Goal: Information Seeking & Learning: Learn about a topic

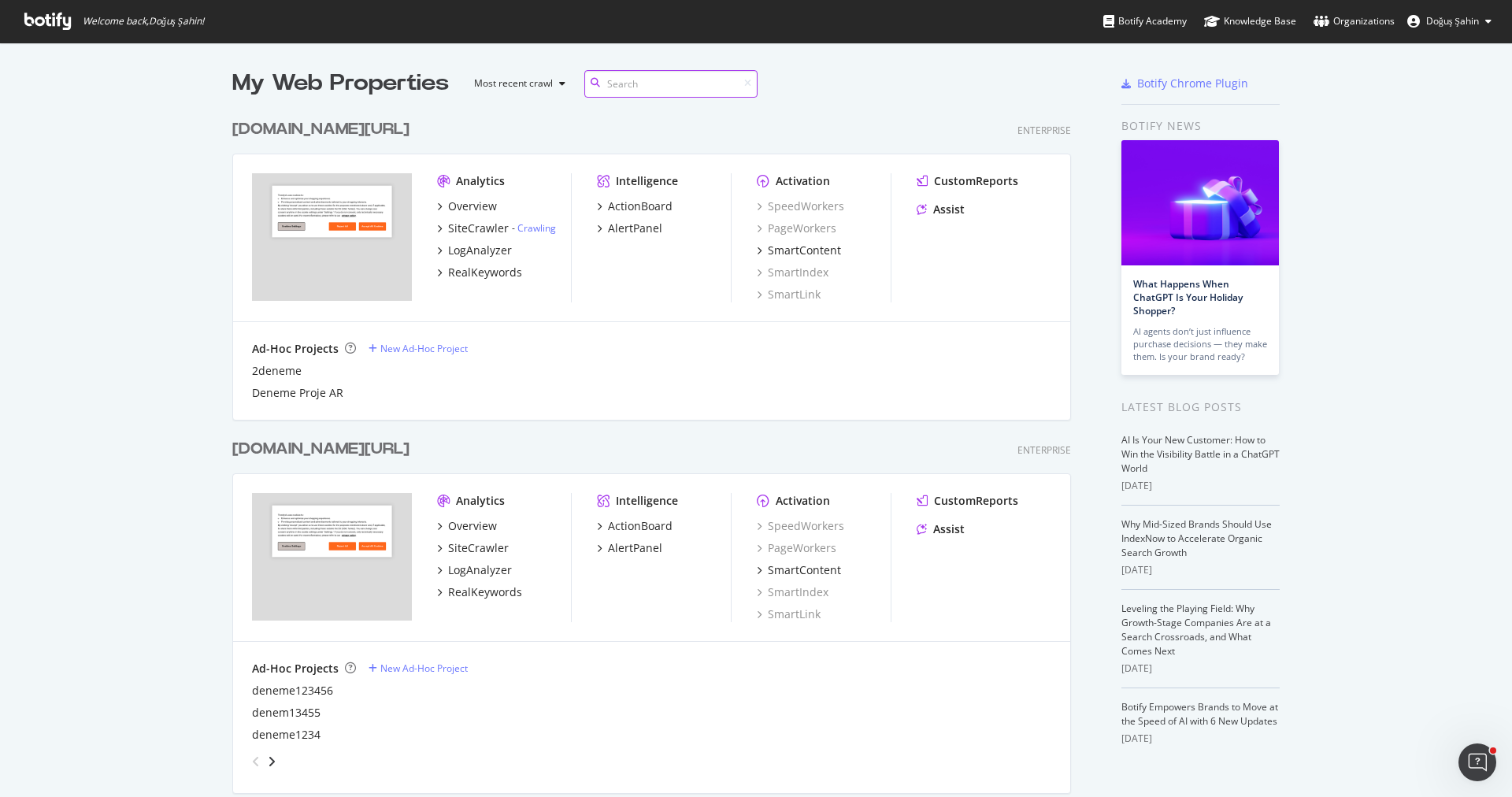
scroll to position [2224, 851]
click at [495, 268] on div "RealKeywords" at bounding box center [485, 273] width 74 height 16
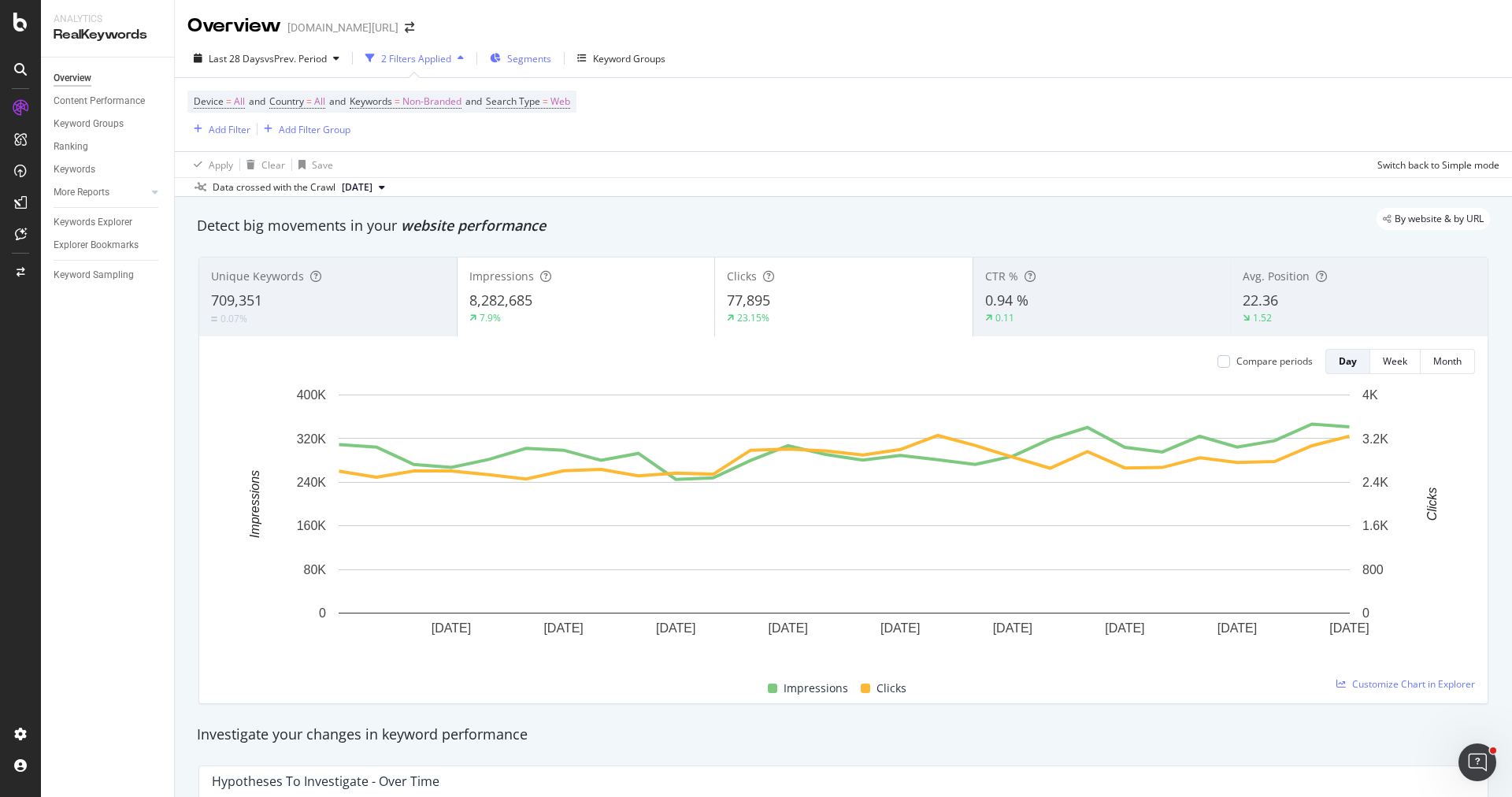
click at [516, 65] on div "Segments" at bounding box center [520, 58] width 61 height 23
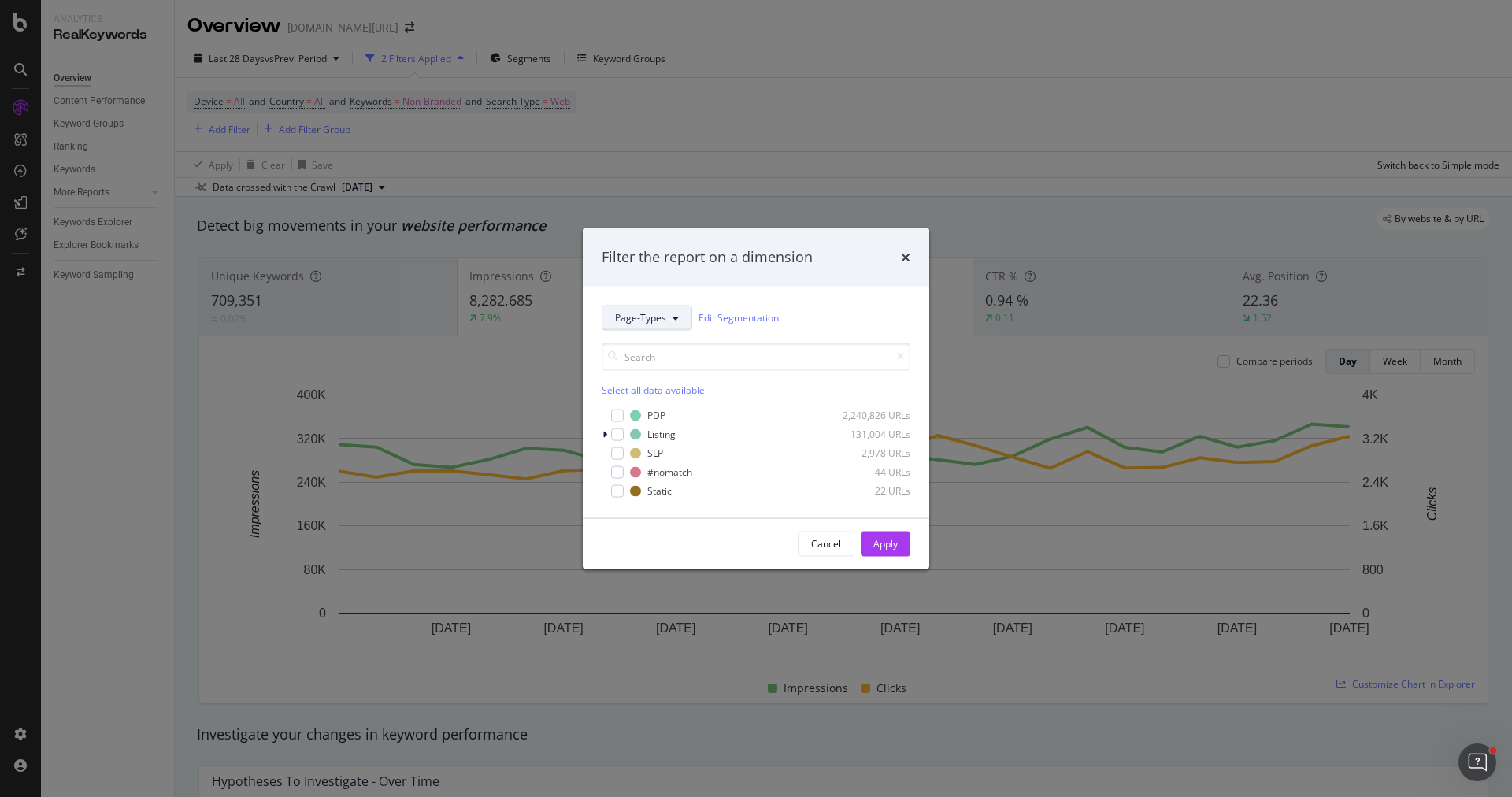
click at [652, 320] on span "Page-Types" at bounding box center [641, 317] width 52 height 14
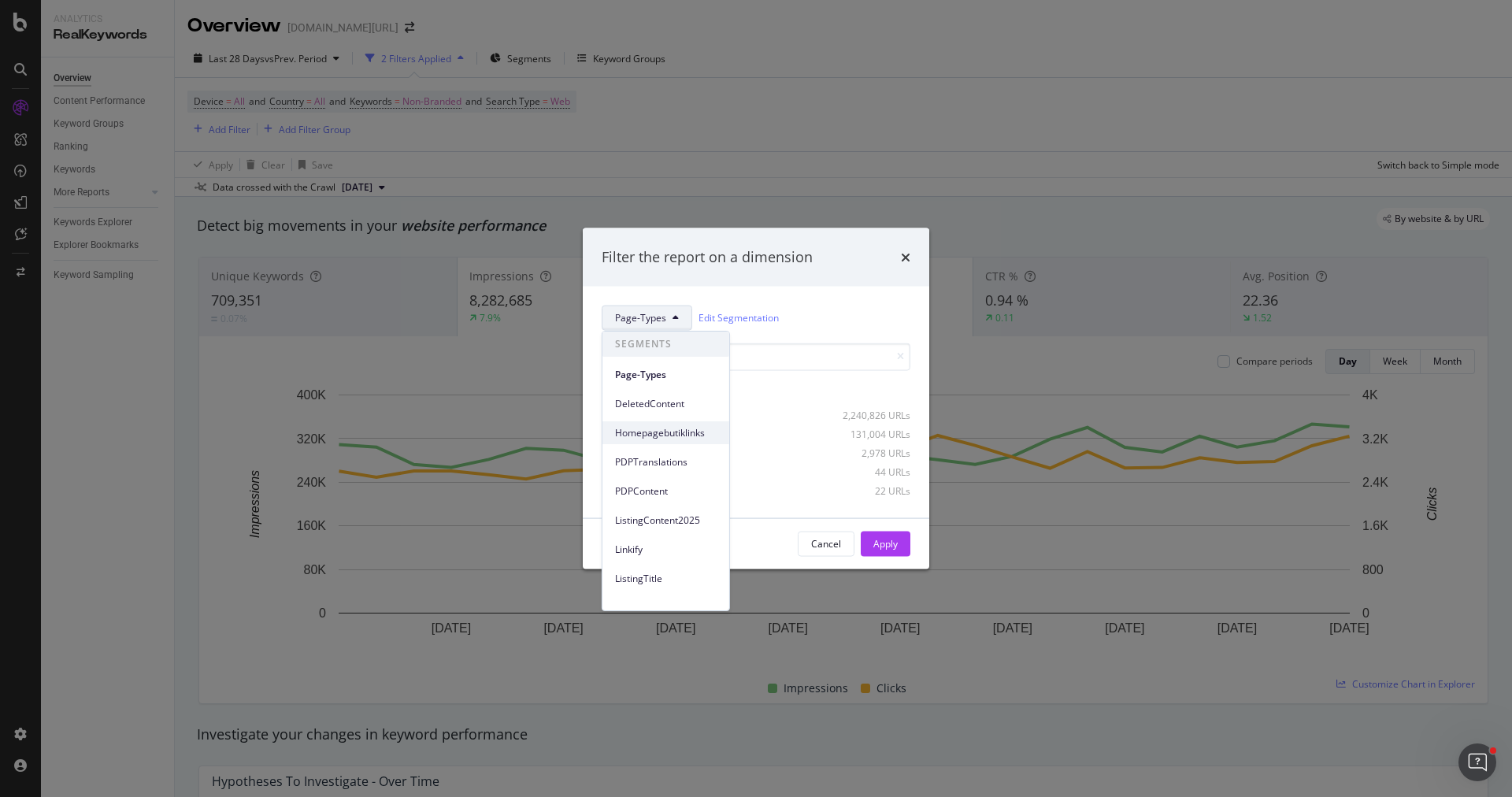
click at [680, 426] on span "Homepagebutiklinks" at bounding box center [666, 433] width 101 height 14
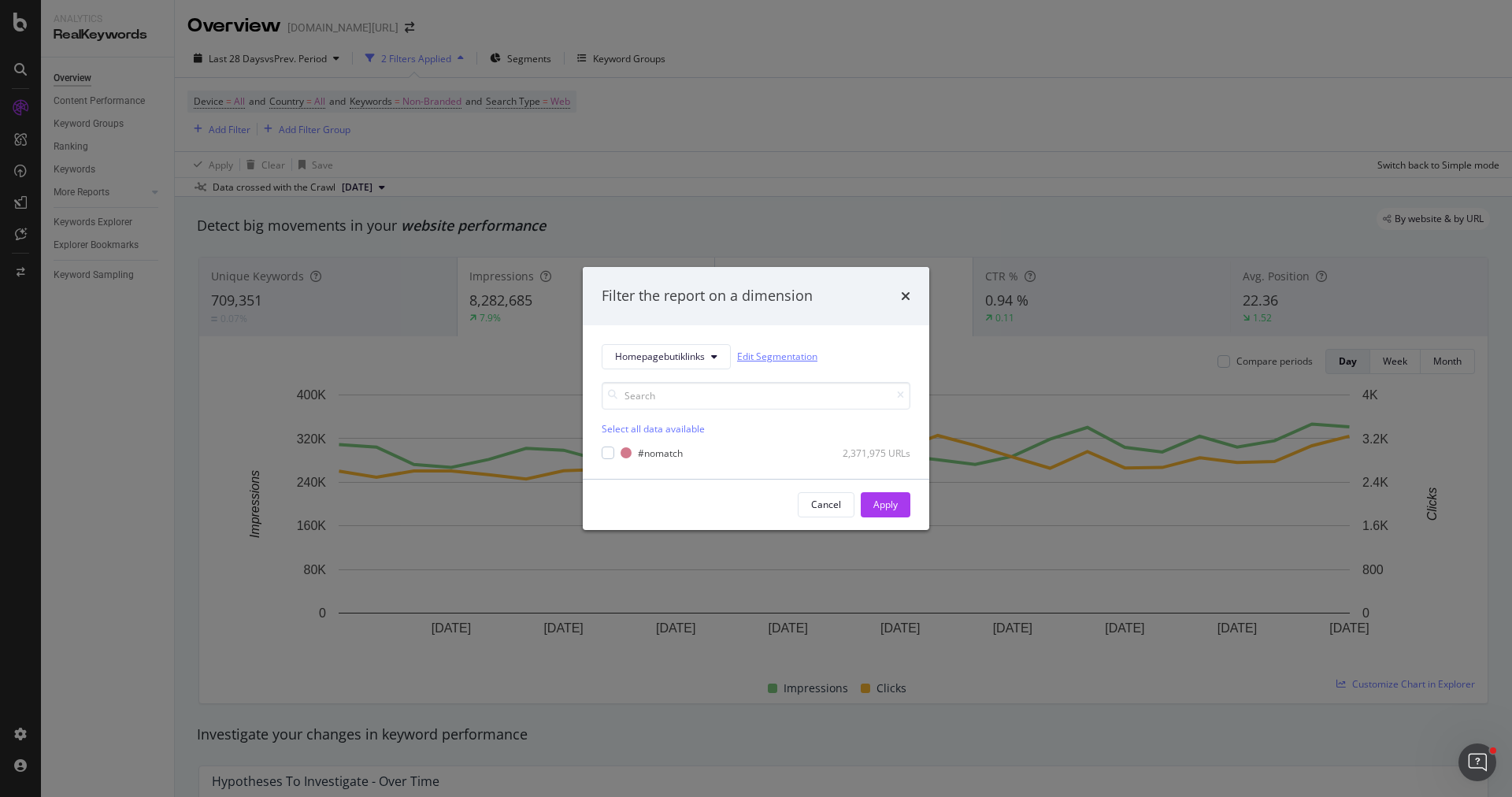
click at [754, 358] on link "Edit Segmentation" at bounding box center [777, 356] width 81 height 17
click at [676, 337] on div "Homepagebutiklinks Edit Segmentation Select all data available #nomatch 2,371,9…" at bounding box center [756, 402] width 346 height 154
click at [676, 373] on div "Select all data available #nomatch 2,371,975 URLs" at bounding box center [756, 415] width 309 height 90
click at [674, 349] on span "Homepagebutiklinks" at bounding box center [660, 356] width 89 height 14
click at [839, 406] on input "modal" at bounding box center [756, 395] width 309 height 27
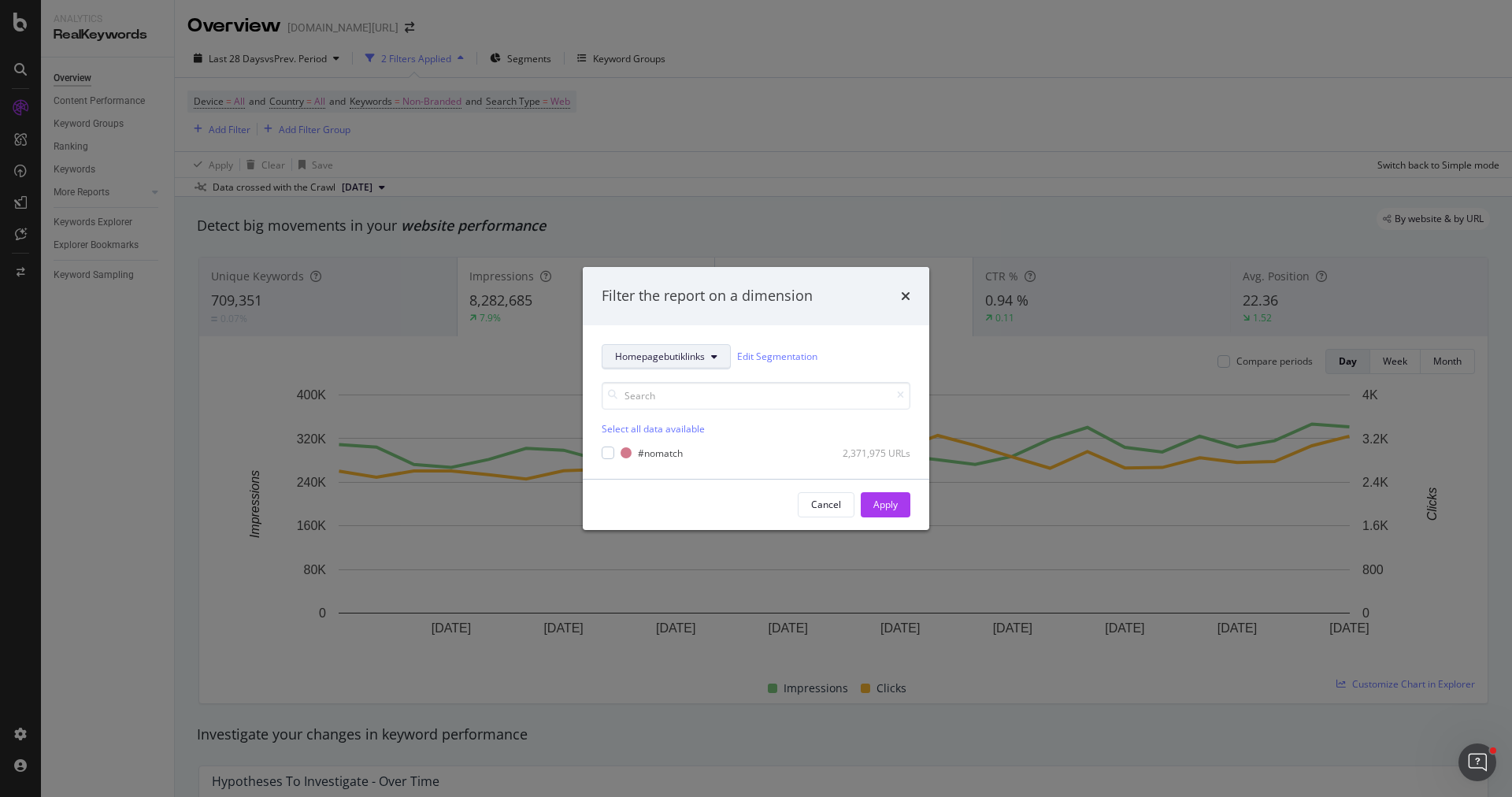
drag, startPoint x: 669, startPoint y: 350, endPoint x: 669, endPoint y: 363, distance: 13.0
click at [669, 350] on span "Homepagebutiklinks" at bounding box center [660, 356] width 89 height 14
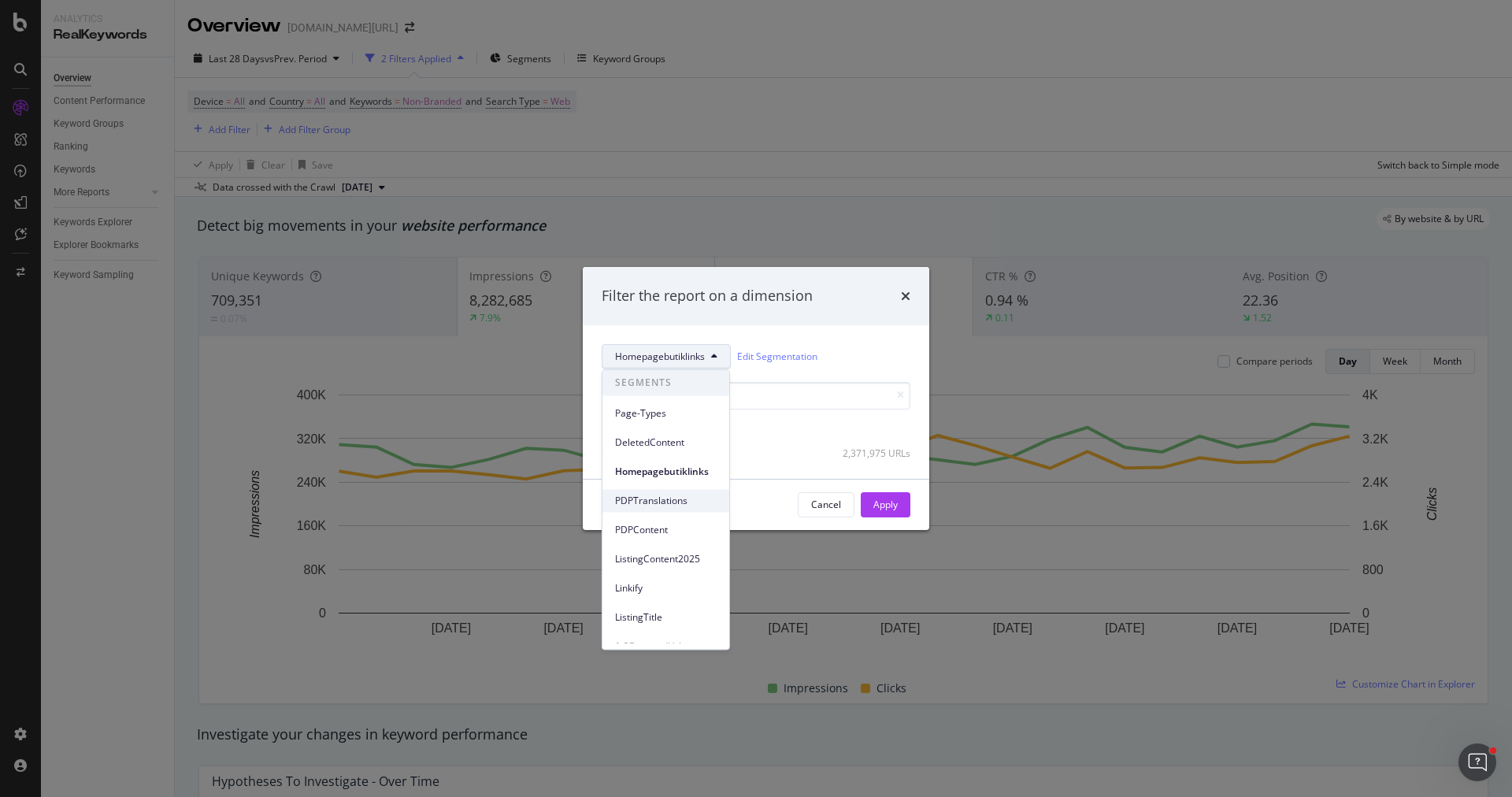
click at [677, 508] on div "PDPTranslations" at bounding box center [665, 500] width 126 height 23
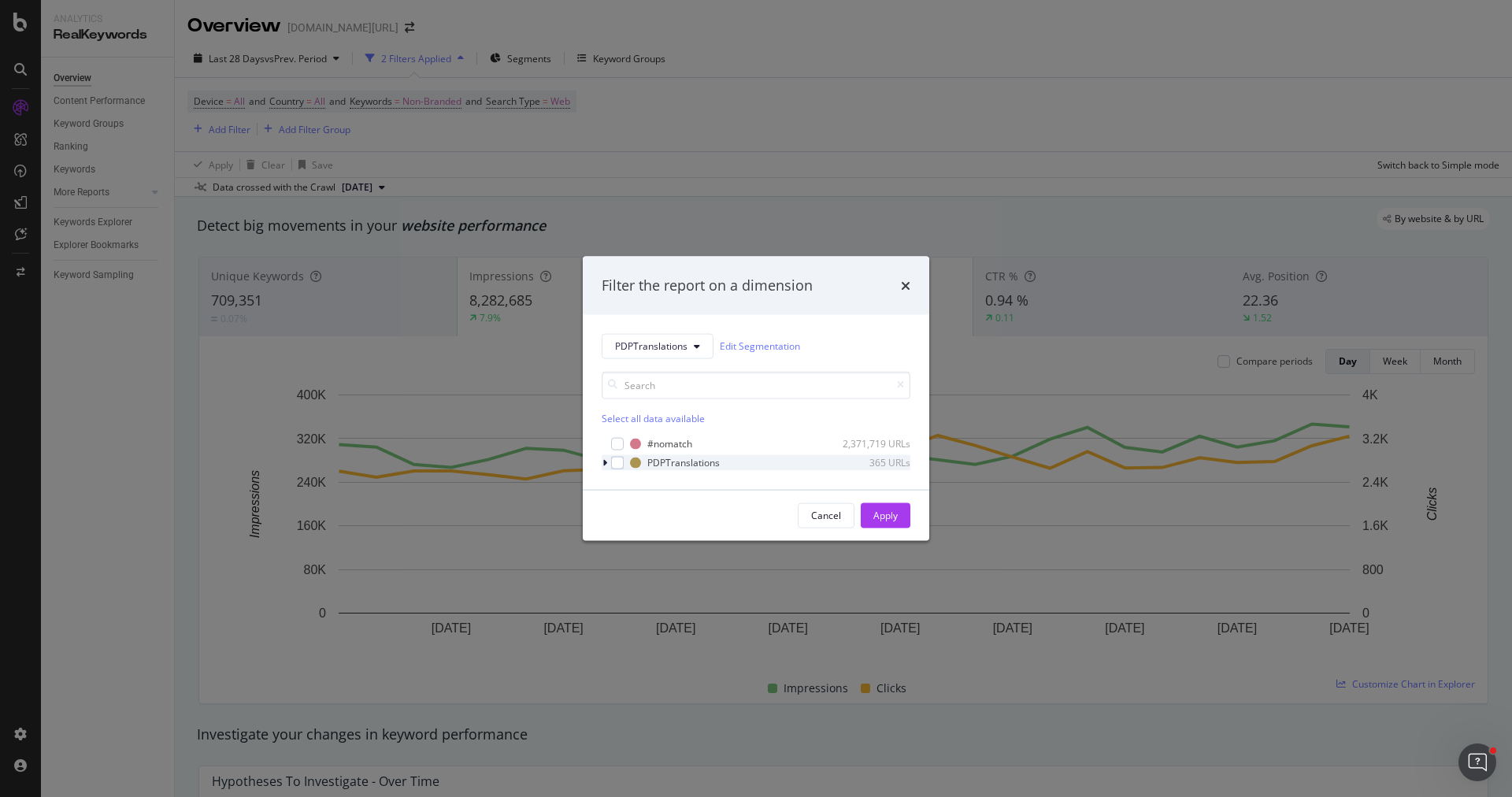
click at [606, 460] on icon "modal" at bounding box center [605, 462] width 5 height 10
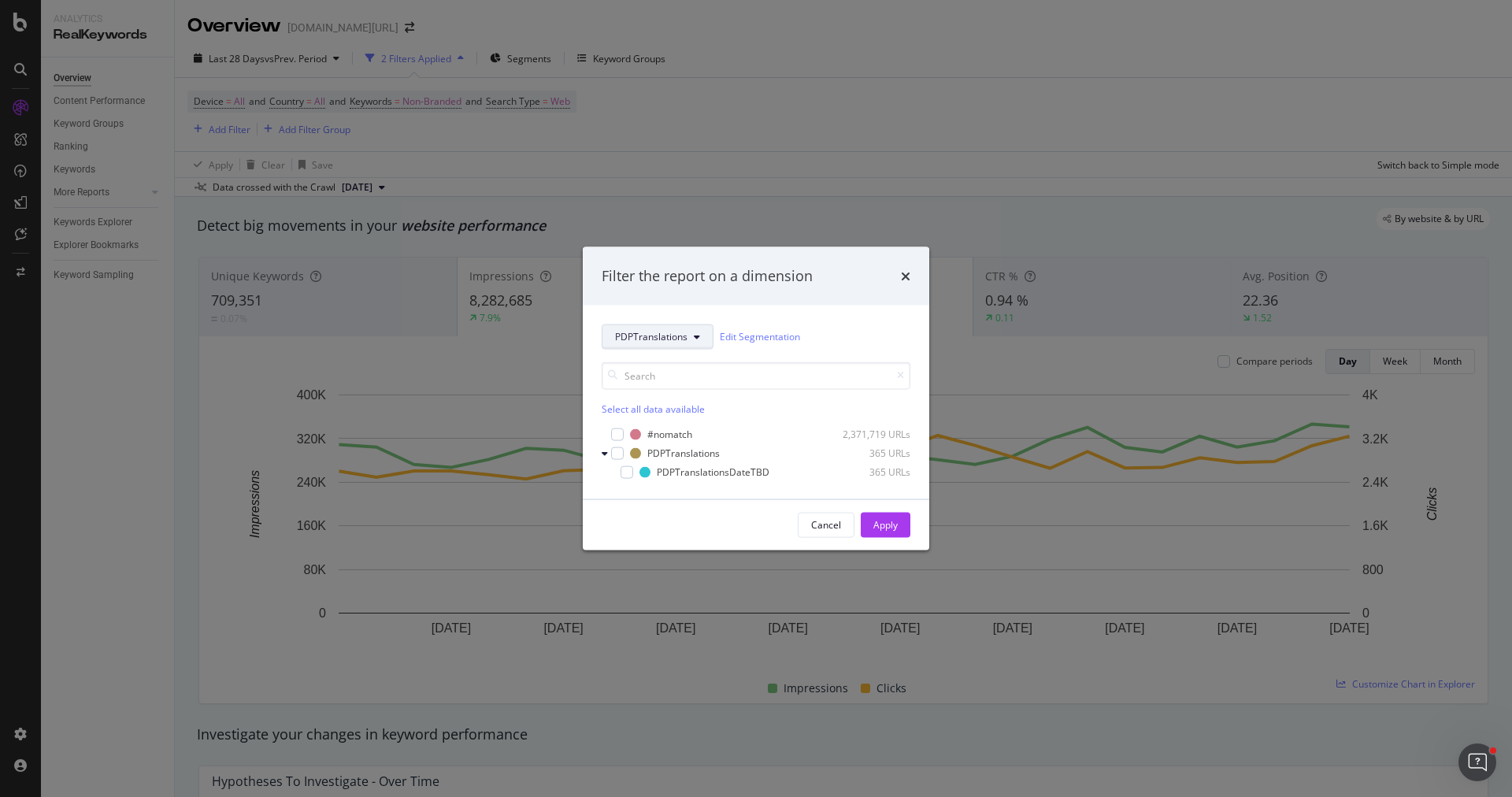
click at [686, 335] on span "PDPTranslations" at bounding box center [652, 337] width 72 height 14
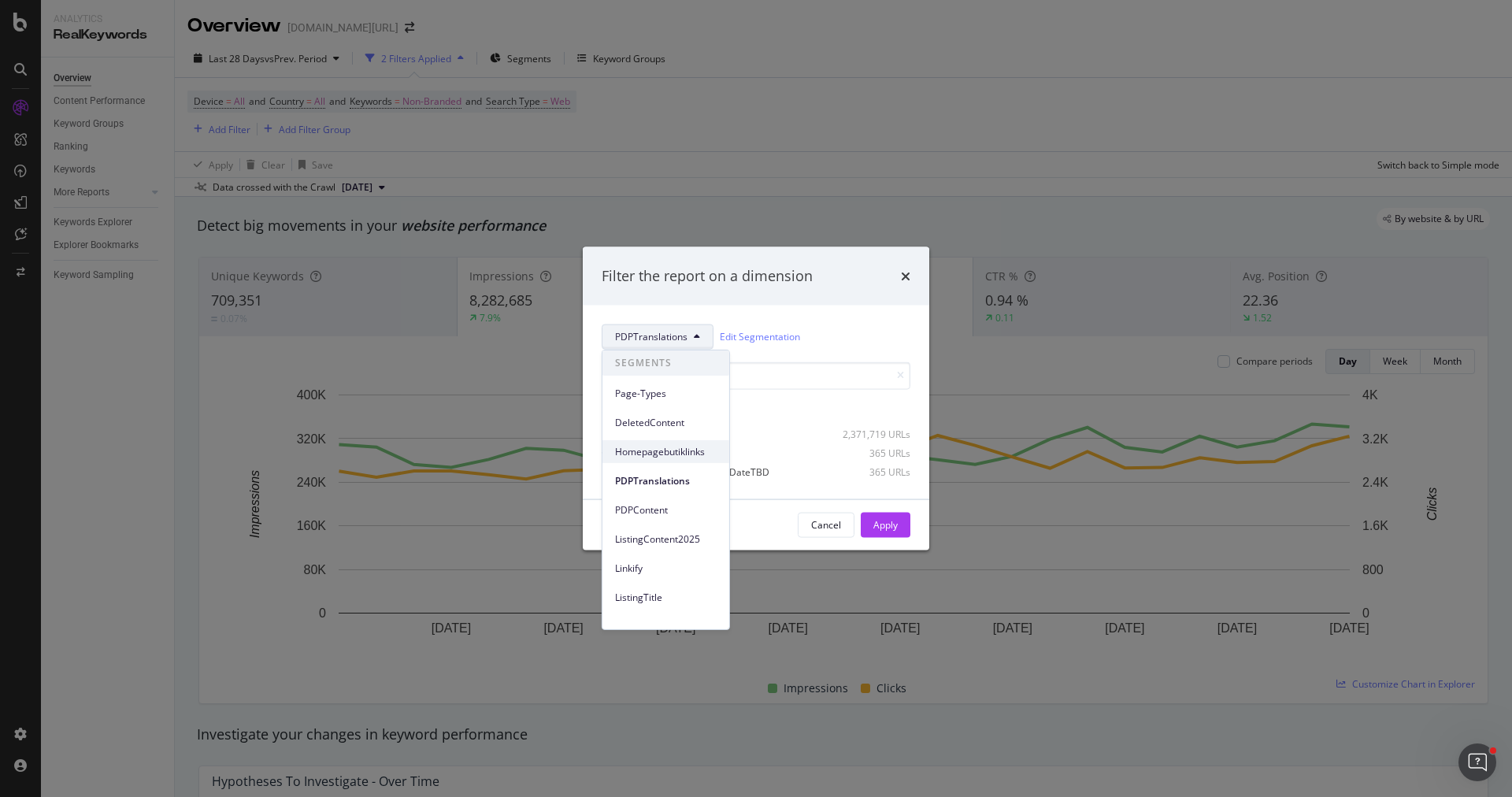
scroll to position [55, 0]
click at [672, 560] on div "1-3DroppedUrls" at bounding box center [665, 571] width 126 height 23
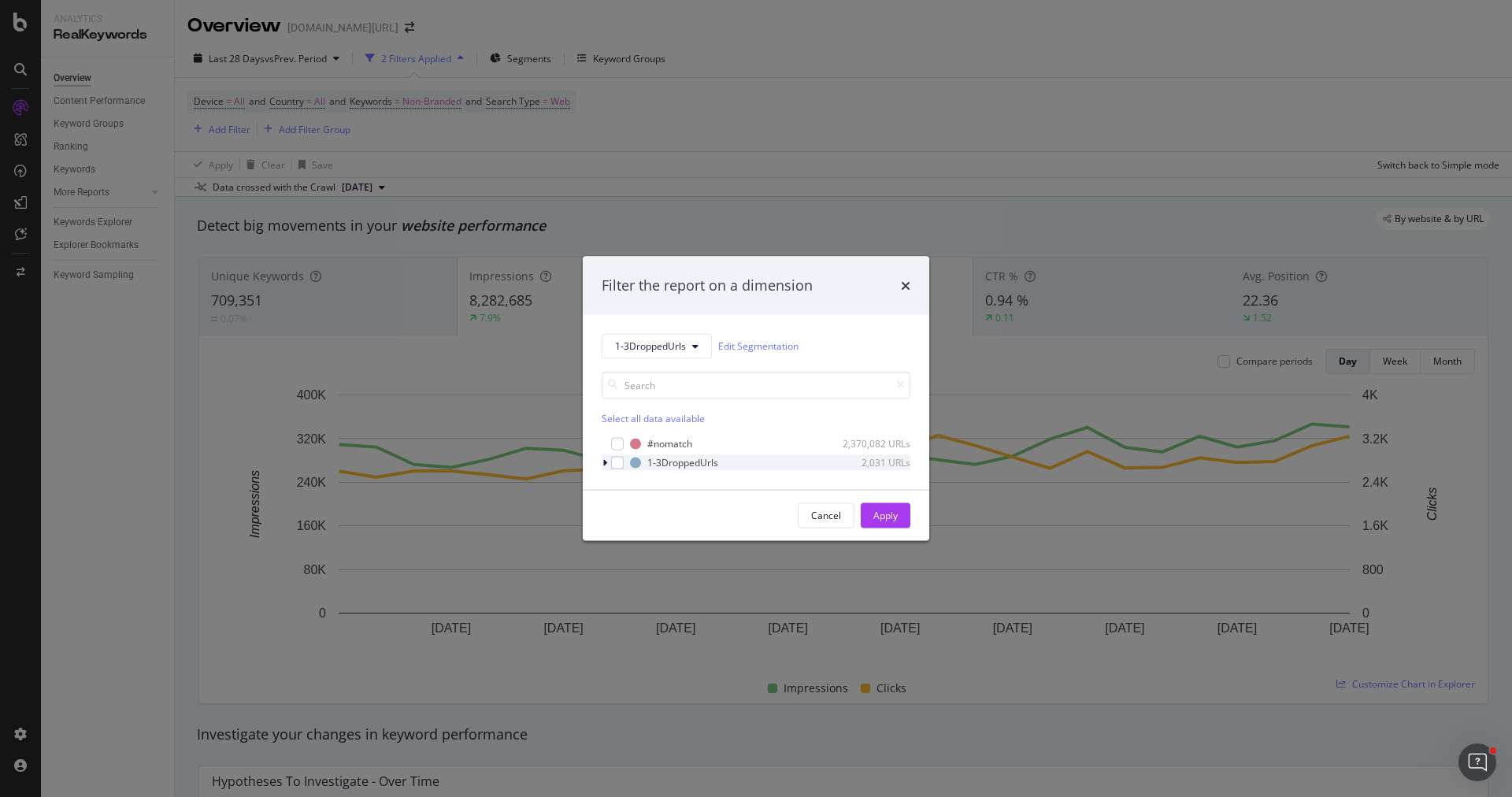
click at [607, 460] on icon "modal" at bounding box center [605, 462] width 5 height 10
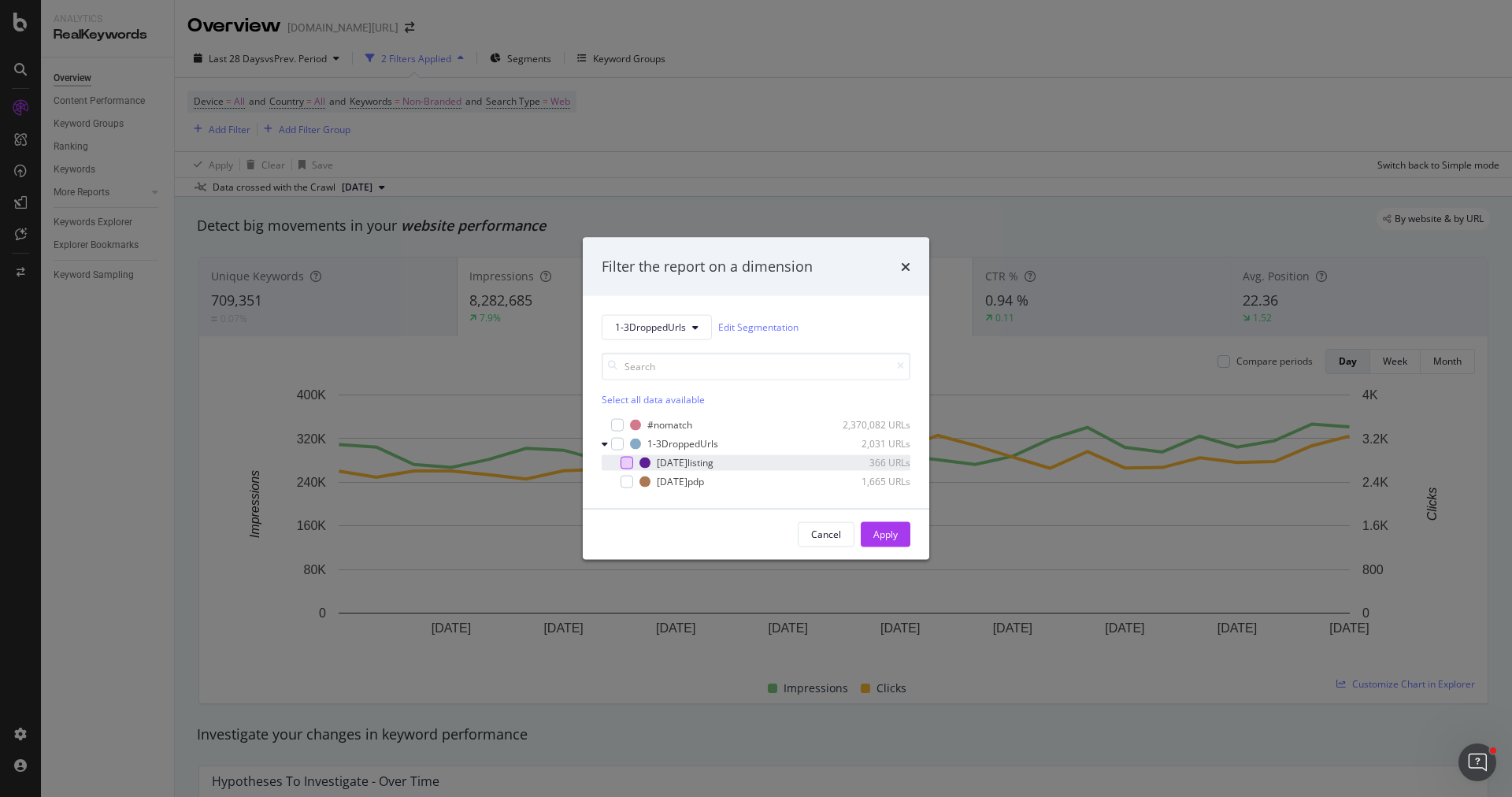
click at [627, 460] on div "modal" at bounding box center [628, 462] width 13 height 13
click at [627, 481] on div "modal" at bounding box center [628, 481] width 13 height 13
click at [889, 542] on div "Apply" at bounding box center [885, 533] width 24 height 23
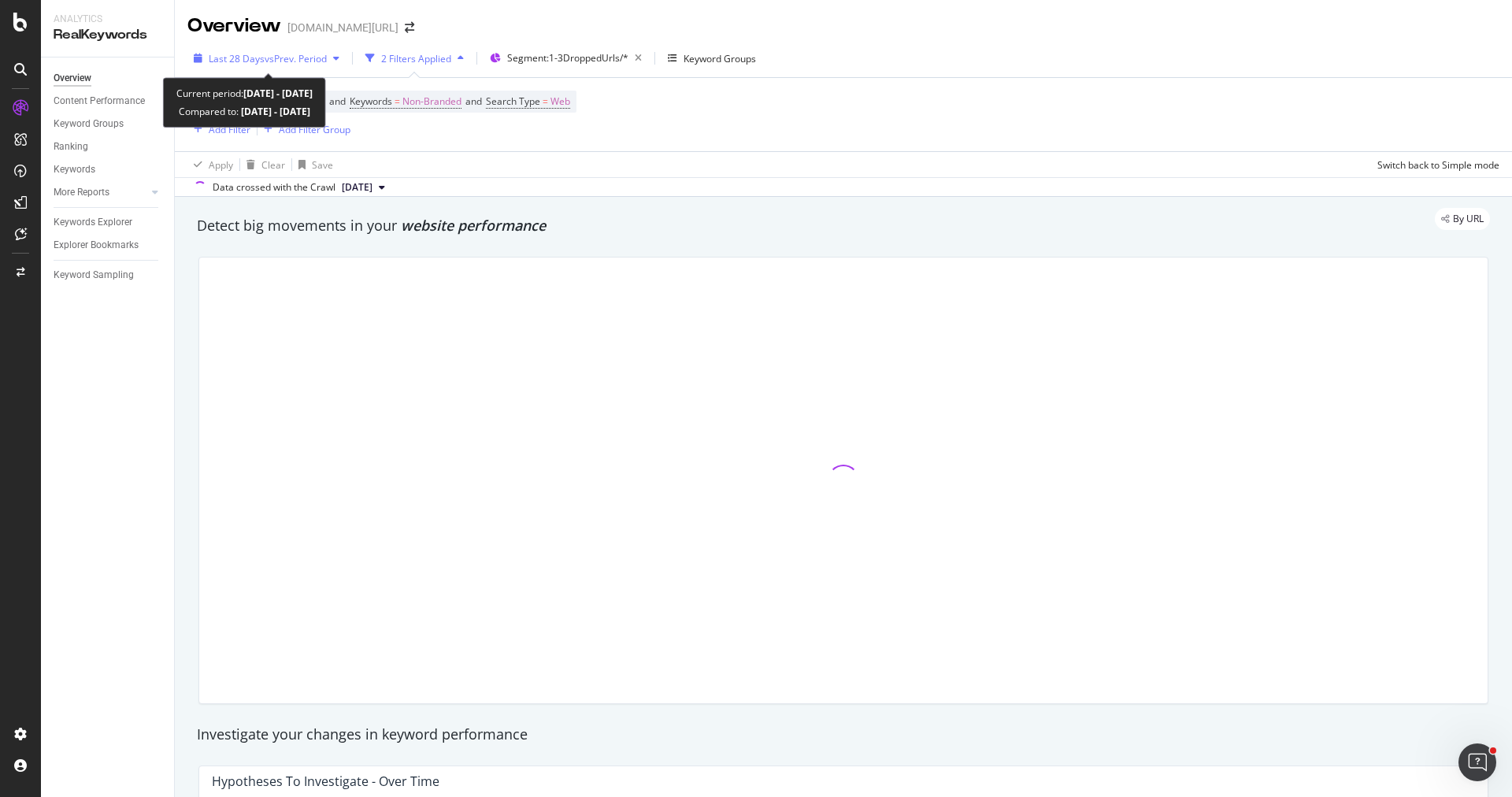
click at [279, 64] on div "Last 28 Days vs Prev. Period" at bounding box center [267, 59] width 118 height 14
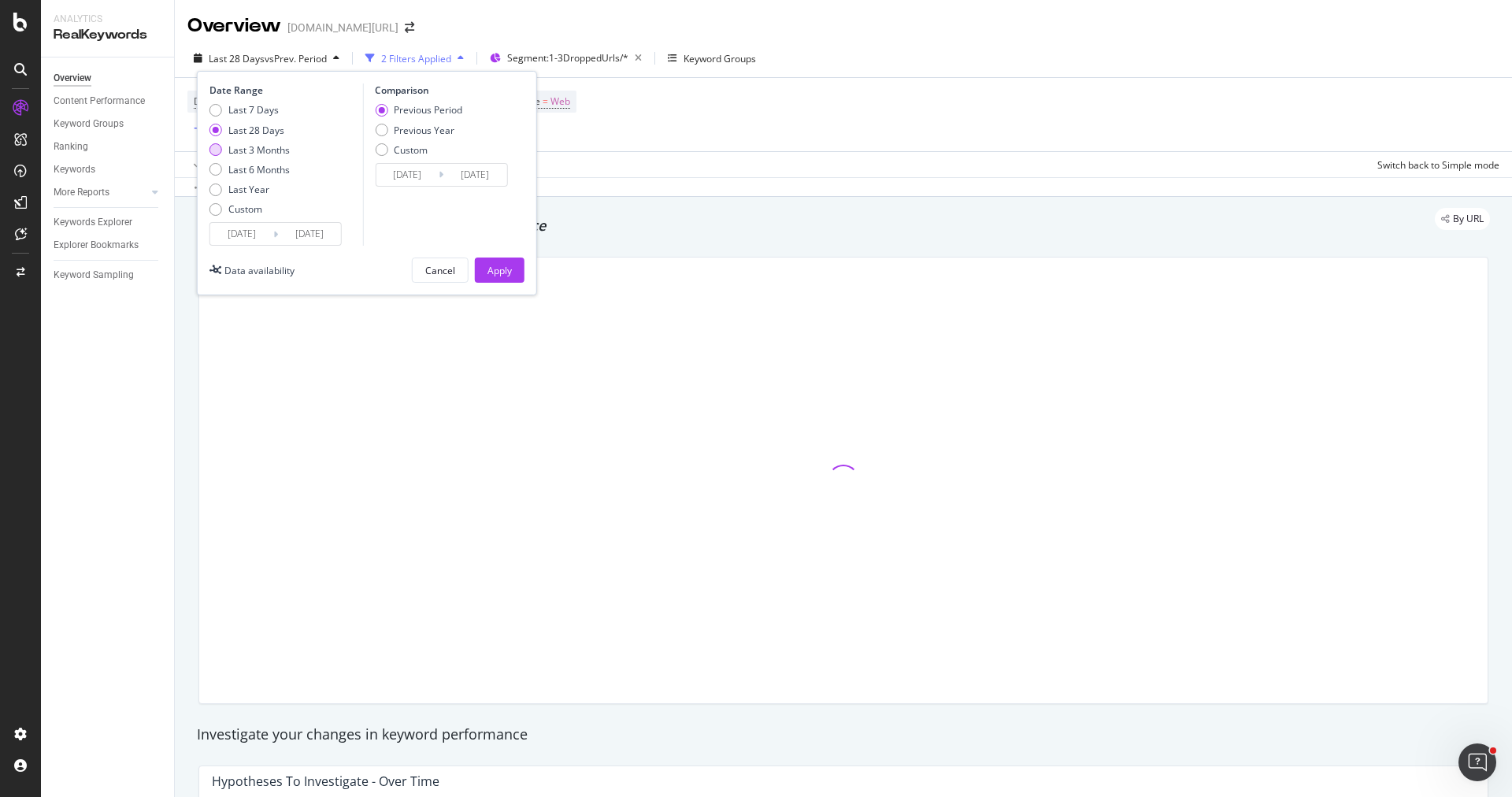
click at [270, 147] on div "Last 3 Months" at bounding box center [259, 150] width 61 height 14
type input "[DATE]"
click at [490, 269] on div "Apply" at bounding box center [499, 270] width 24 height 14
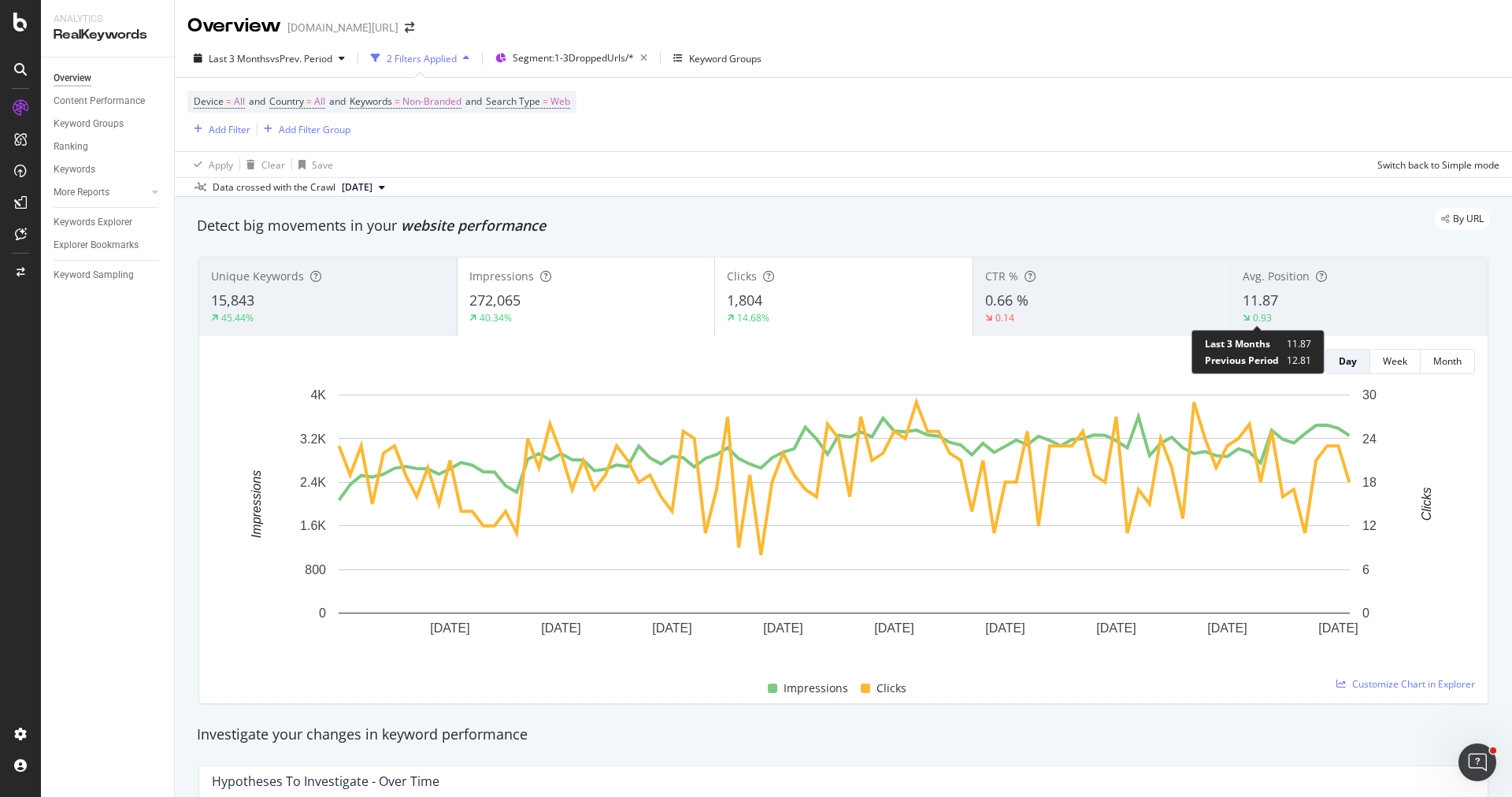
click at [1264, 318] on div "0.93" at bounding box center [1262, 317] width 19 height 14
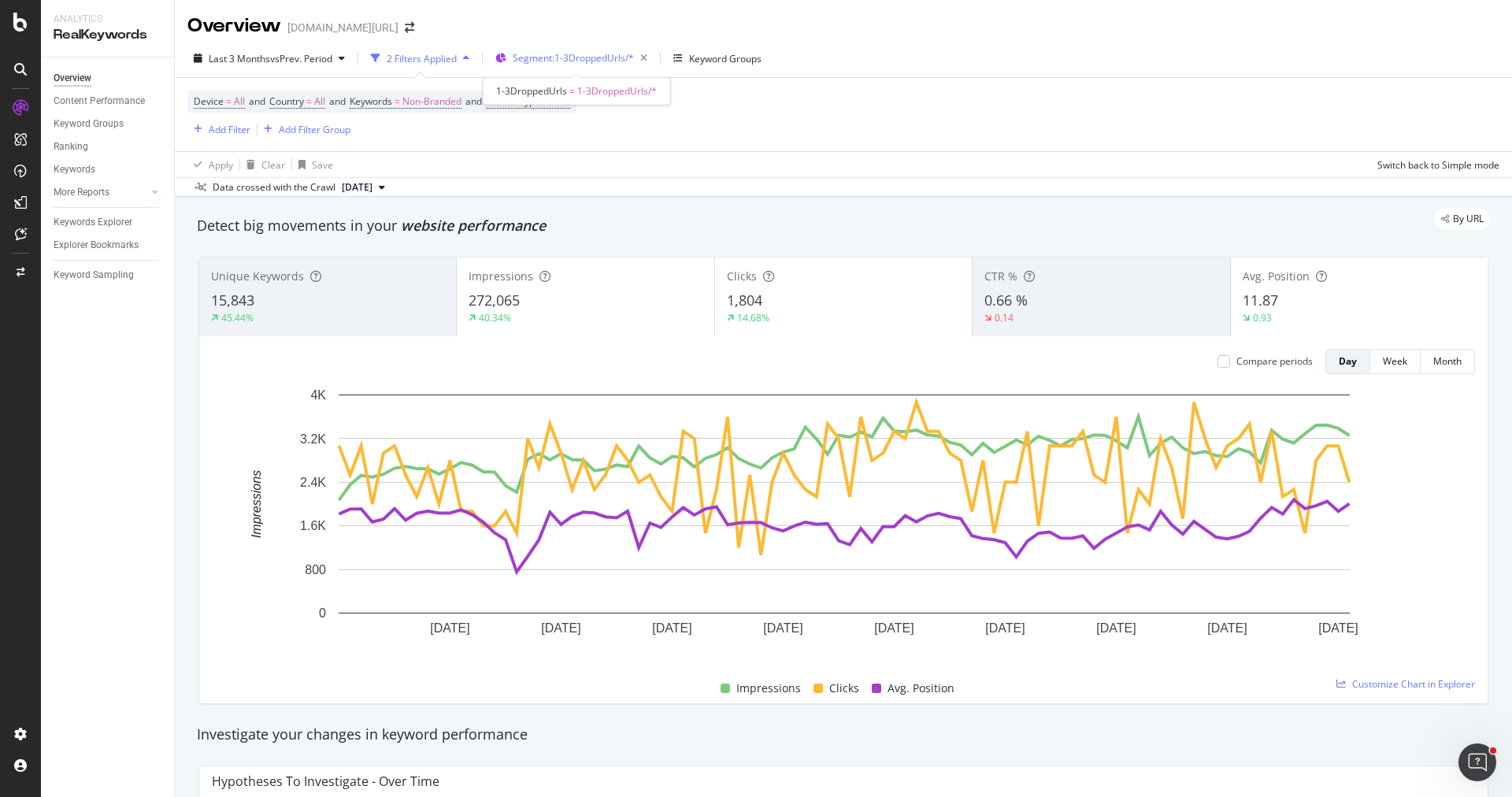
click at [586, 56] on span "Segment: 1-3DroppedUrls/*" at bounding box center [574, 58] width 122 height 14
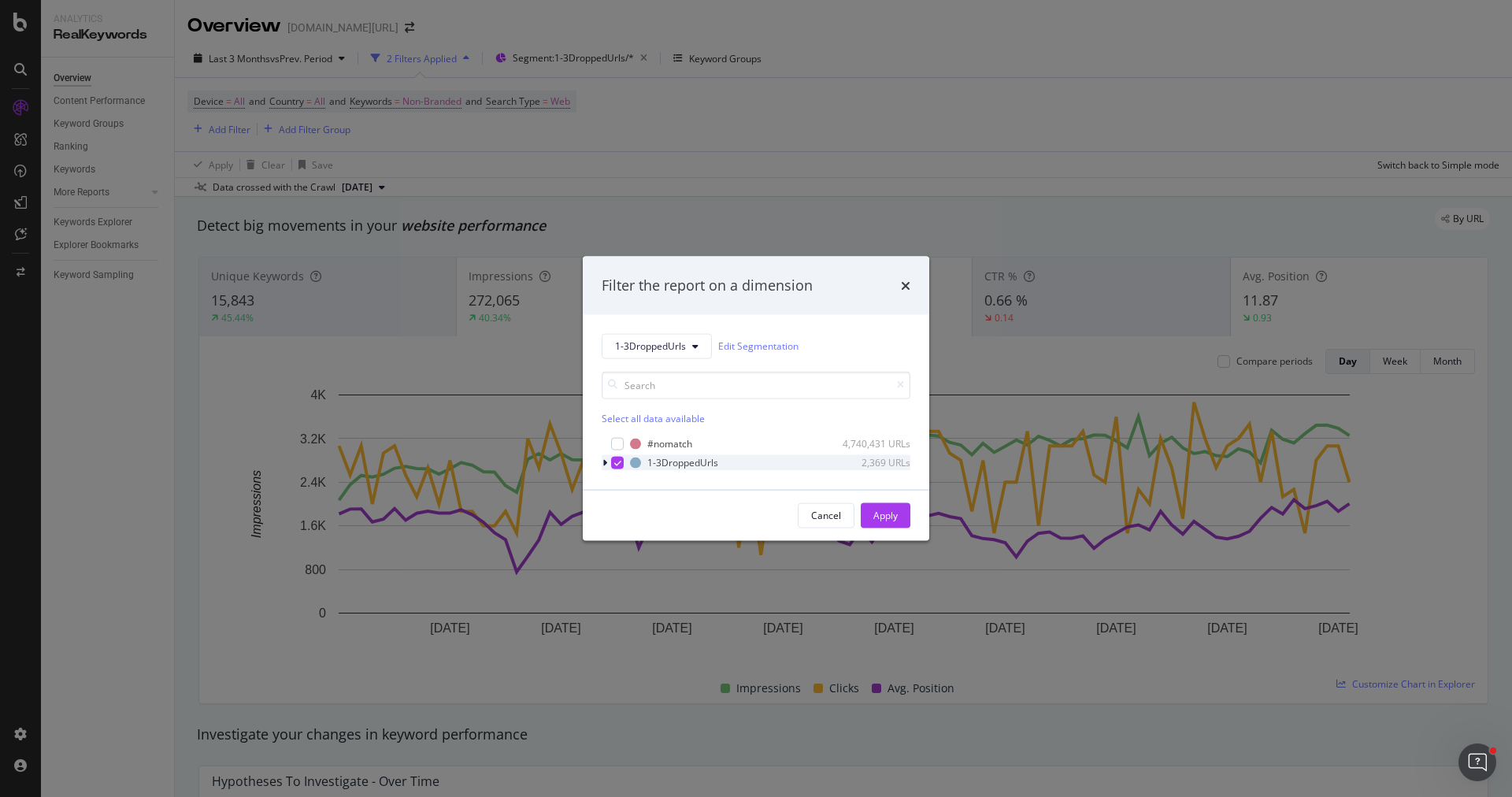
click at [607, 464] on icon "modal" at bounding box center [605, 462] width 5 height 10
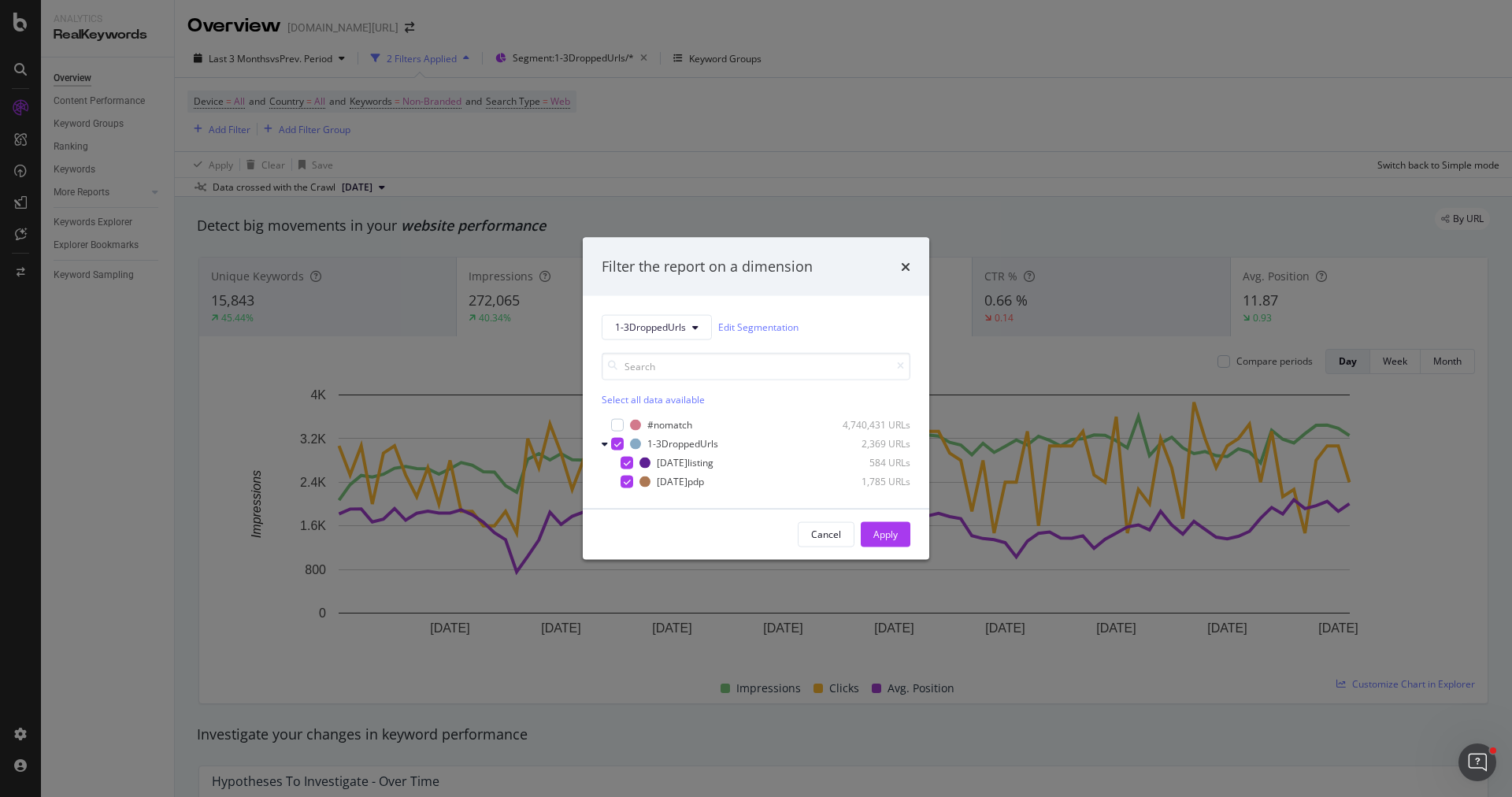
click at [775, 633] on div "Filter the report on a dimension 1-3DroppedUrls Edit Segmentation Select all da…" at bounding box center [756, 398] width 1512 height 797
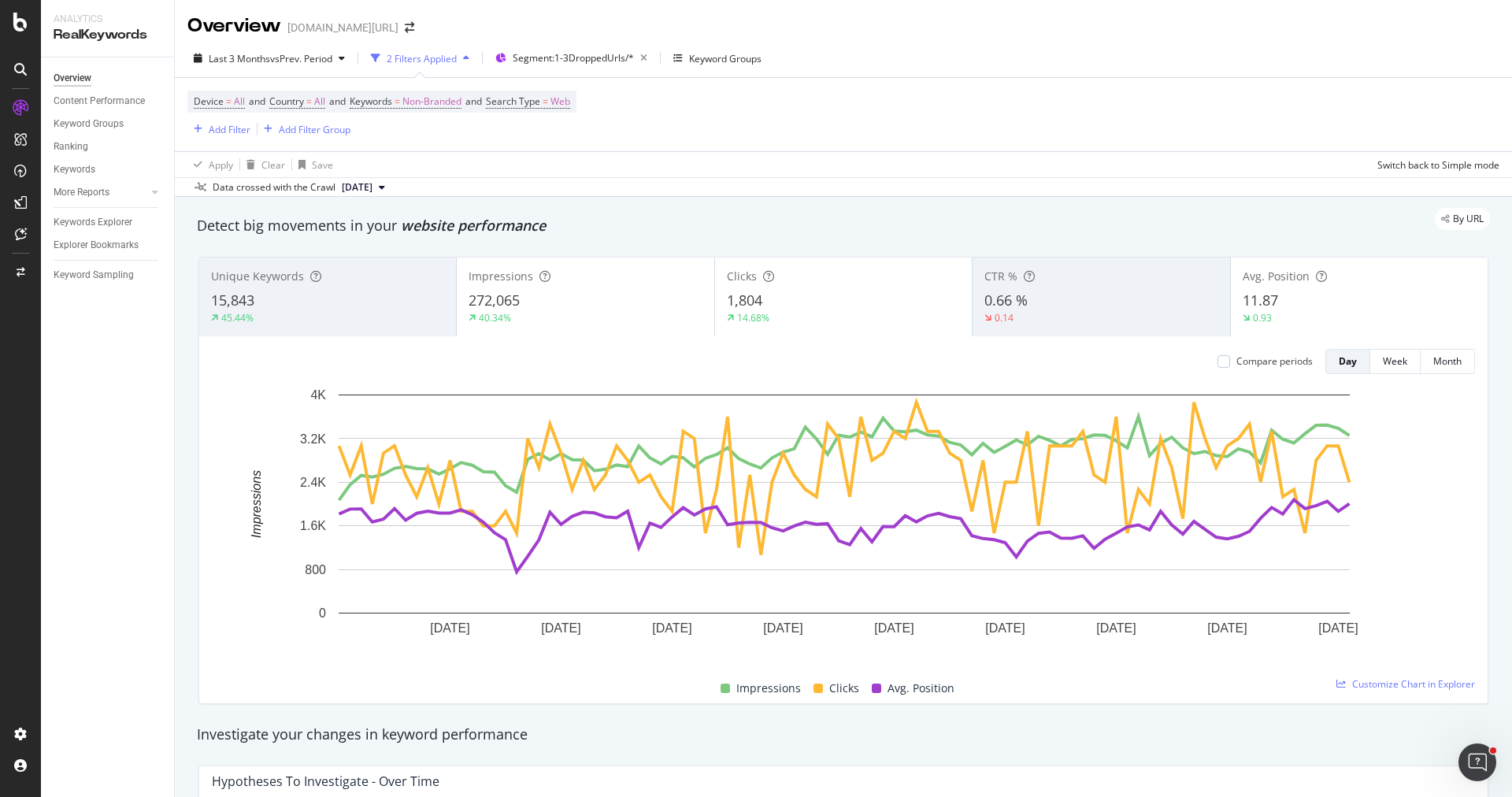
click at [1062, 301] on div "0.66 %" at bounding box center [1100, 300] width 233 height 20
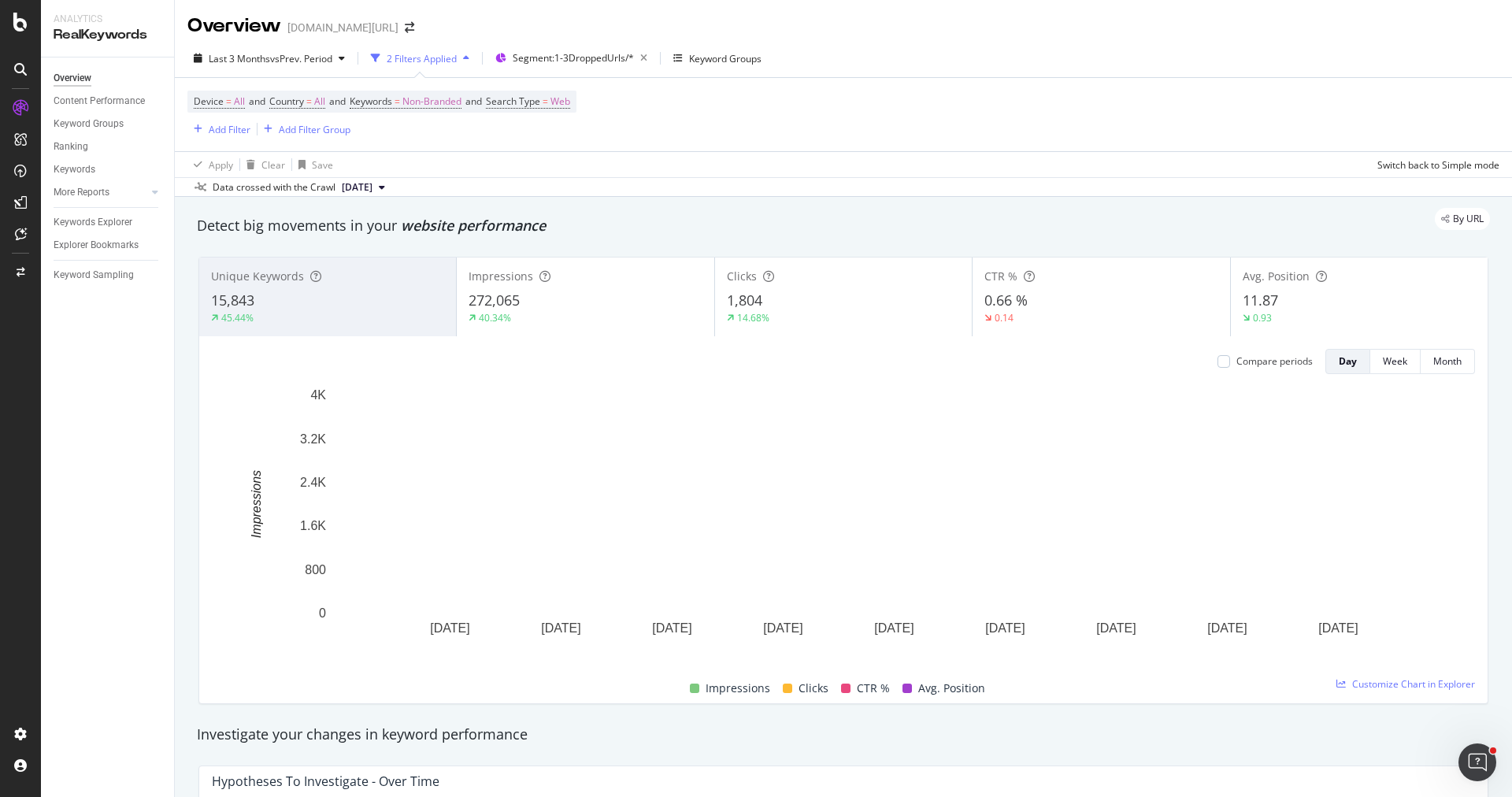
click at [1061, 301] on div "0.66 %" at bounding box center [1100, 300] width 233 height 20
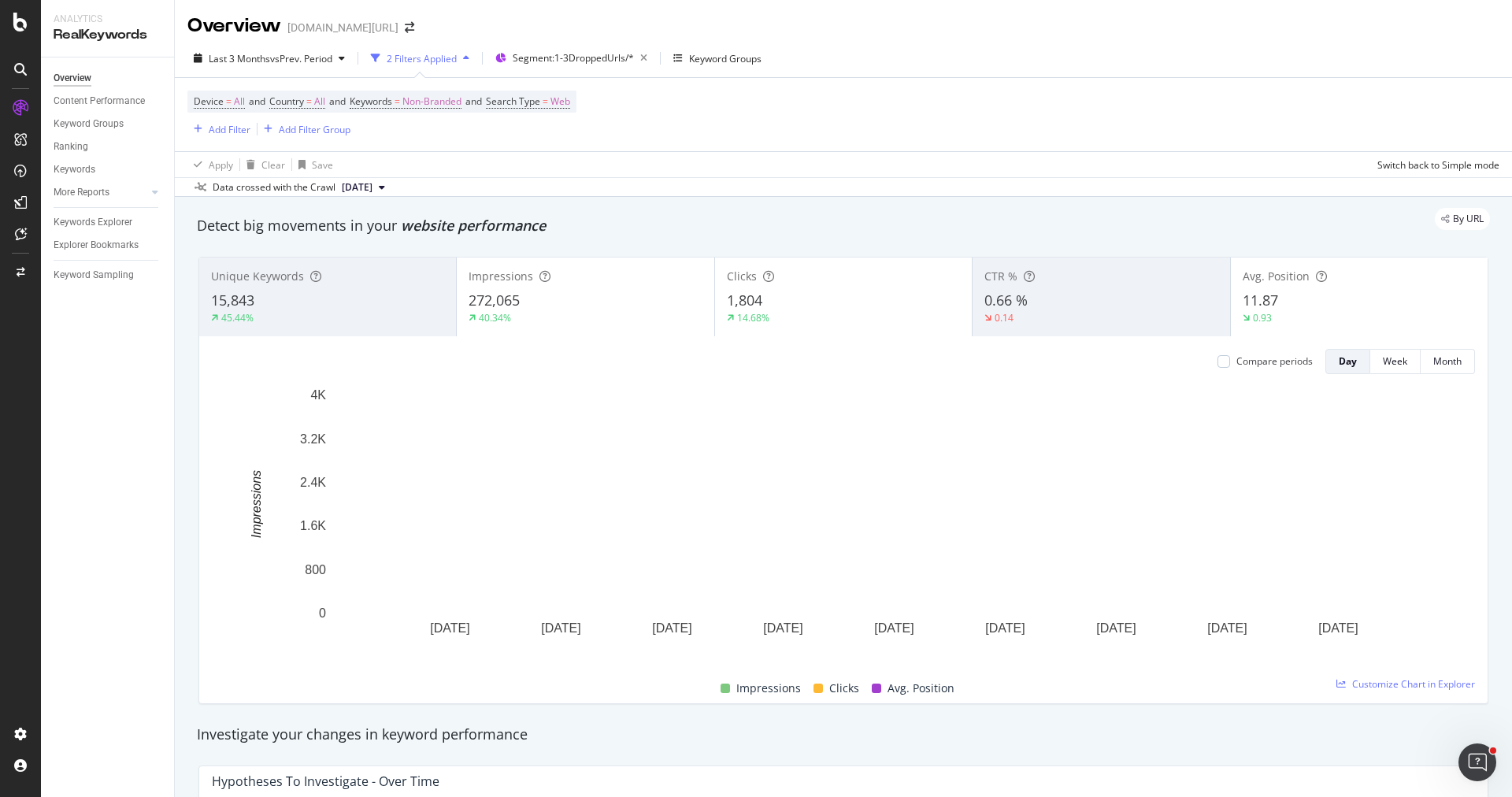
click at [780, 305] on div "1,804" at bounding box center [843, 300] width 233 height 20
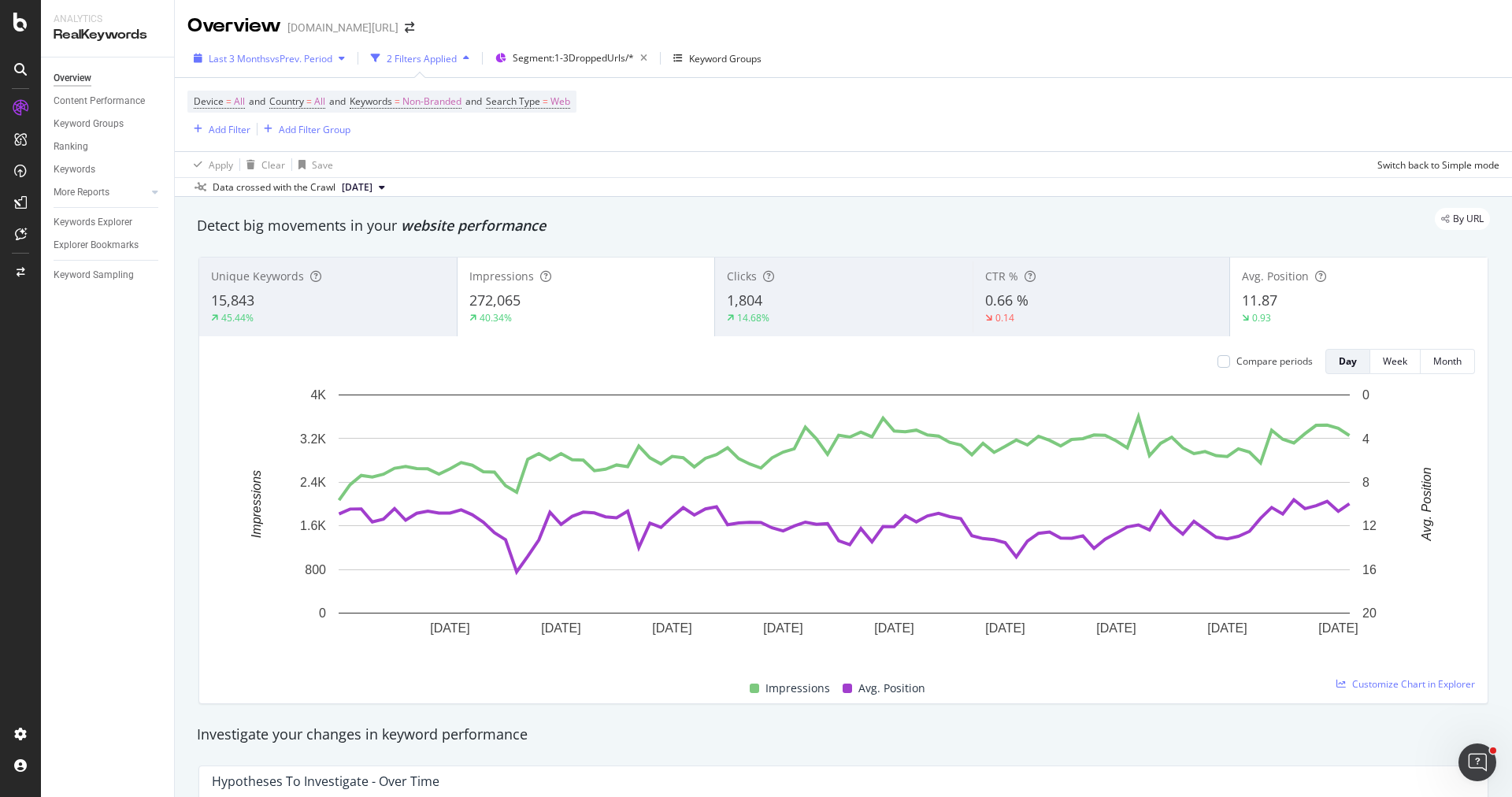
click at [308, 64] on div "Last 3 Months vs Prev. Period" at bounding box center [271, 59] width 124 height 14
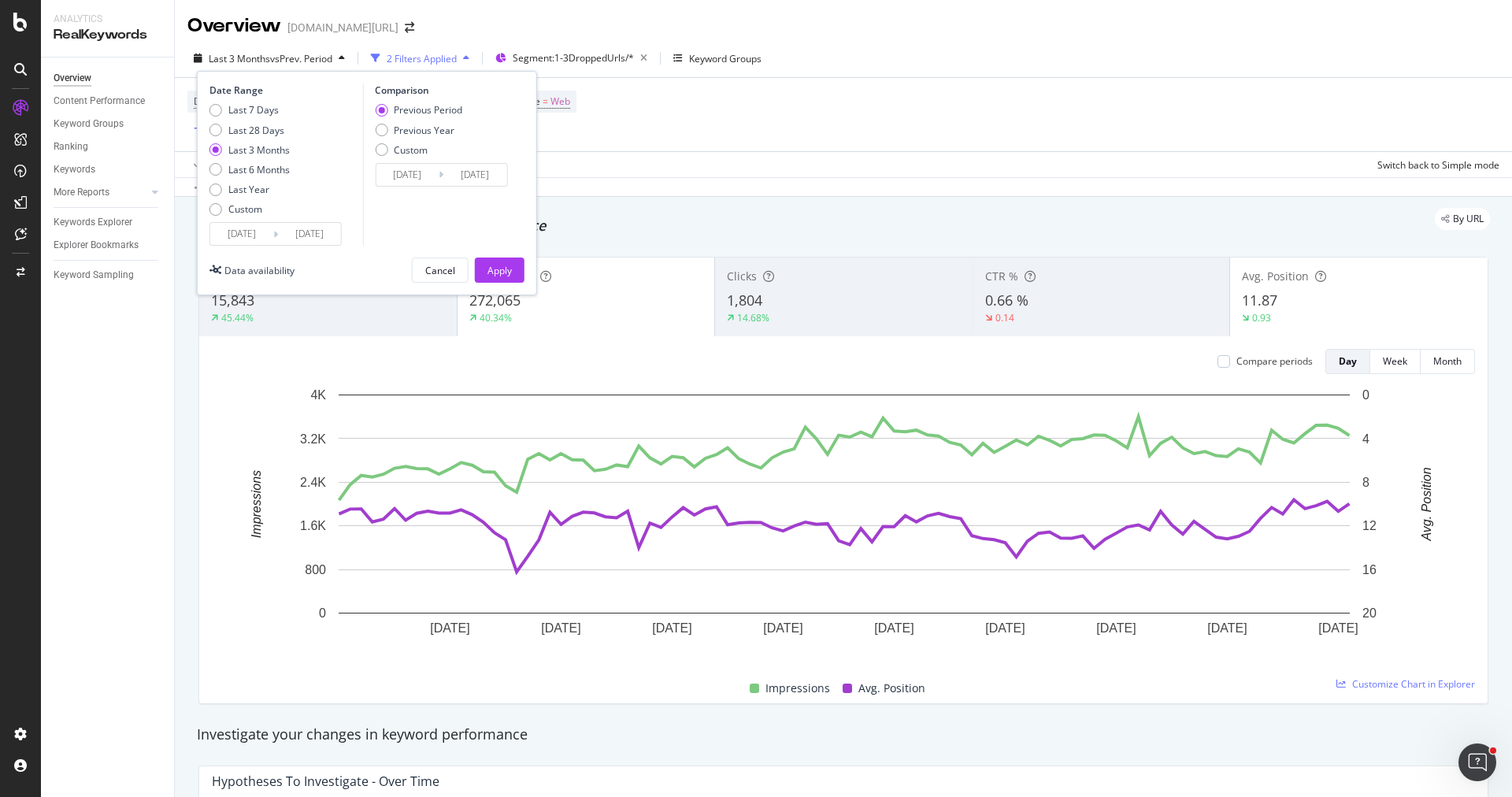
click at [234, 241] on input "[DATE]" at bounding box center [242, 233] width 63 height 22
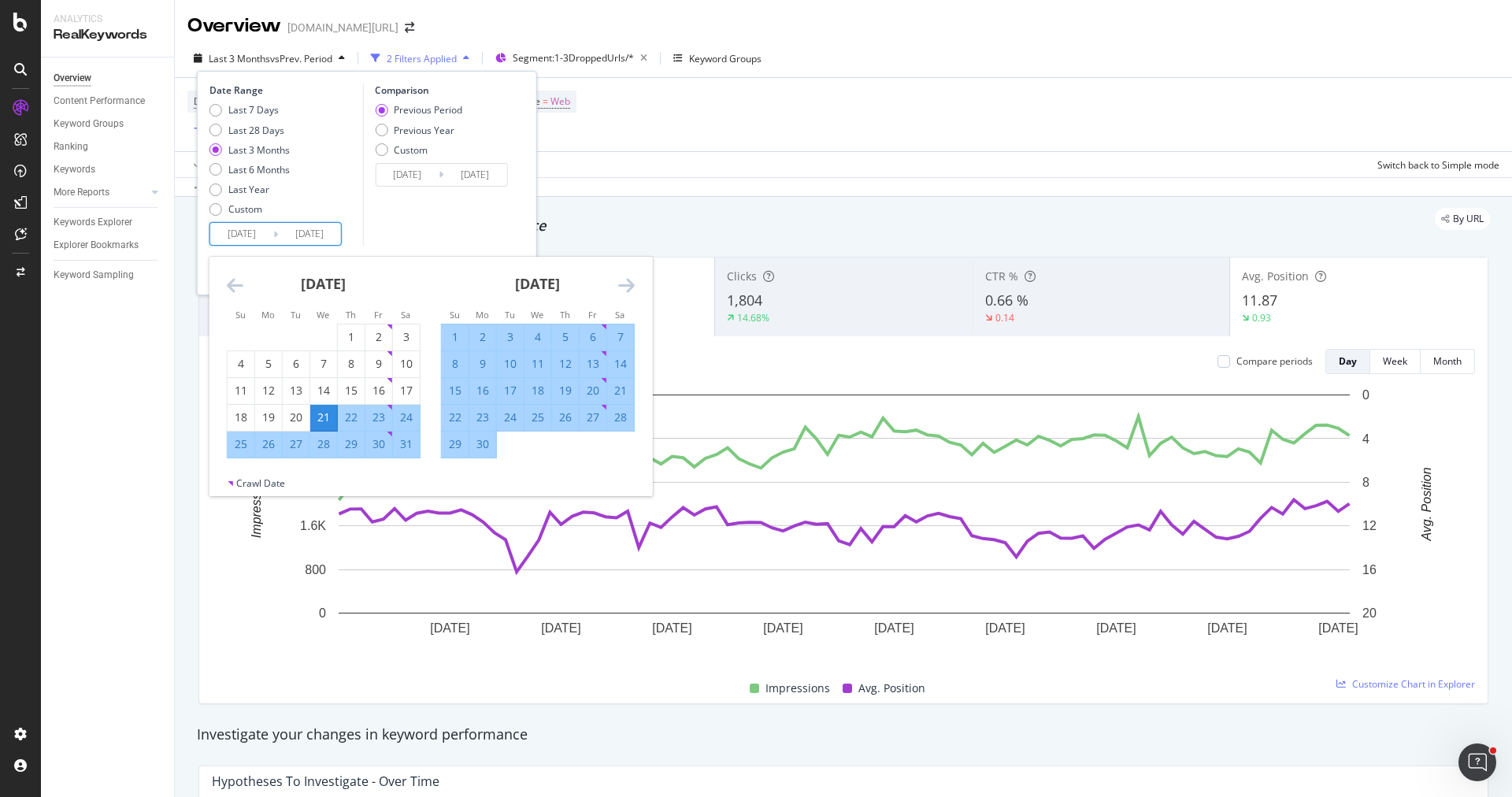
click at [628, 285] on icon "Move forward to switch to the next month." at bounding box center [627, 284] width 17 height 19
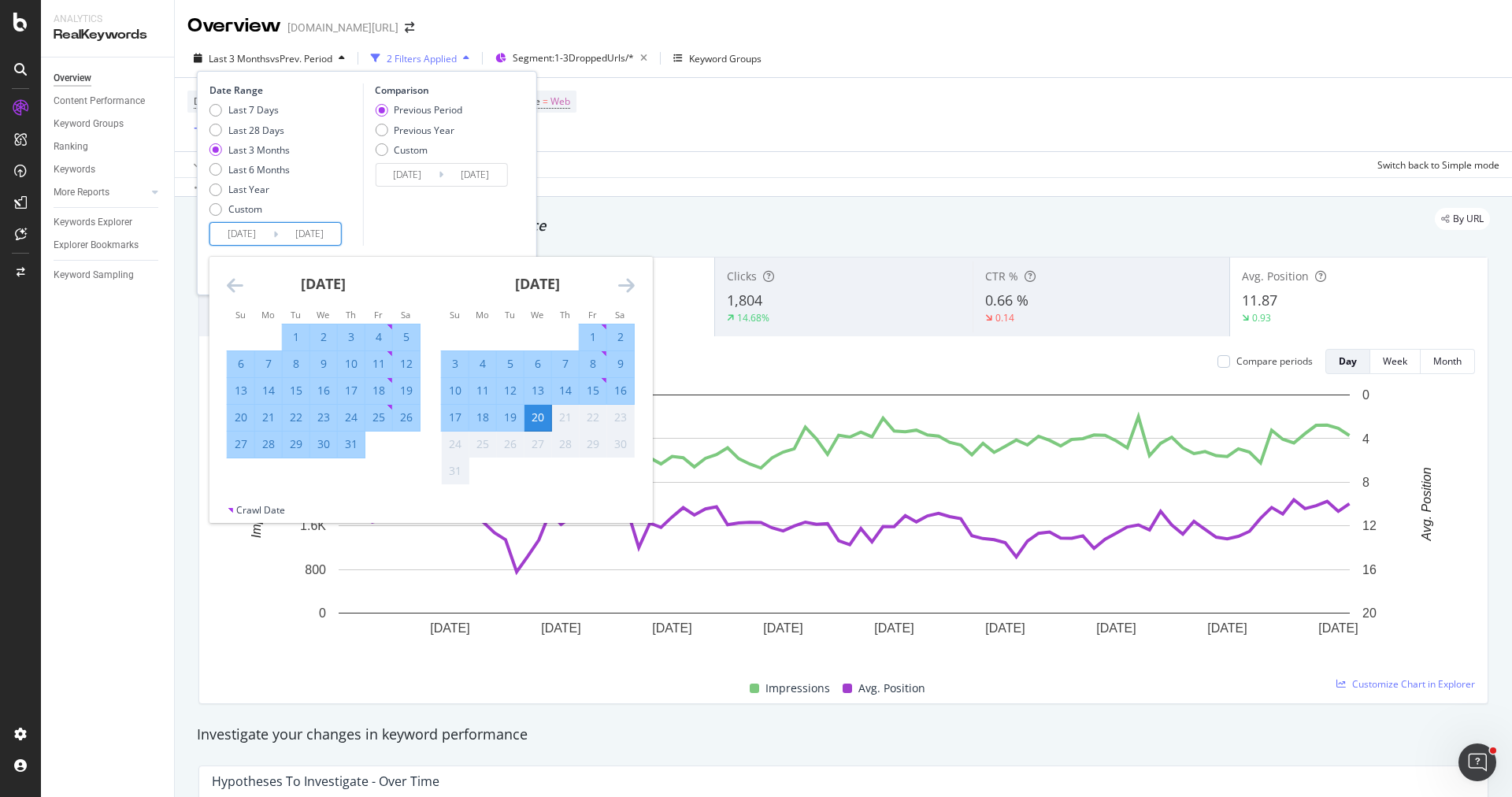
click at [325, 423] on div "23" at bounding box center [323, 417] width 27 height 16
type input "[DATE]"
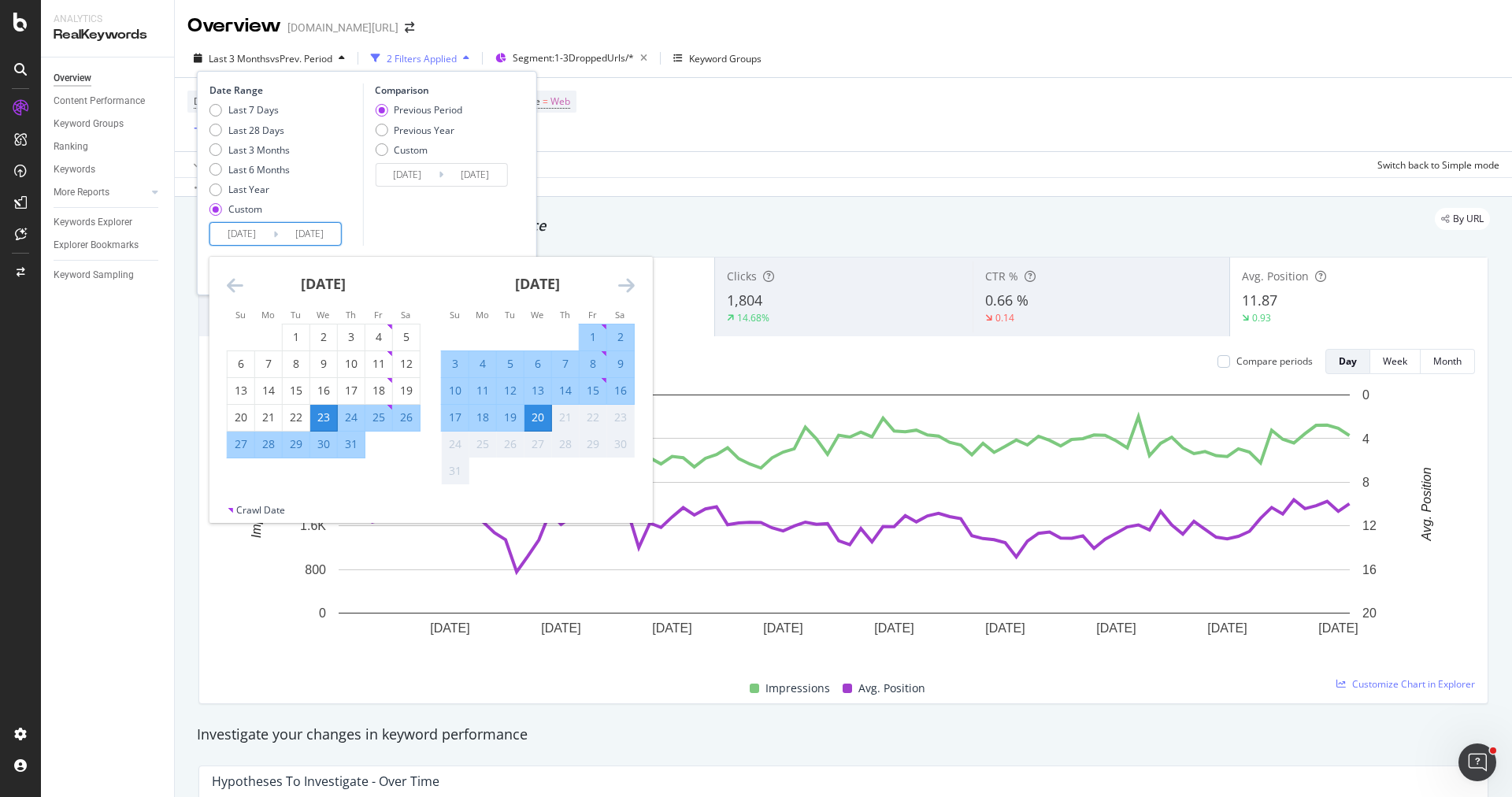
click at [535, 423] on div "20" at bounding box center [537, 417] width 27 height 16
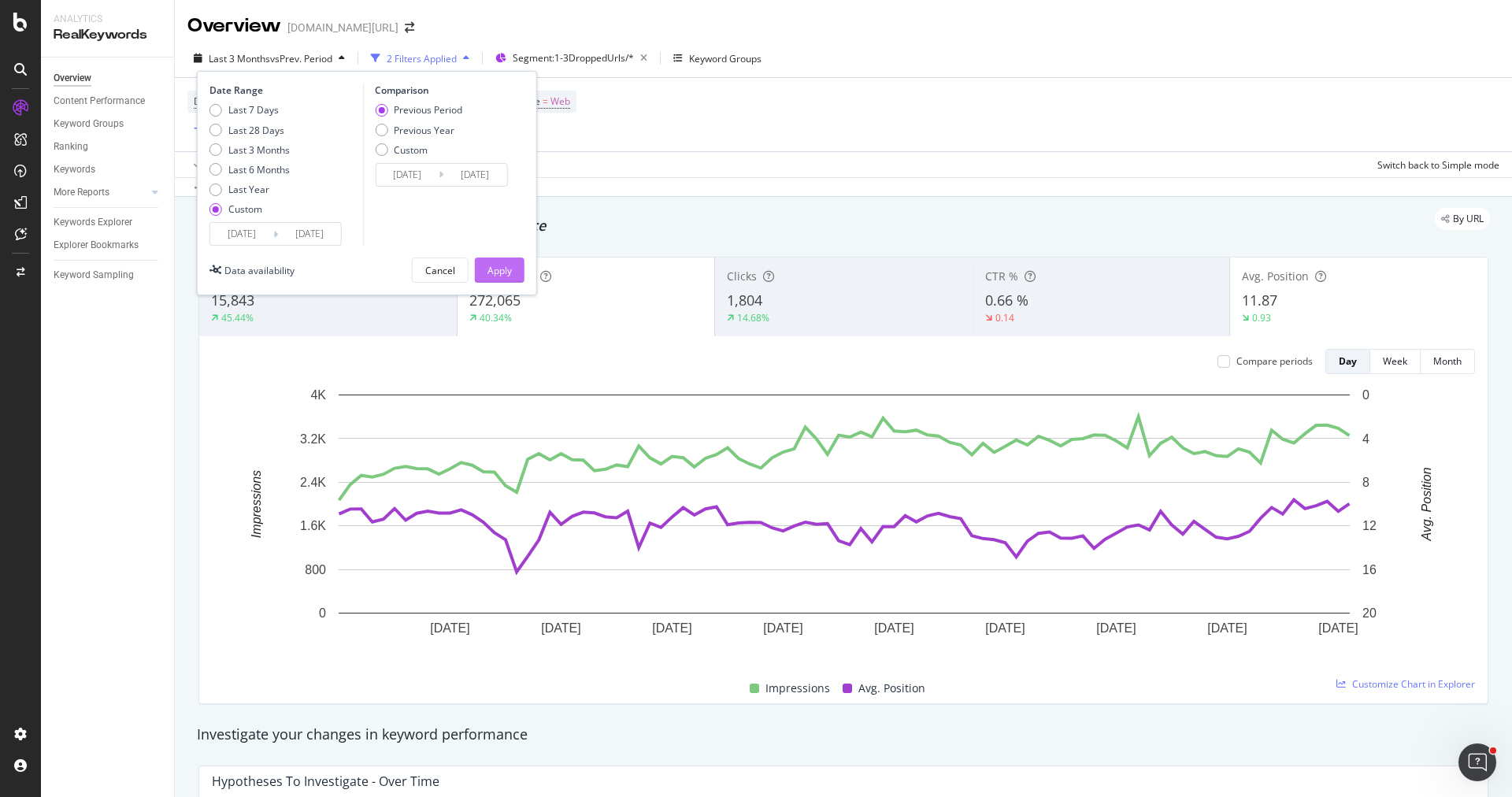
click at [499, 275] on div "Apply" at bounding box center [499, 270] width 24 height 14
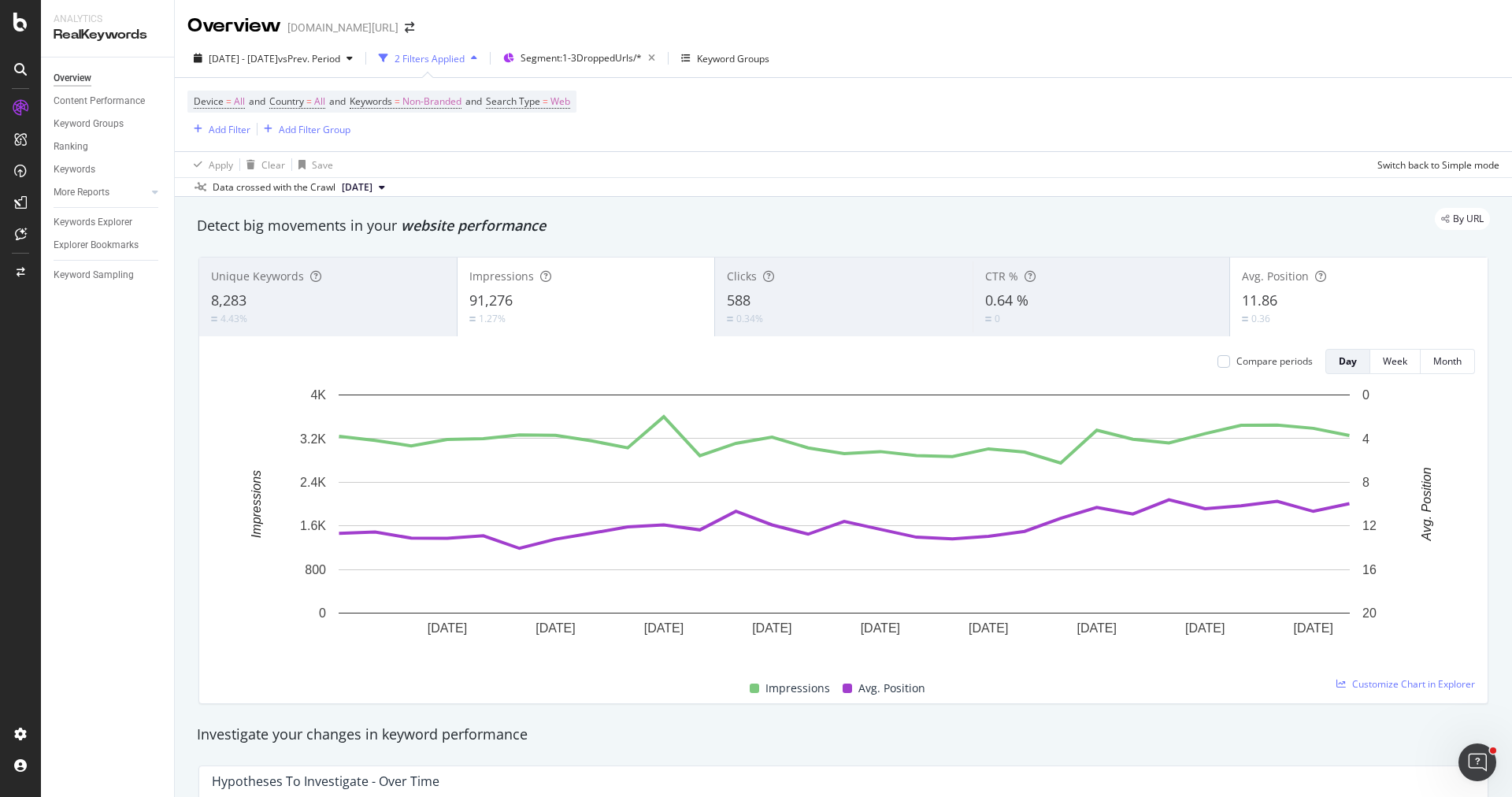
click at [386, 340] on div "Compare periods Day Week Month 26 Jul. 2025 29 Jul. 2025 1 Aug. 2025 4 Aug. 202…" at bounding box center [843, 520] width 1289 height 367
click at [379, 313] on div "4.43%" at bounding box center [328, 318] width 234 height 15
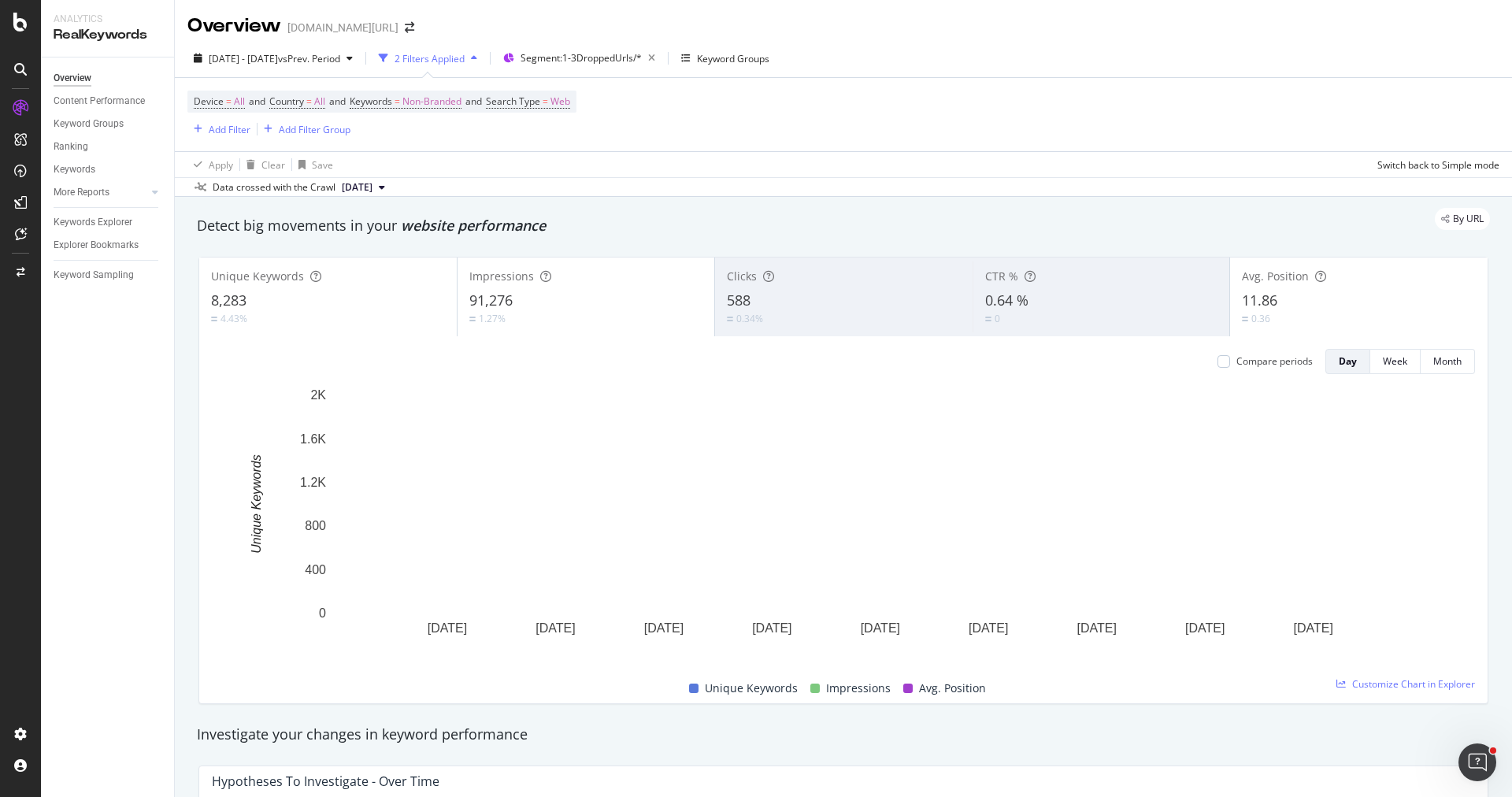
click at [358, 320] on div "4.43%" at bounding box center [328, 318] width 234 height 15
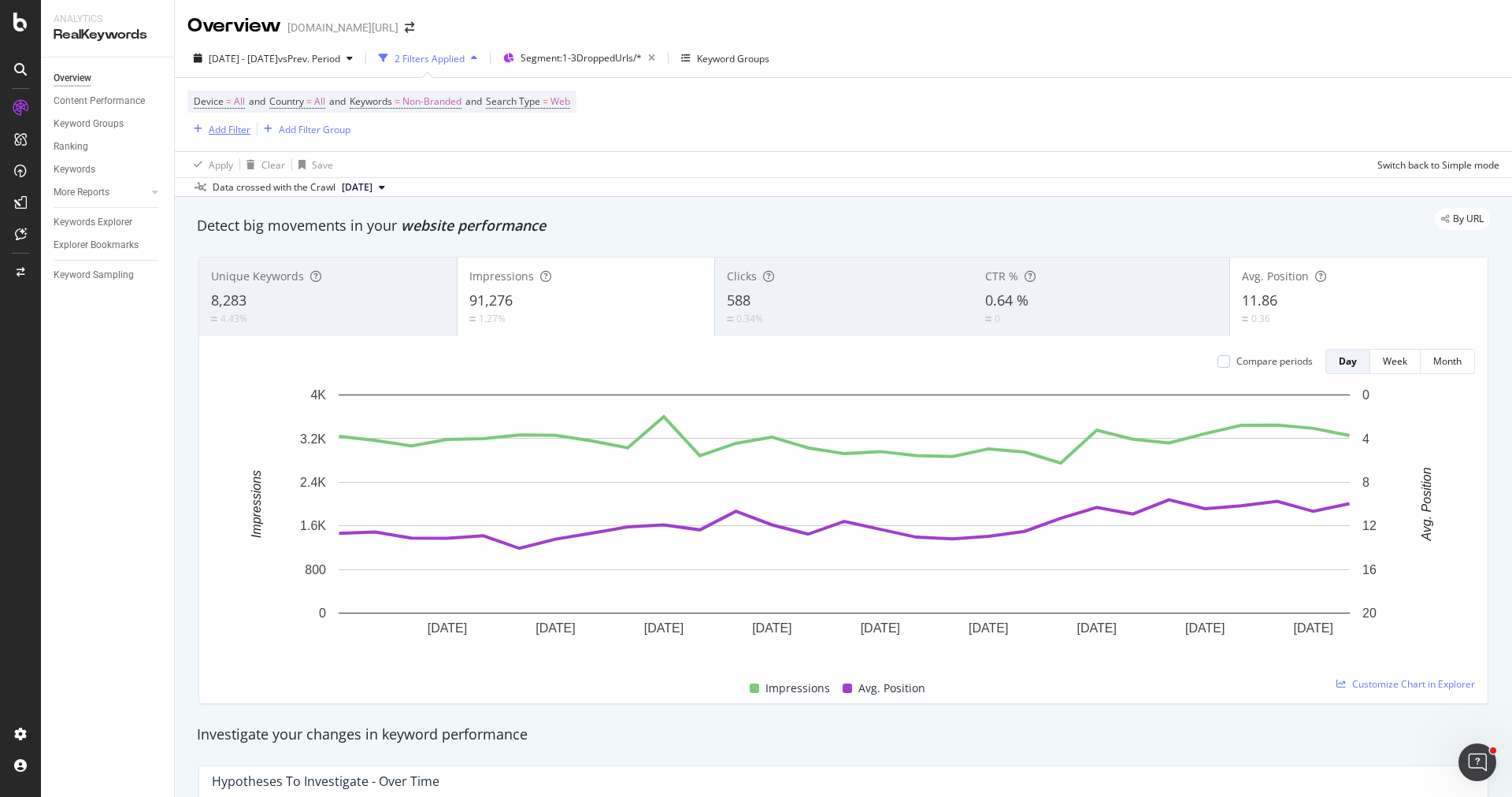
click at [230, 125] on div "Add Filter" at bounding box center [230, 130] width 42 height 14
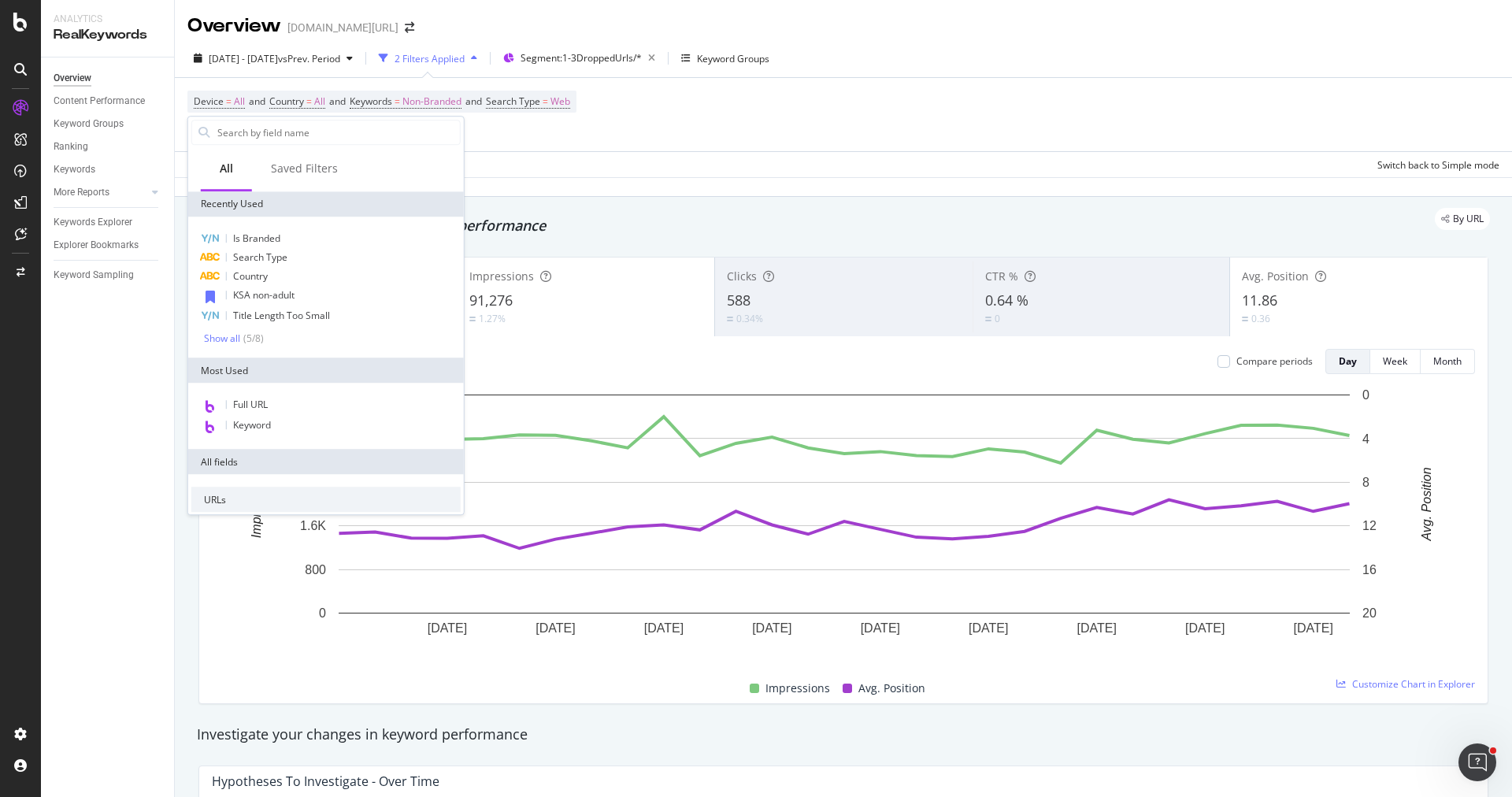
drag, startPoint x: 251, startPoint y: 193, endPoint x: 287, endPoint y: 225, distance: 48.2
click at [287, 220] on div "Is Branded Search Type Country KSA non-adult Title Length Too Small Show all ( …" at bounding box center [326, 287] width 275 height 141
click at [287, 225] on div "Is Branded Search Type Country KSA non-adult Title Length Too Small Show all ( …" at bounding box center [326, 287] width 275 height 141
click at [266, 138] on input "text" at bounding box center [338, 132] width 244 height 23
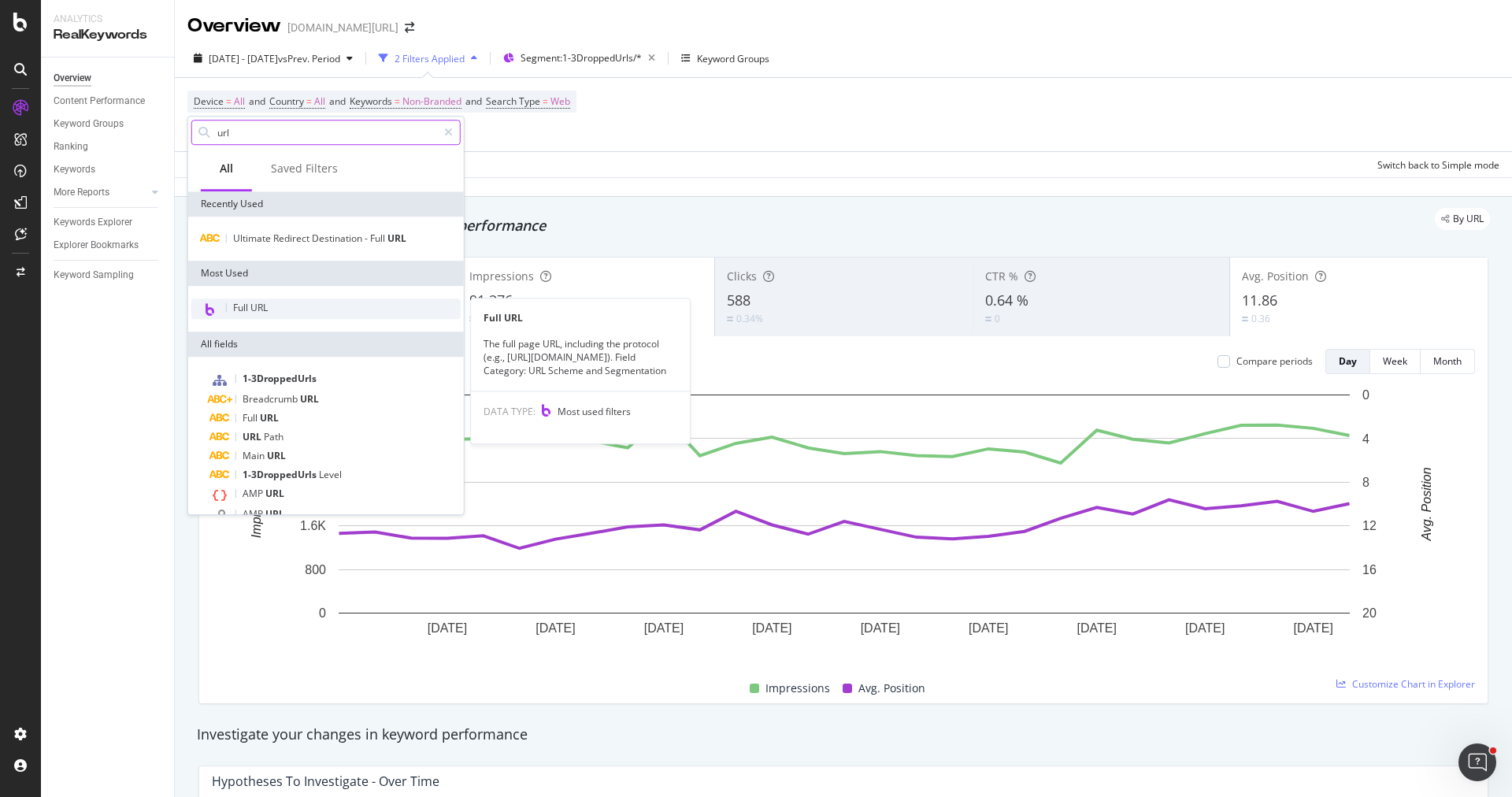
type input "url"
click at [276, 302] on div "Full URL" at bounding box center [326, 308] width 269 height 20
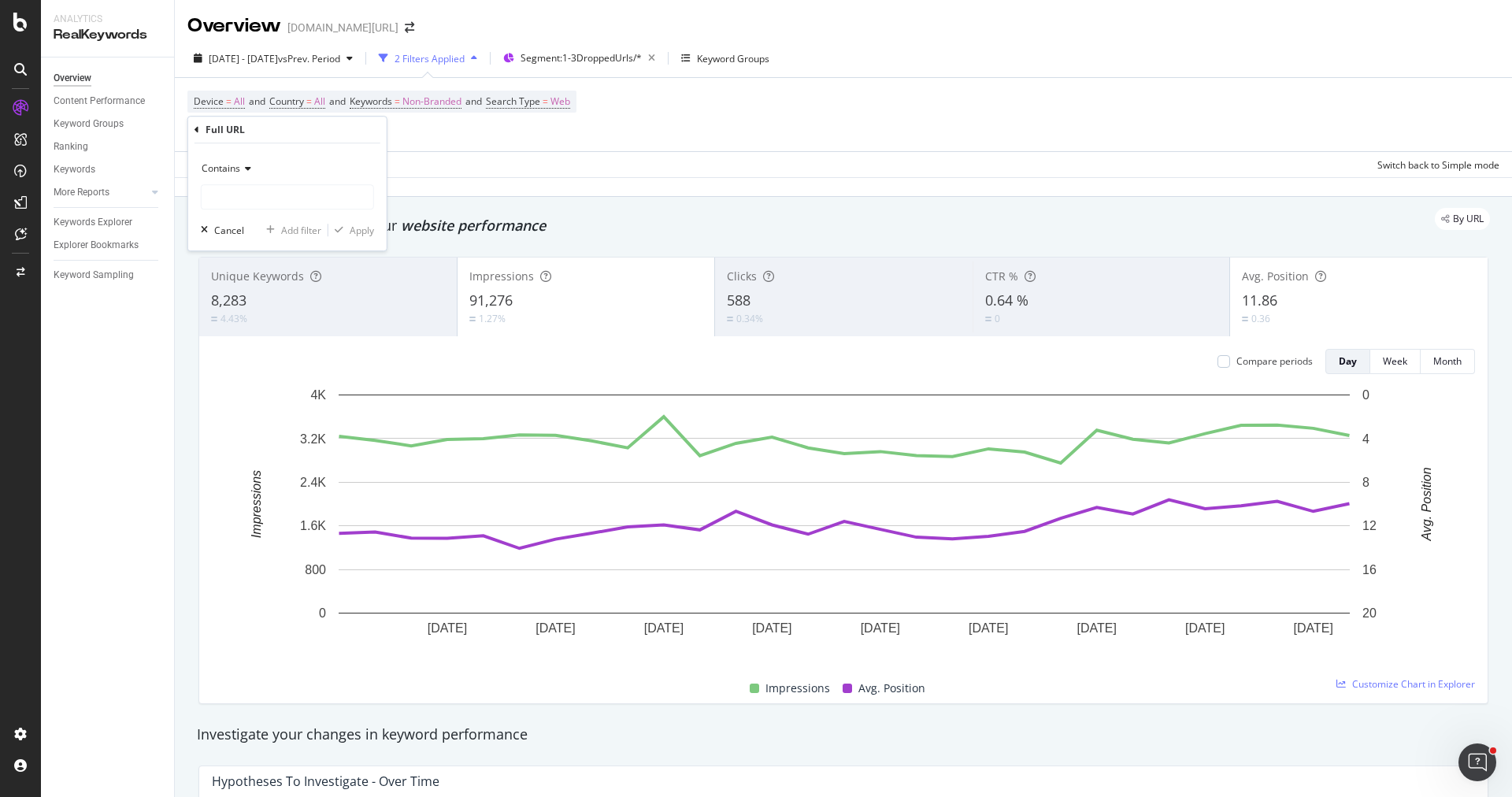
click at [248, 178] on div "Contains" at bounding box center [287, 168] width 173 height 25
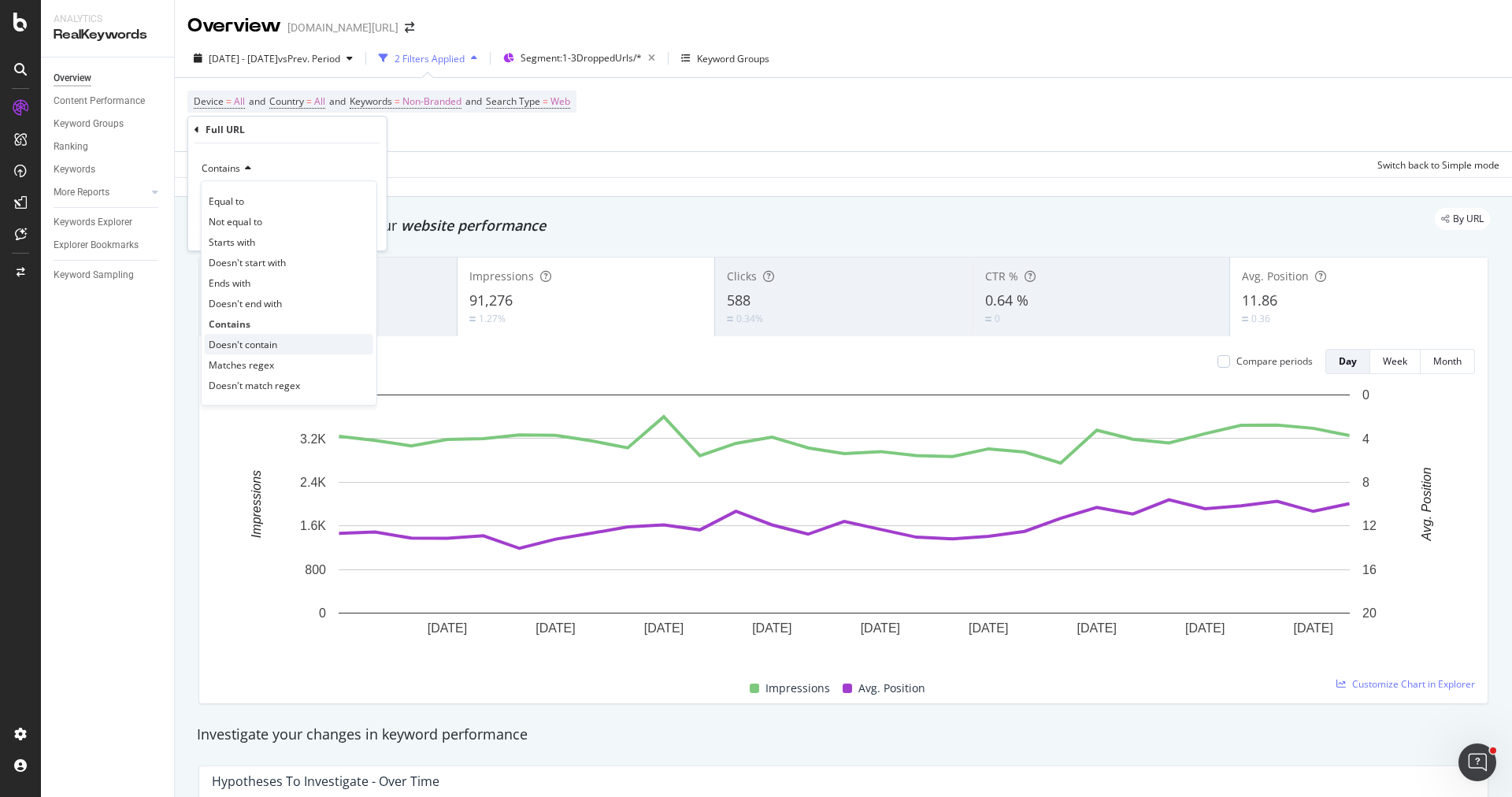
click at [264, 340] on span "Doesn't contain" at bounding box center [242, 344] width 68 height 14
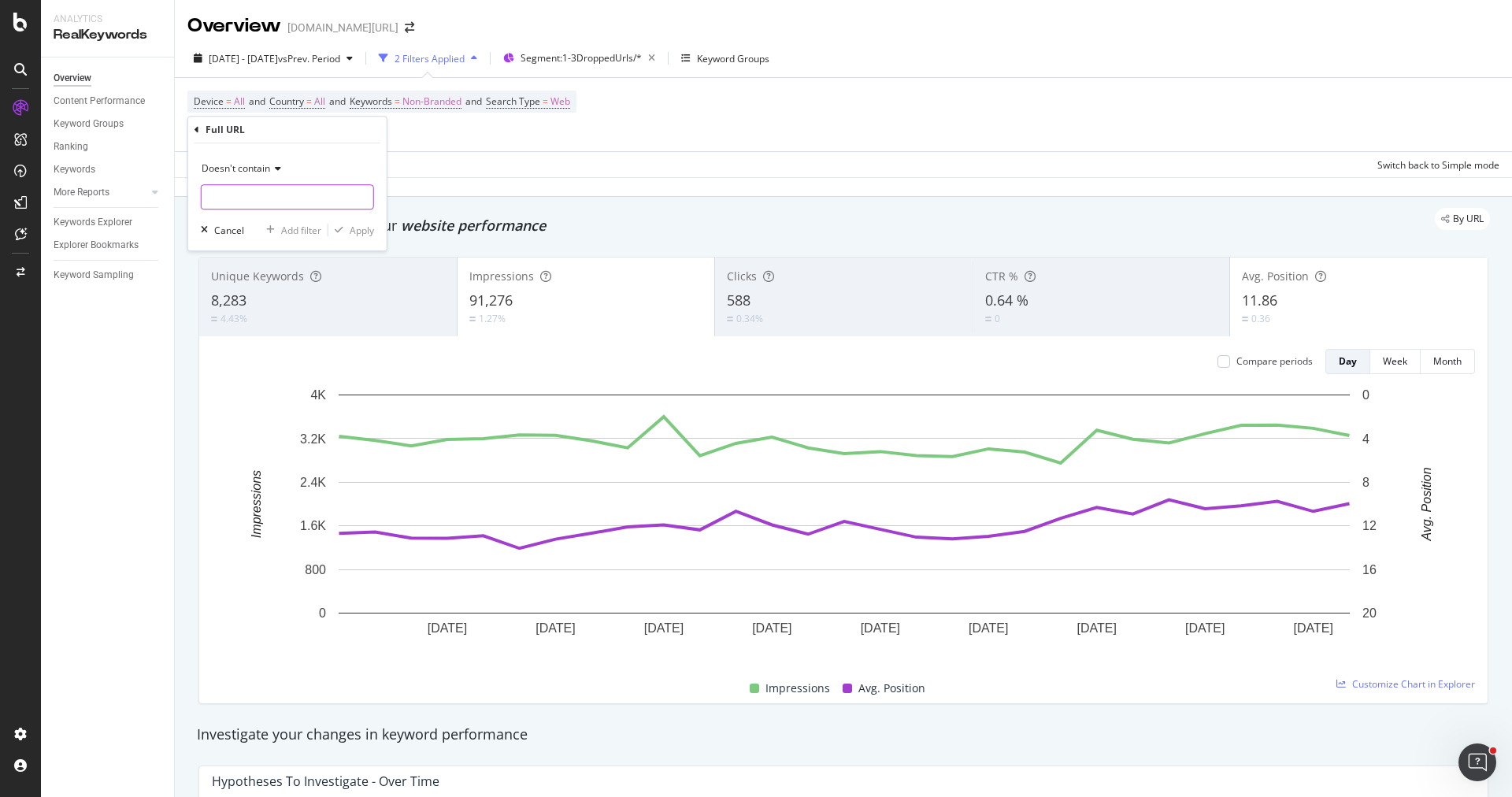
click at [285, 203] on input "text" at bounding box center [287, 196] width 172 height 25
type input "-p-"
click at [362, 238] on div "Doesn't contain -p- Cancel Add filter Apply" at bounding box center [288, 196] width 198 height 107
click at [362, 235] on div "Apply" at bounding box center [362, 230] width 24 height 14
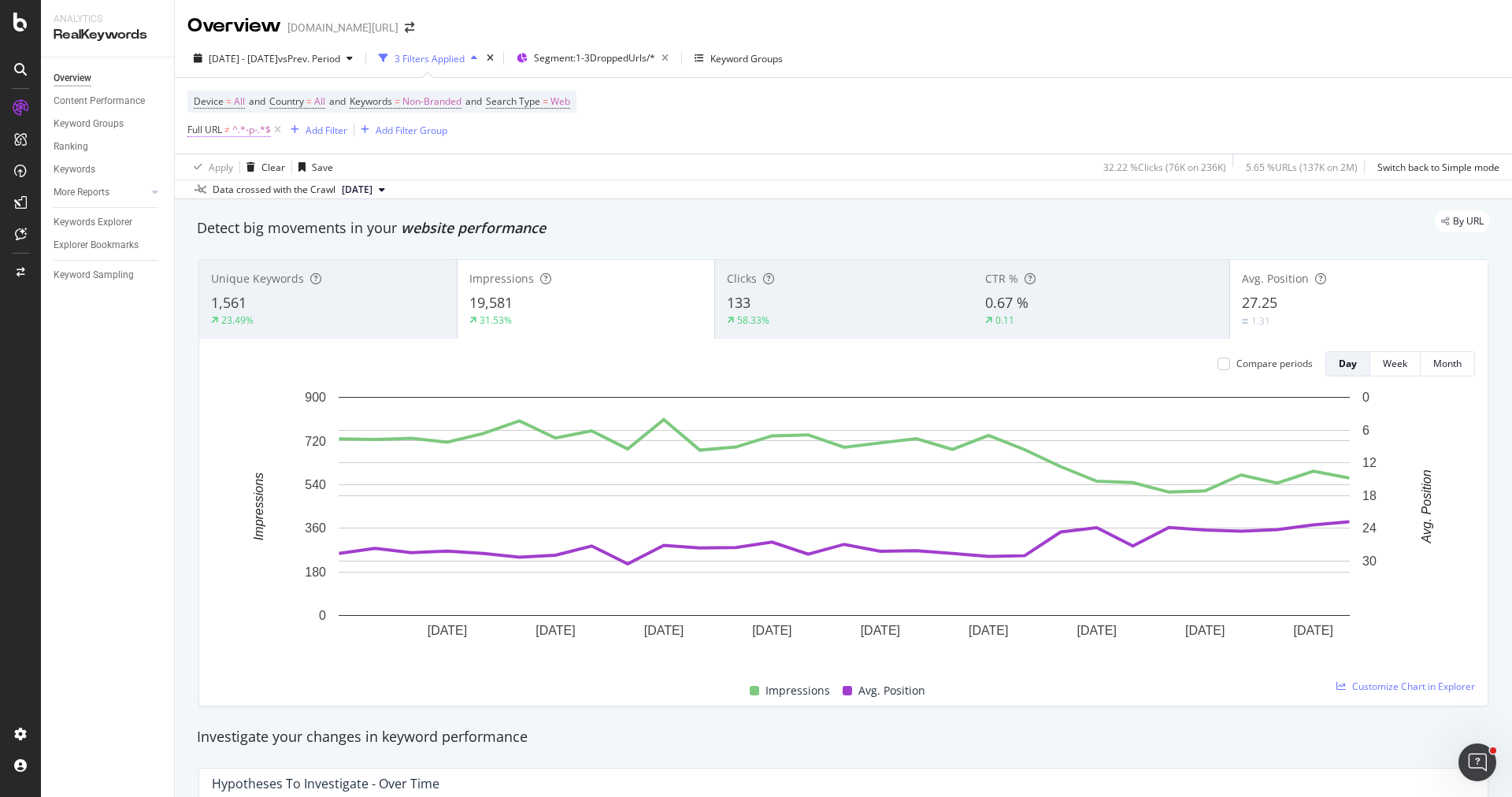
click at [251, 136] on span "^.*-p-.*$" at bounding box center [251, 130] width 39 height 22
click at [263, 202] on input "-p-" at bounding box center [275, 194] width 149 height 25
click at [233, 160] on span "Doesn't contain" at bounding box center [235, 166] width 68 height 14
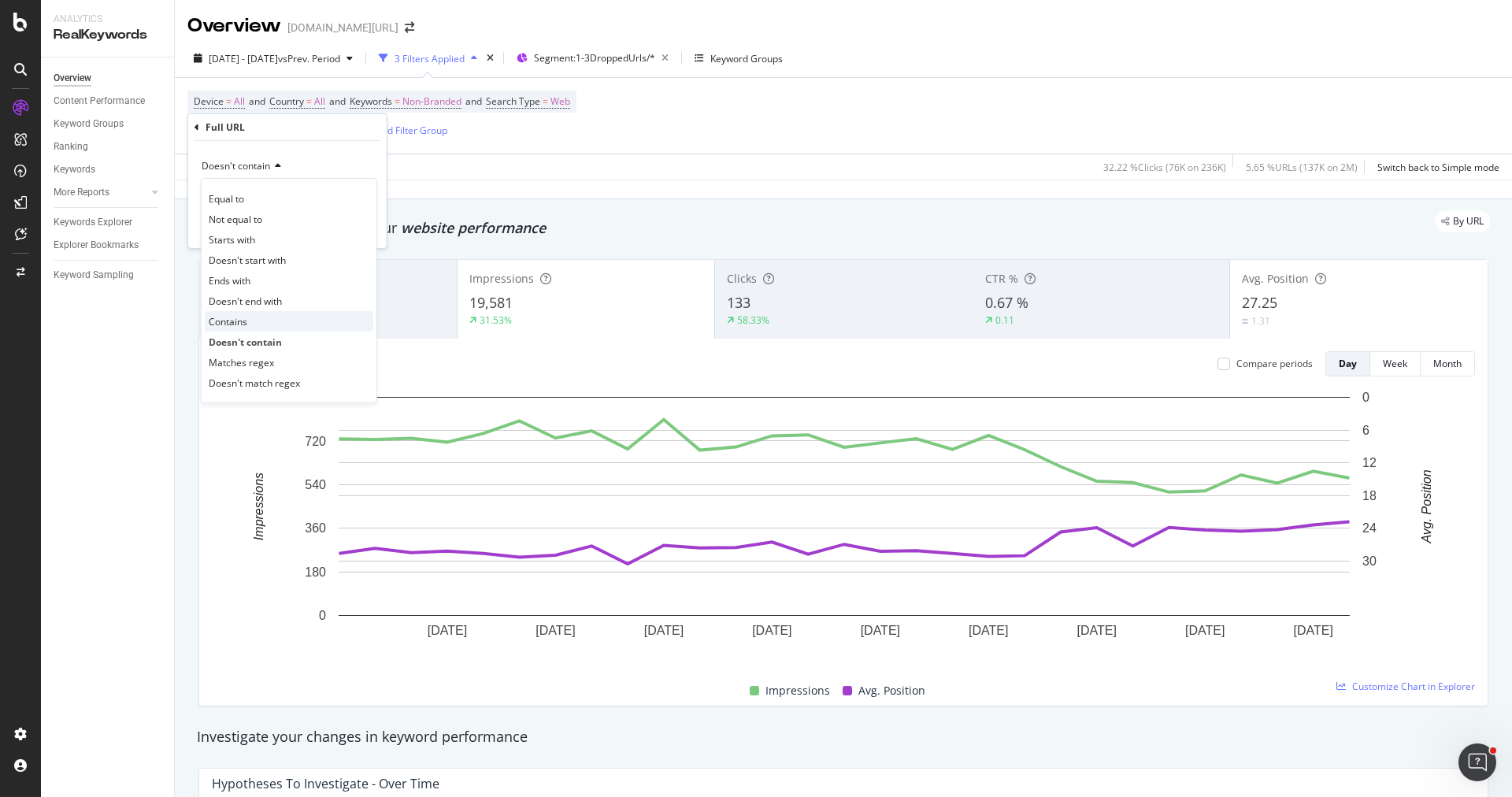
click at [275, 320] on div "Contains" at bounding box center [288, 320] width 168 height 20
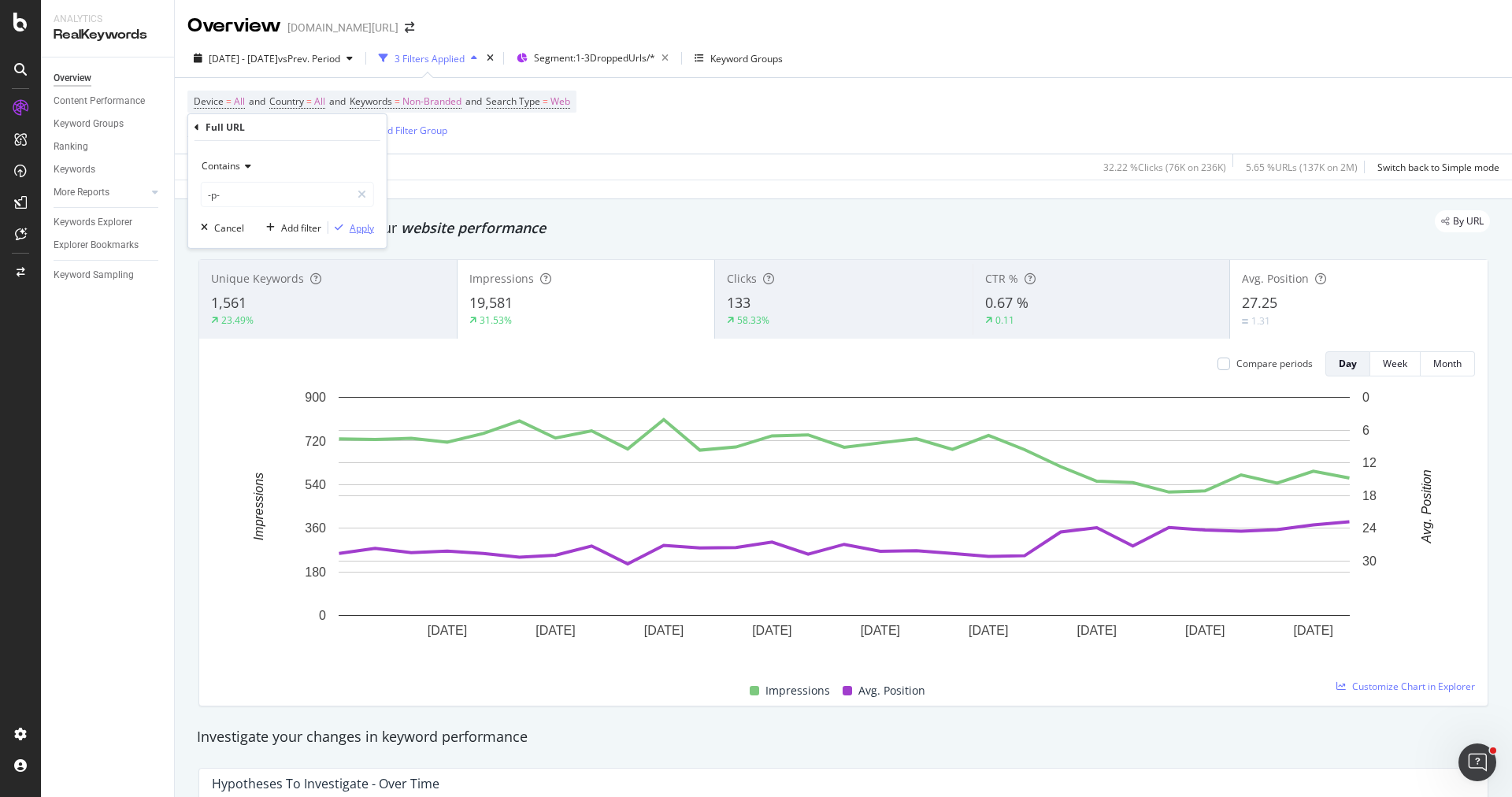
click at [367, 231] on div "Apply" at bounding box center [362, 227] width 24 height 14
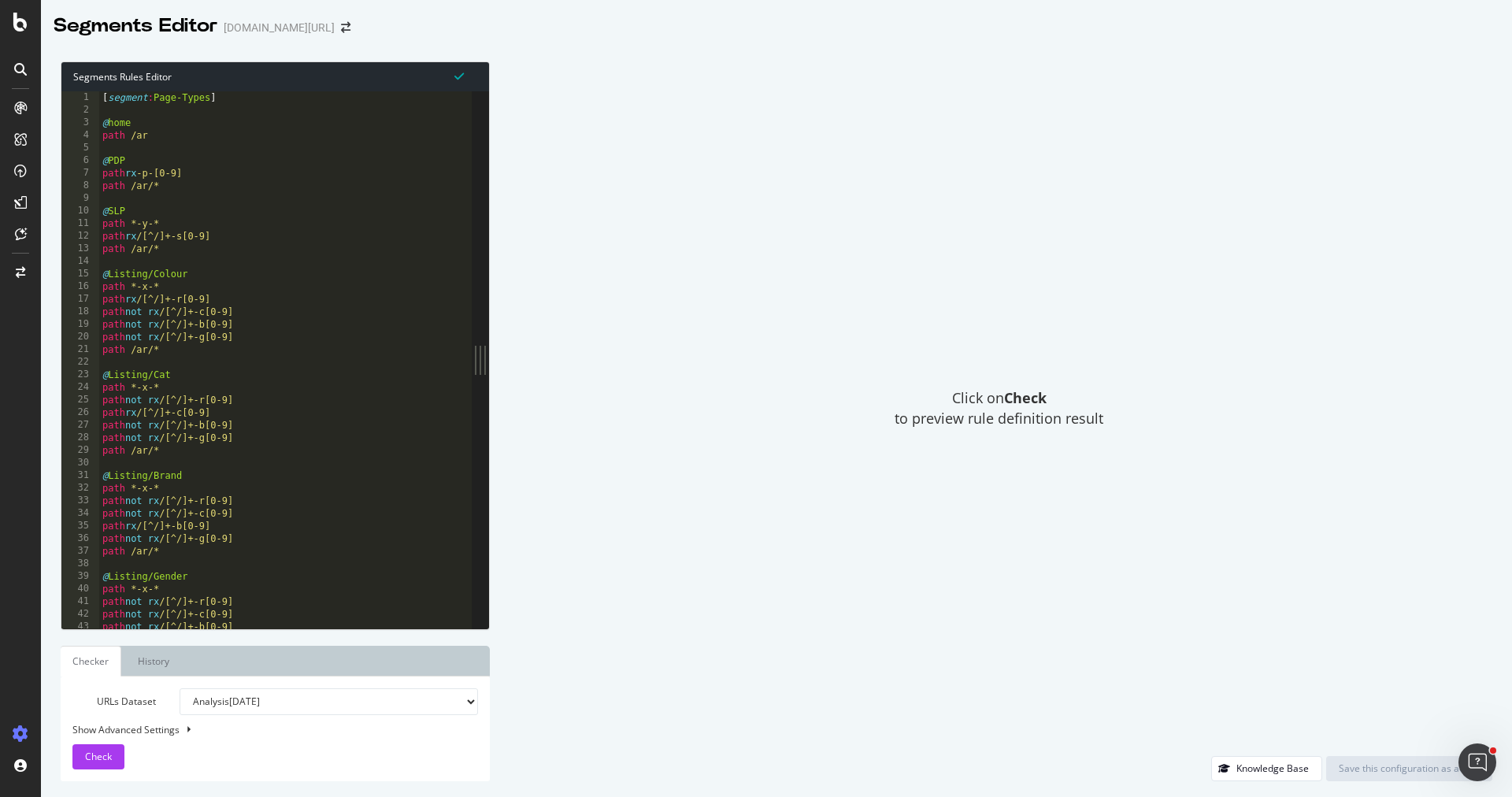
type textarea "path not rx /[^/]+-b[0-9]"
click at [343, 320] on div "[ segment : Page-Types ] @ home path /ar @ PDP path rx -p-[0-9] path /ar/* @ SL…" at bounding box center [757, 373] width 1316 height 564
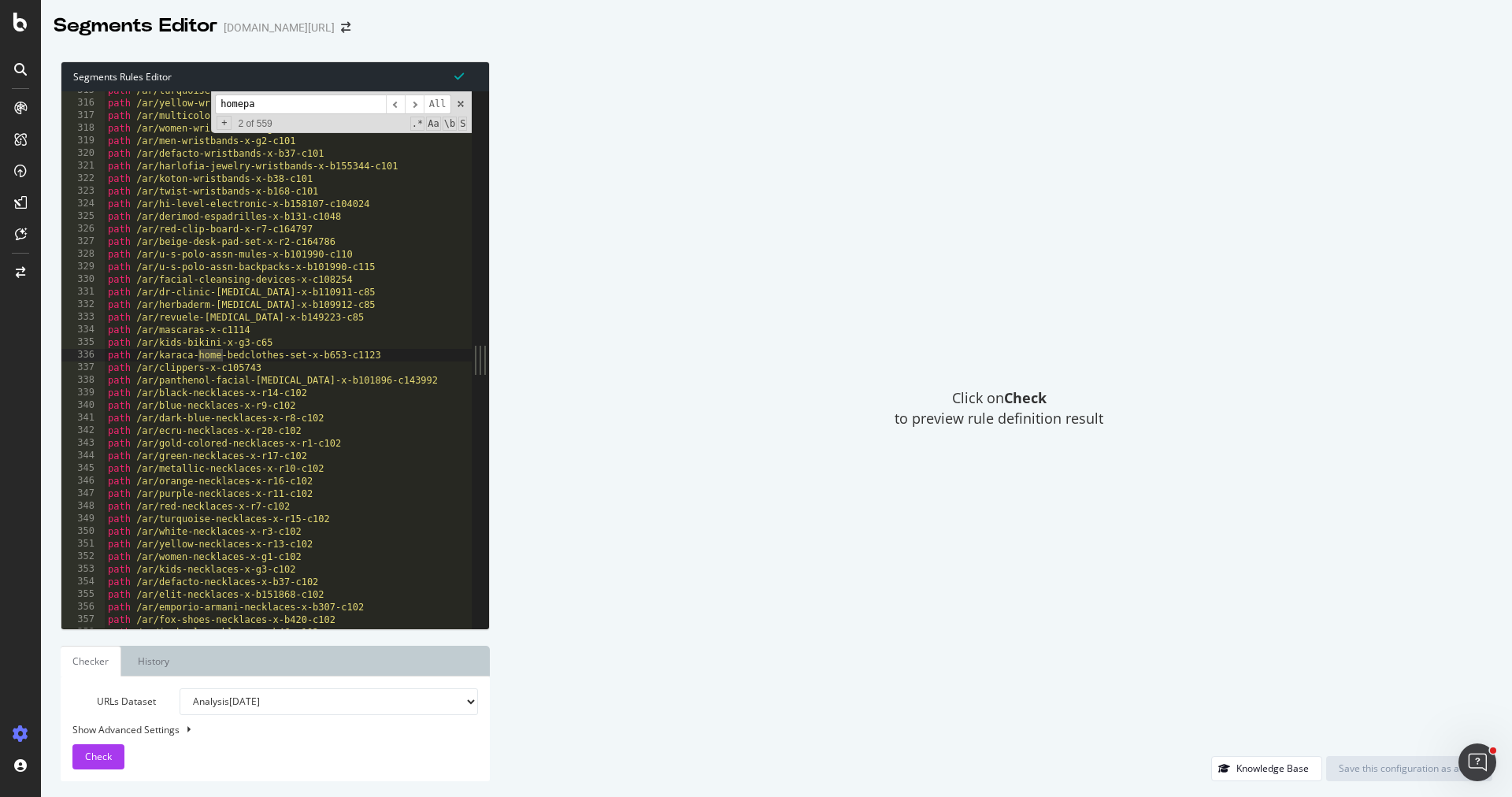
scroll to position [1139, 0]
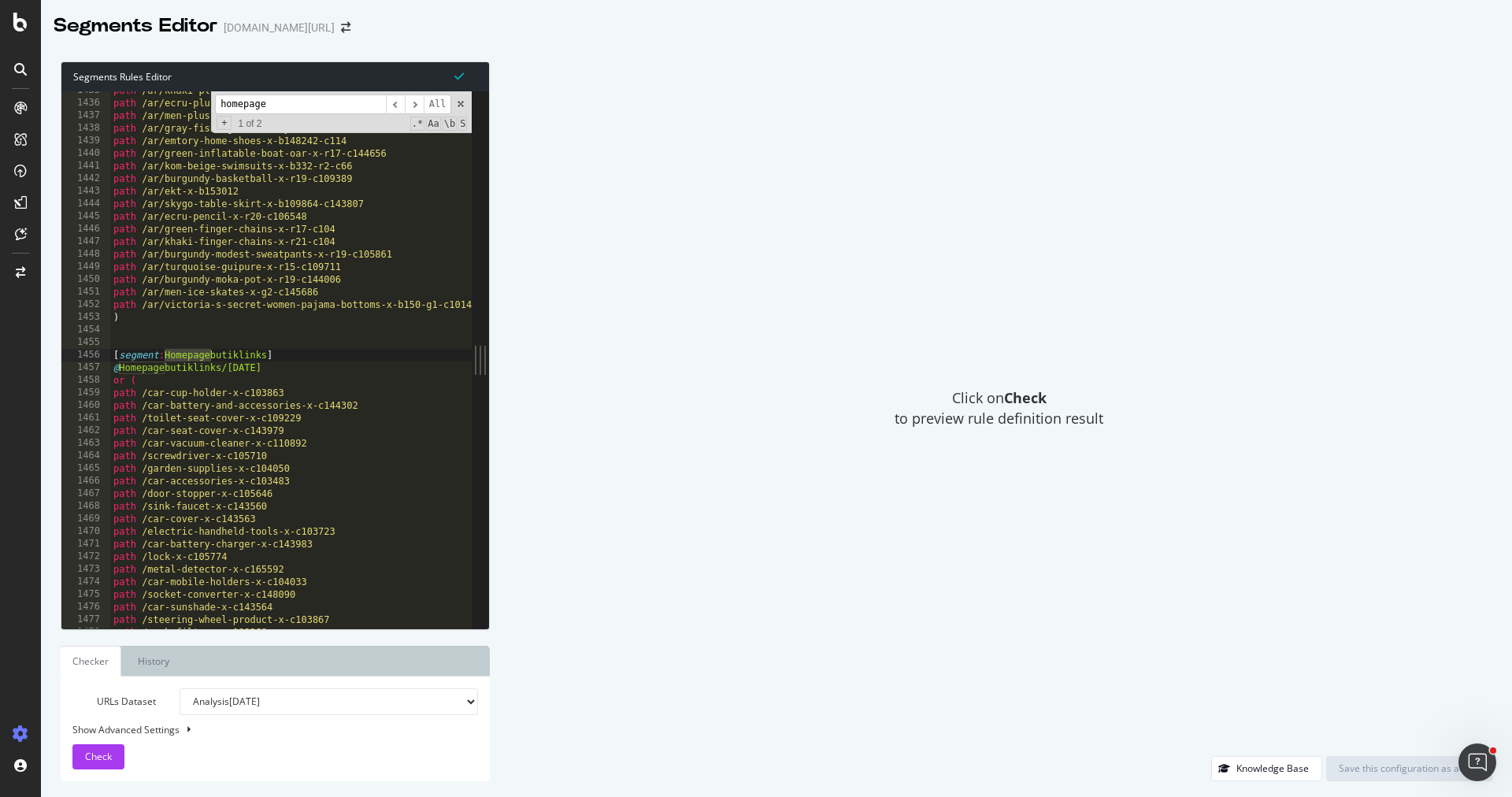
type input "homepage"
click at [346, 411] on div "path /ar/khaki-plus-size-undershirt-x-r21-c152430 path /ar/ecru-plus-size-sweat…" at bounding box center [768, 366] width 1316 height 564
drag, startPoint x: 267, startPoint y: 353, endPoint x: 164, endPoint y: 353, distance: 103.0
click at [164, 353] on div "path /ar/khaki-plus-size-undershirt-x-r21-c152430 path /ar/ecru-plus-size-sweat…" at bounding box center [768, 366] width 1316 height 564
click at [205, 367] on div "path /ar/khaki-plus-size-undershirt-x-r21-c152430 path /ar/ecru-plus-size-sweat…" at bounding box center [768, 366] width 1316 height 564
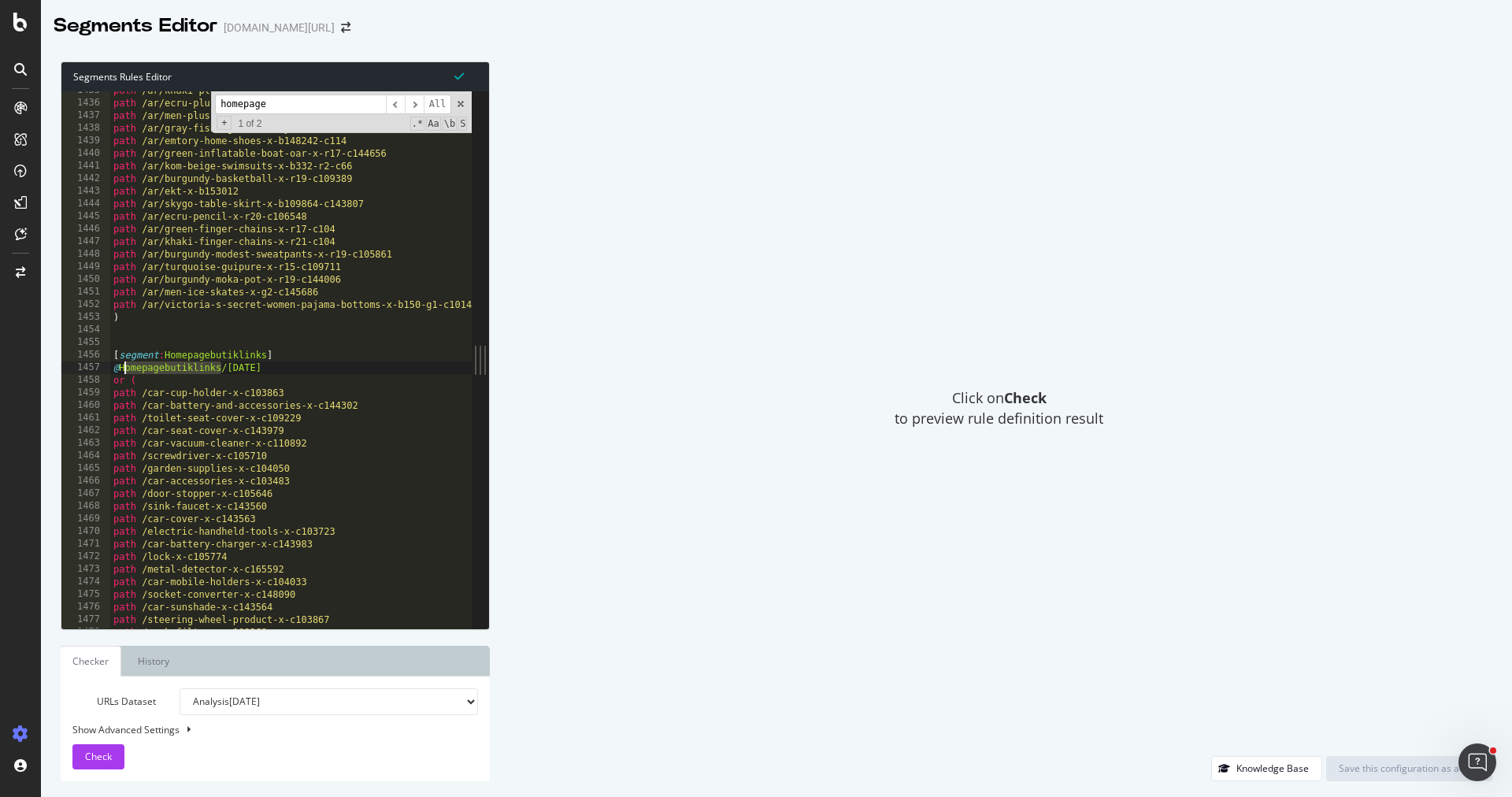
drag, startPoint x: 219, startPoint y: 365, endPoint x: 122, endPoint y: 363, distance: 97.0
click at [122, 363] on div "path /ar/khaki-plus-size-undershirt-x-r21-c152430 path /ar/ecru-plus-size-sweat…" at bounding box center [768, 366] width 1316 height 564
paste textarea "Homepagebutiklinks"
click at [209, 422] on div "path /ar/khaki-plus-size-undershirt-x-r21-c152430 path /ar/ecru-plus-size-sweat…" at bounding box center [768, 366] width 1316 height 564
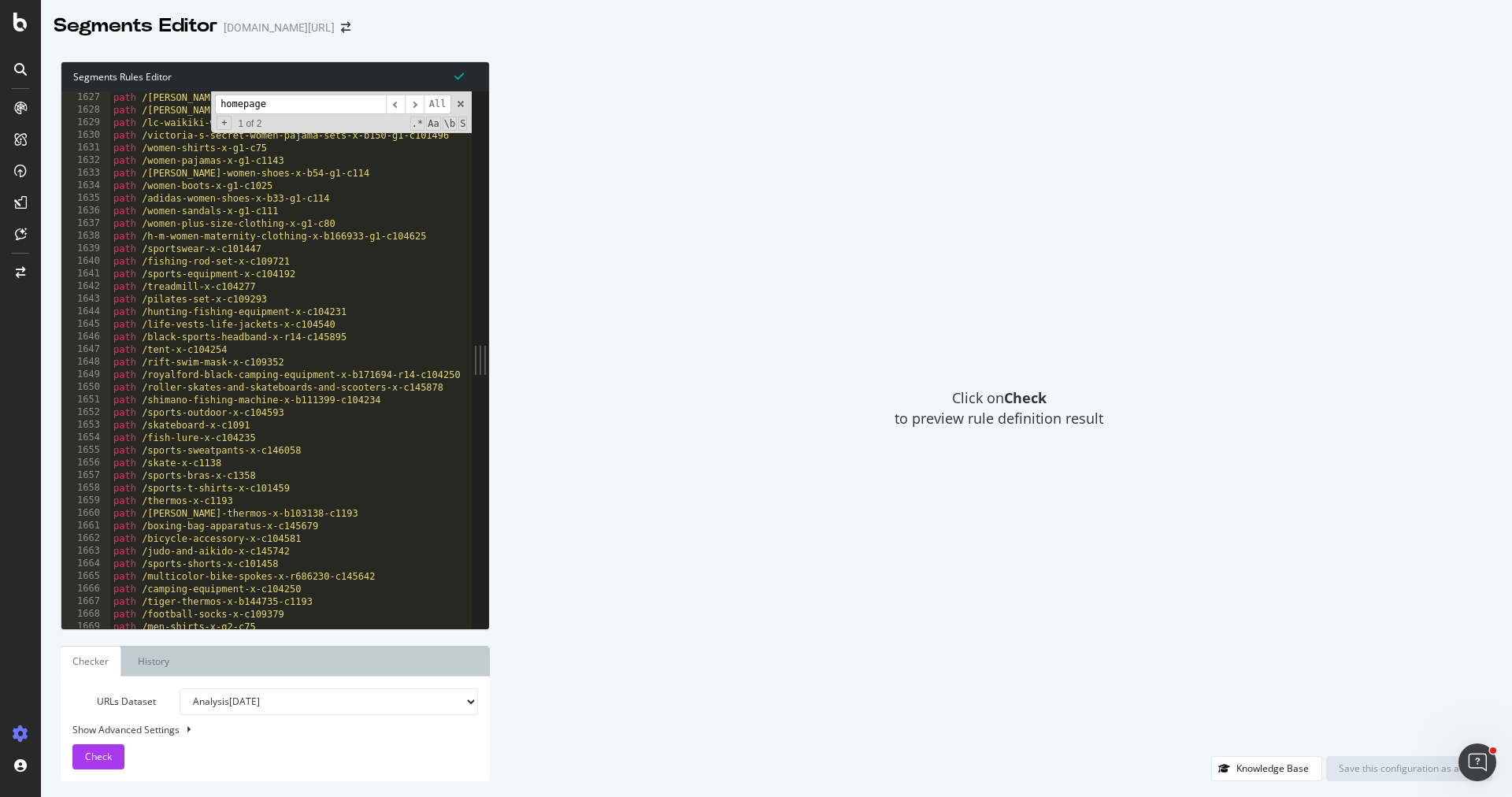
scroll to position [1324, 0]
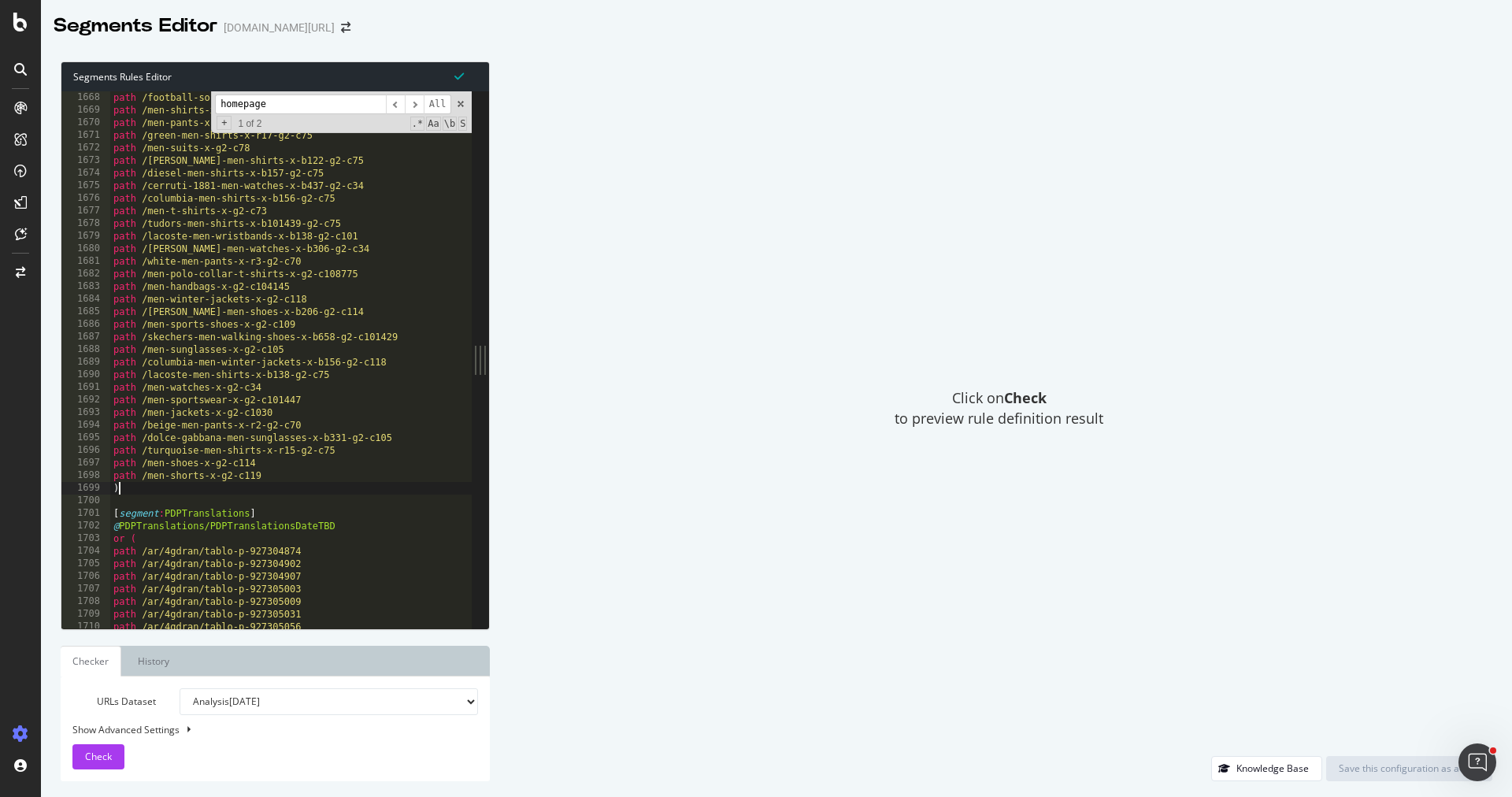
click at [176, 492] on div "path /football-socks-x-c109379 path /men-shirts-x-g2-c75 path /men-pants-x-g2-c…" at bounding box center [768, 373] width 1316 height 564
click at [221, 487] on div "path /football-socks-x-c109379 path /men-shirts-x-g2-c75 path /men-pants-x-g2-c…" at bounding box center [768, 373] width 1316 height 564
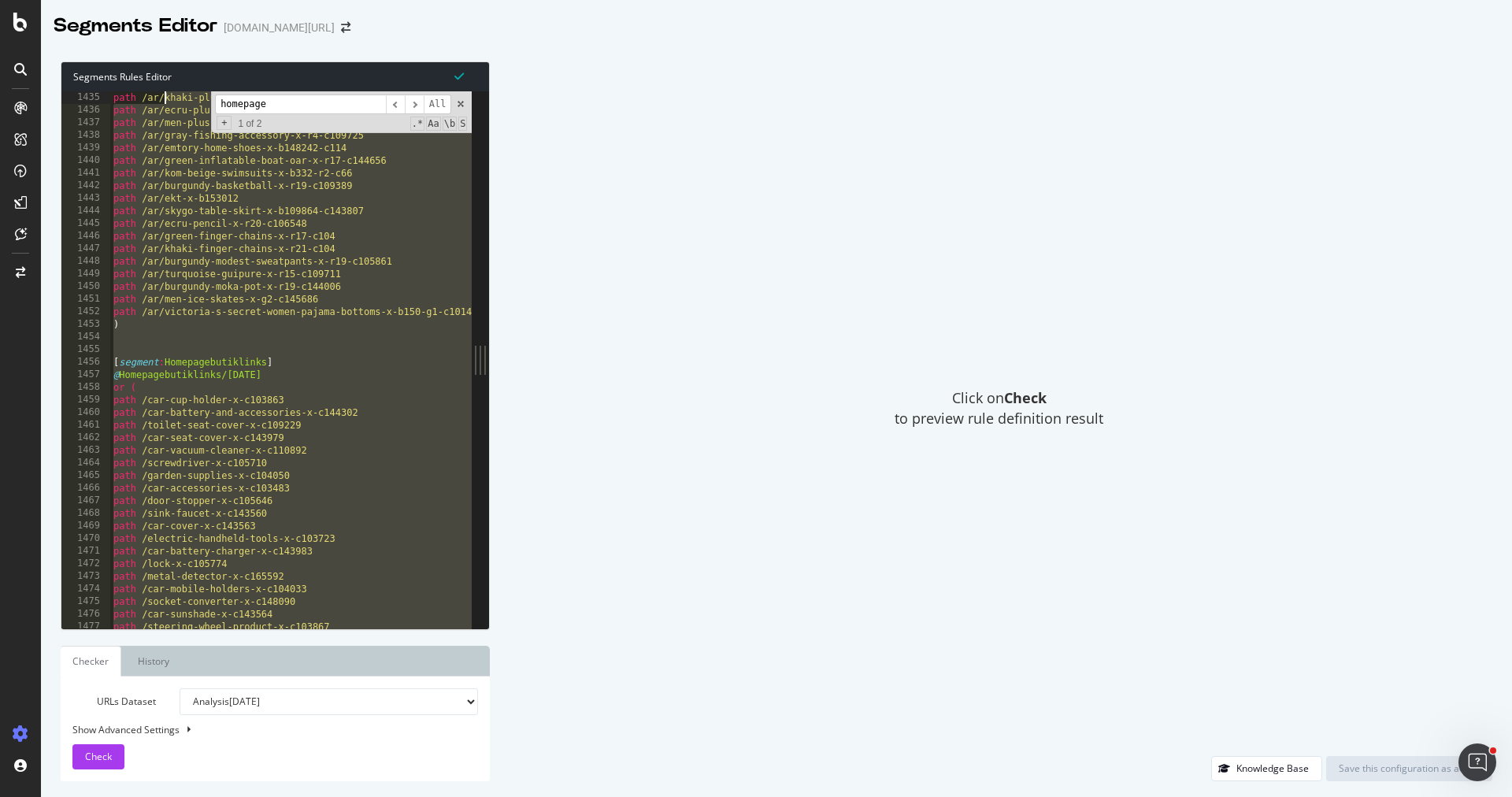
scroll to position [1137, 0]
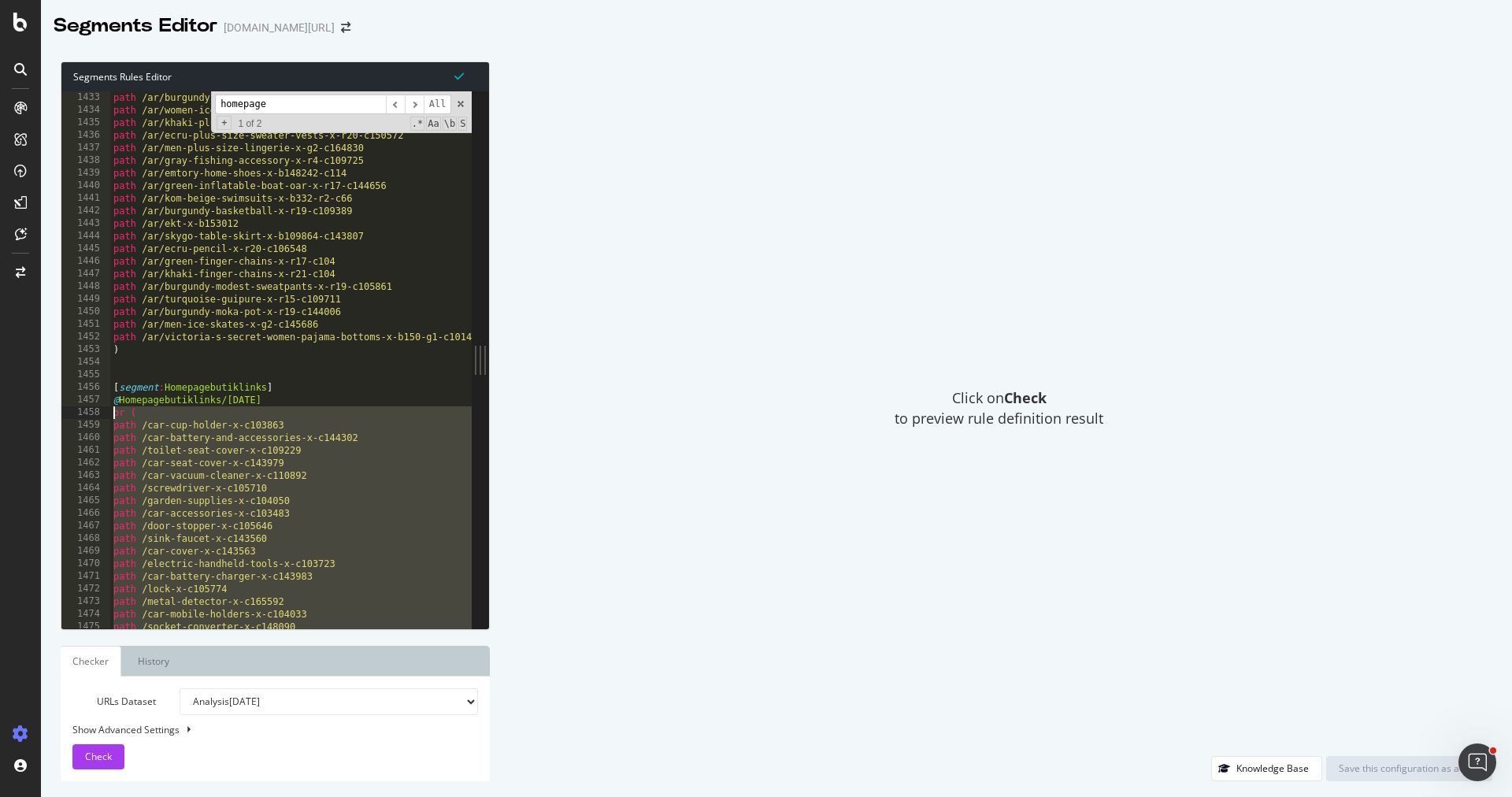
drag, startPoint x: 208, startPoint y: 491, endPoint x: 109, endPoint y: 413, distance: 126.0
click at [109, 412] on div ") 1433 1434 1435 1436 1437 1438 1439 1440 1441 1442 1443 1444 1445 1446 1447 14…" at bounding box center [266, 359] width 410 height 537
type textarea "or ( path /car-cup-holder-x-c103863"
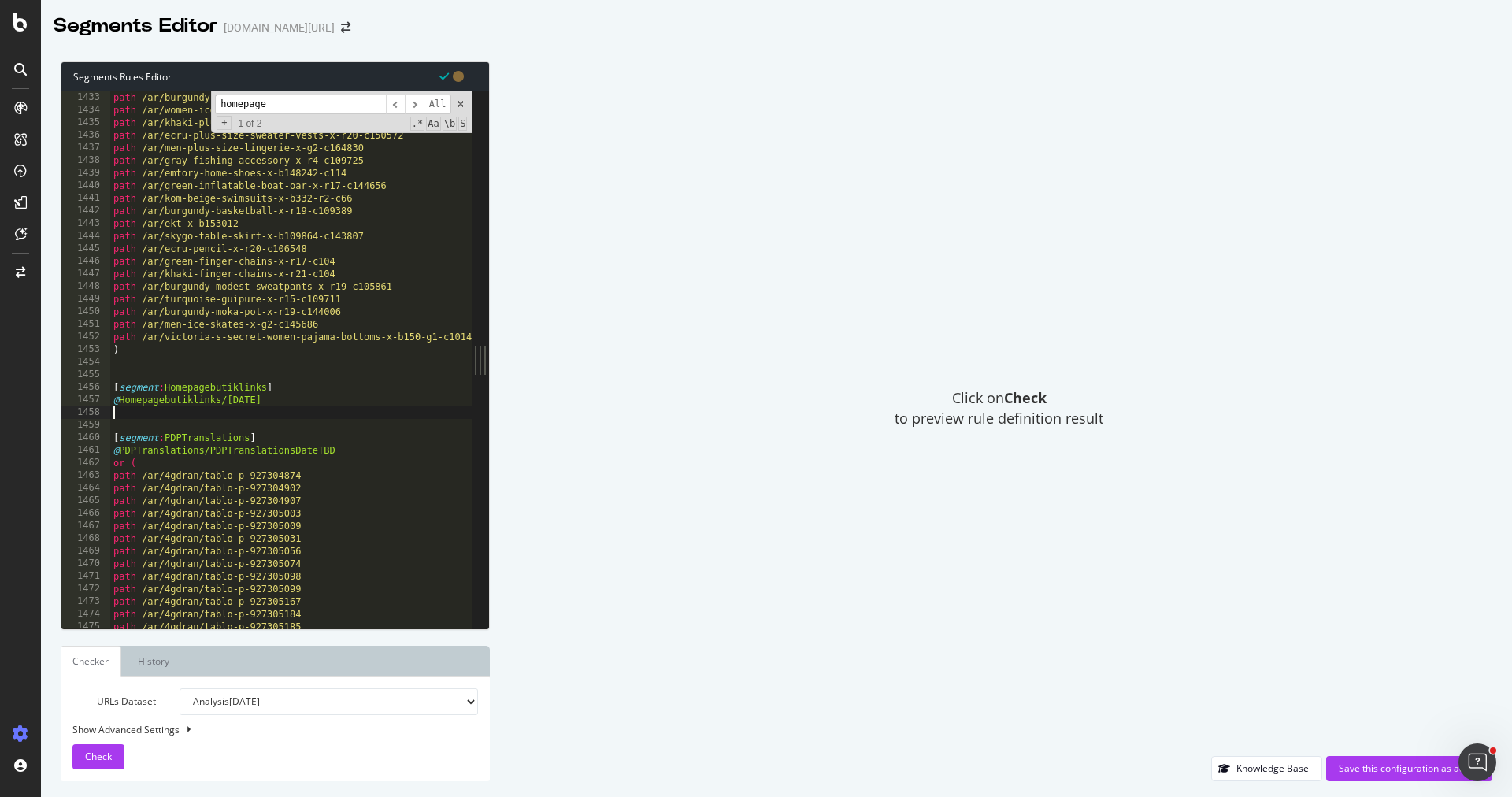
paste textarea ")"
type textarea ")"
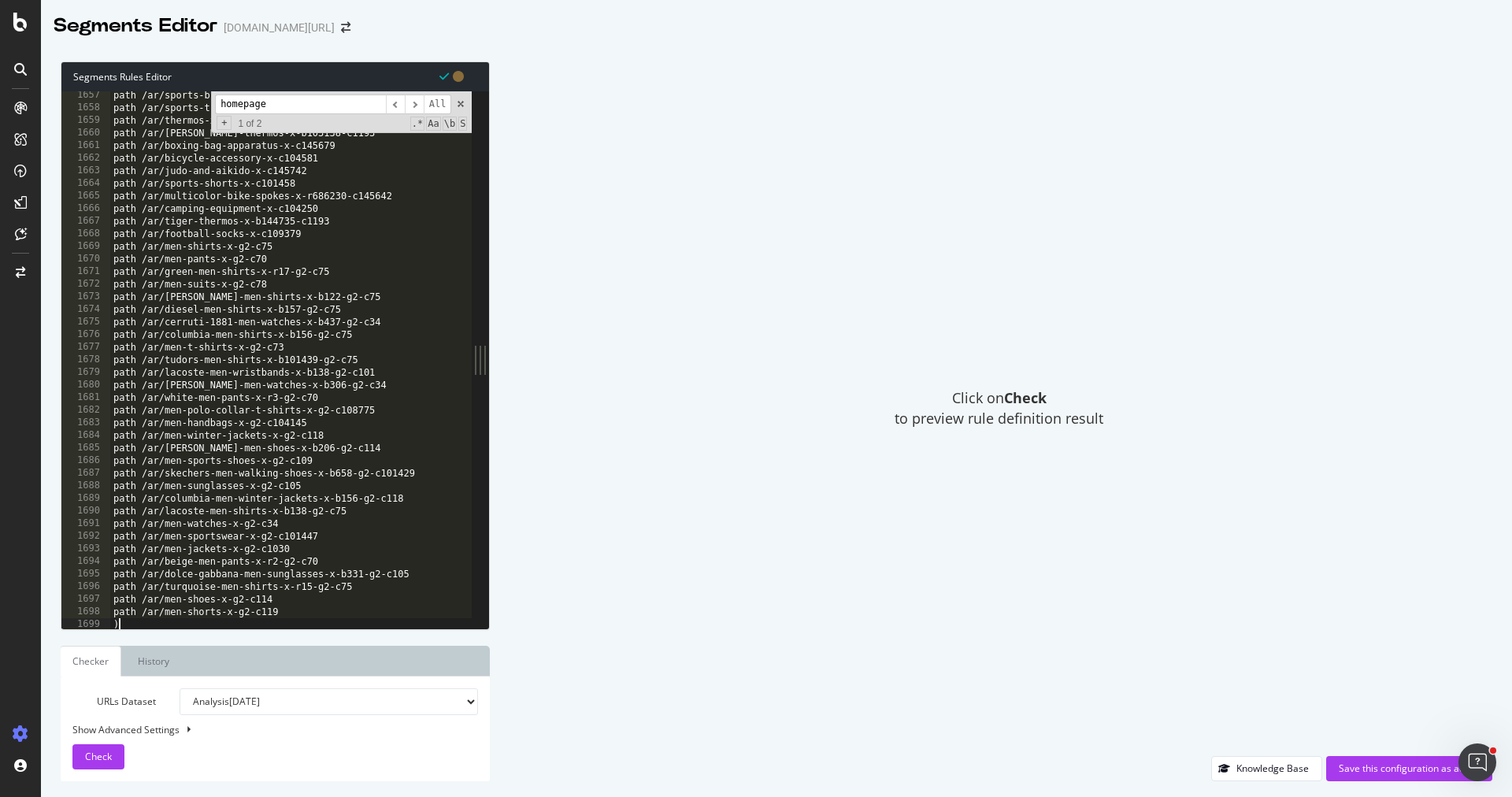
scroll to position [1315, 0]
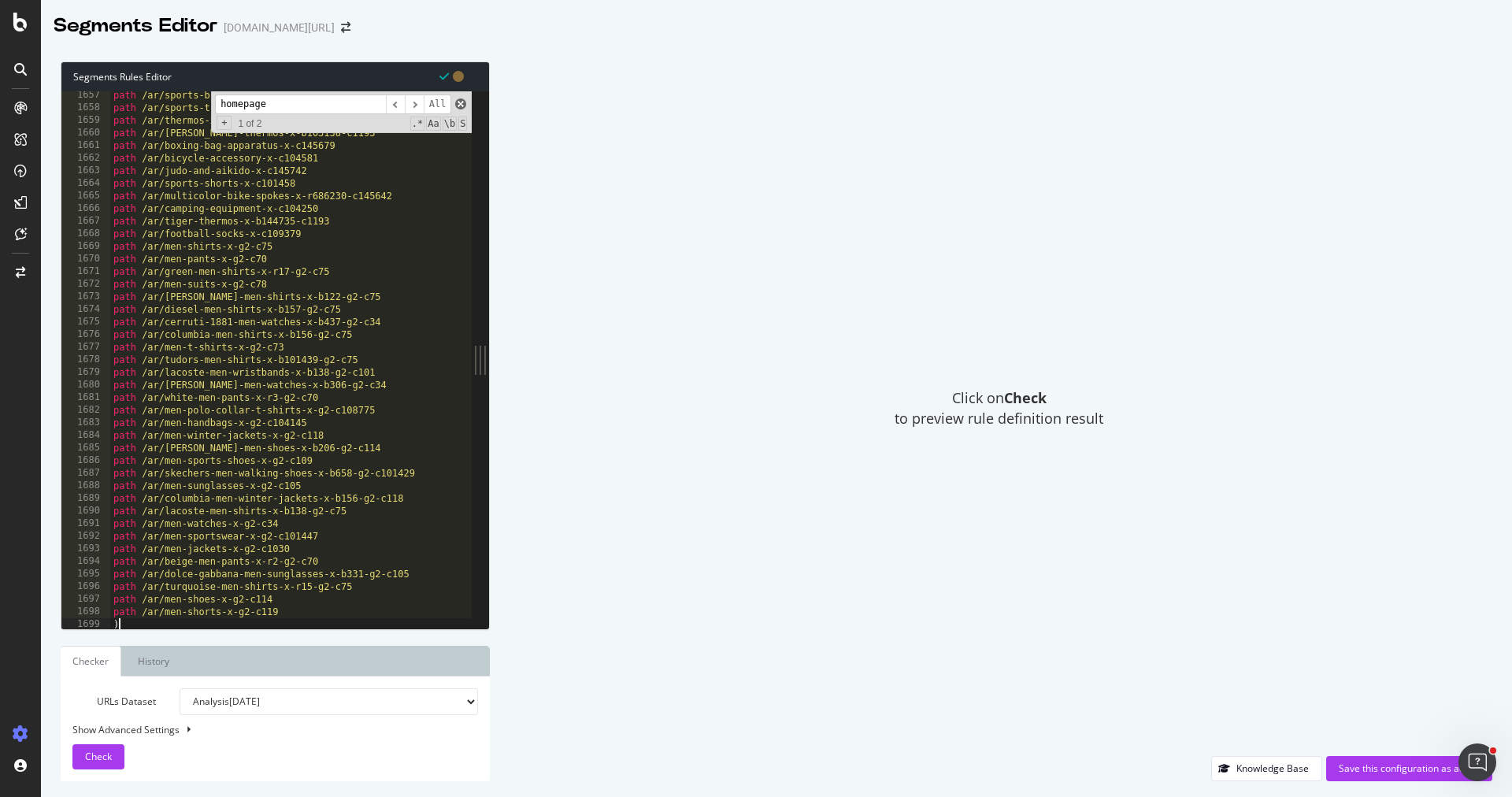
click at [462, 101] on span at bounding box center [461, 104] width 11 height 11
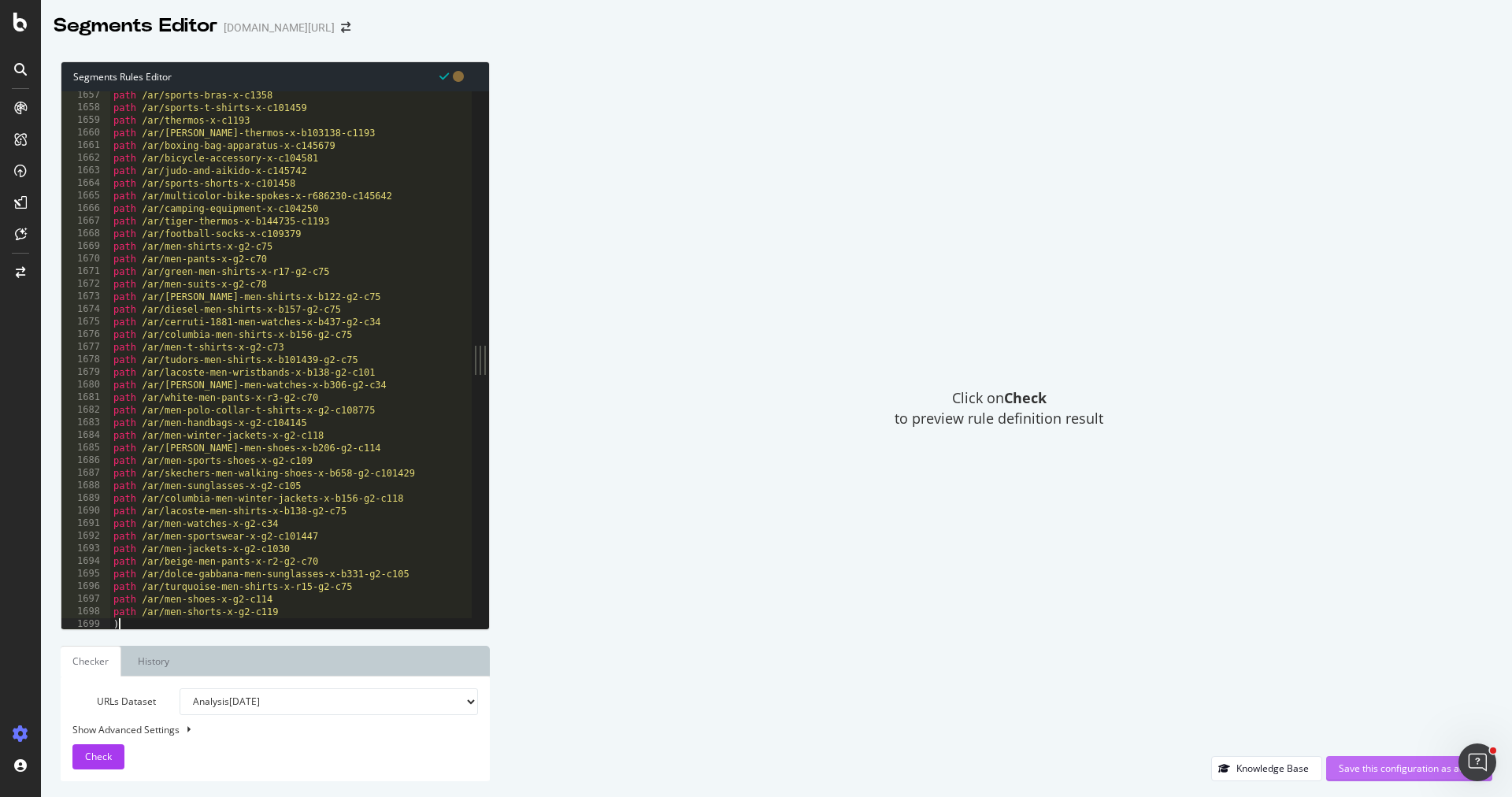
click at [1344, 761] on div "Save this configuration as active" at bounding box center [1409, 768] width 141 height 23
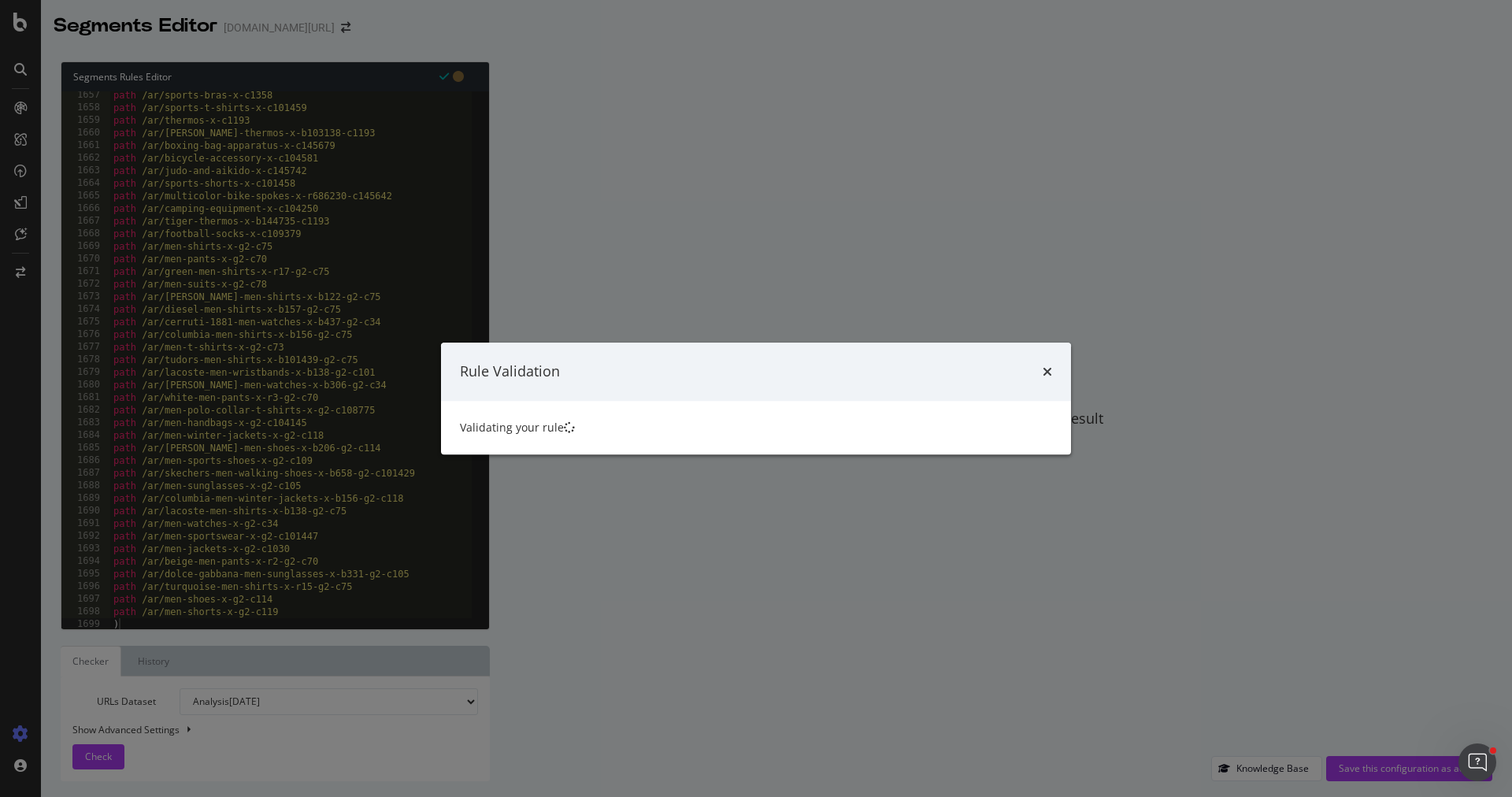
click at [1013, 456] on div "Rule Validation Validating your rule" at bounding box center [756, 398] width 1512 height 797
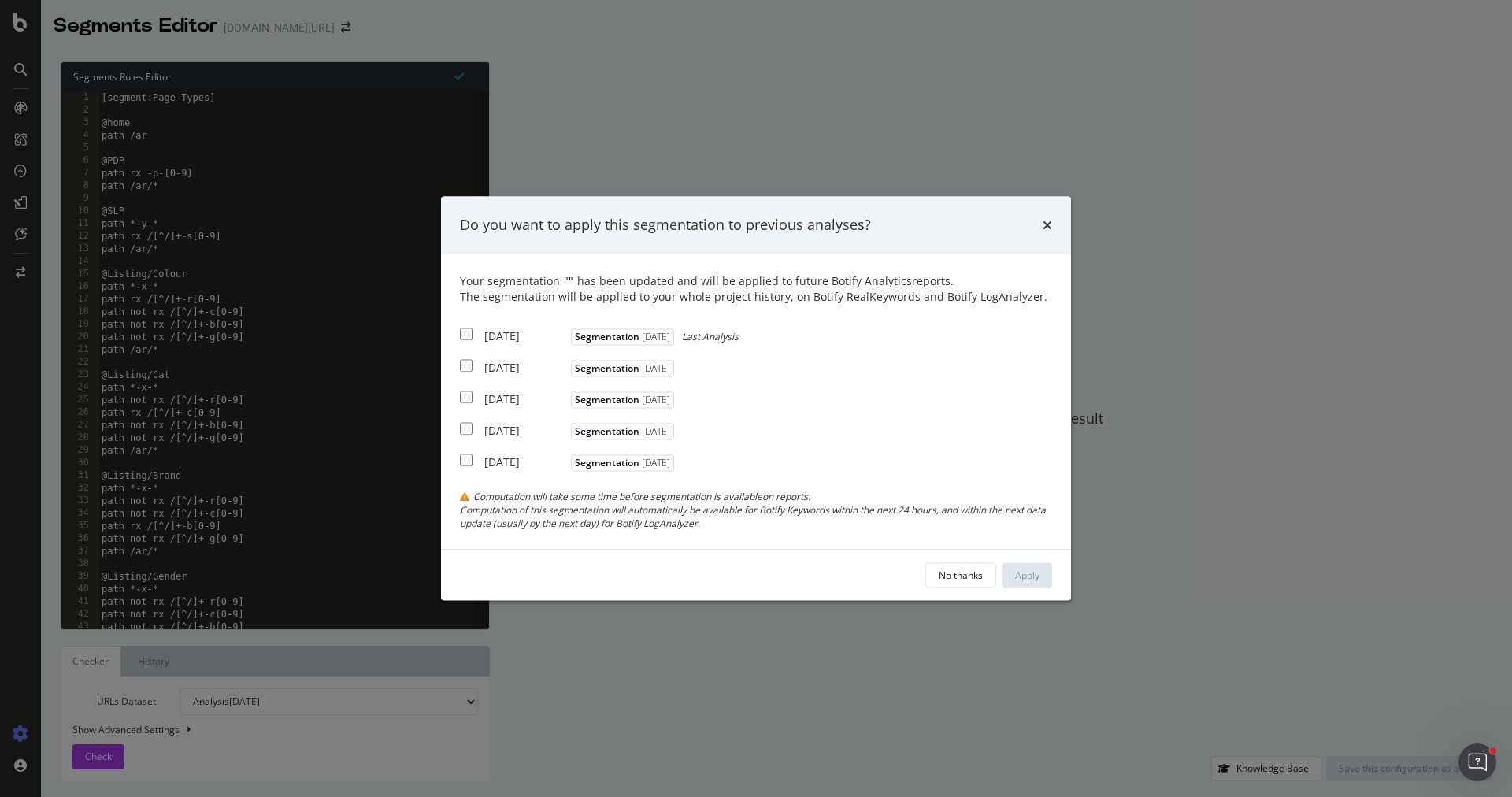
click at [528, 346] on div "Your segmentation " " has been updated and will be applied to future Botify Ana…" at bounding box center [756, 401] width 592 height 257
click at [528, 369] on div "2025 Aug. 8th" at bounding box center [525, 368] width 83 height 16
checkbox input "true"
click at [520, 347] on div "Your segmentation " " has been updated and will be applied to future Botify Ana…" at bounding box center [756, 401] width 592 height 257
click at [509, 341] on div "[DATE]" at bounding box center [525, 337] width 83 height 16
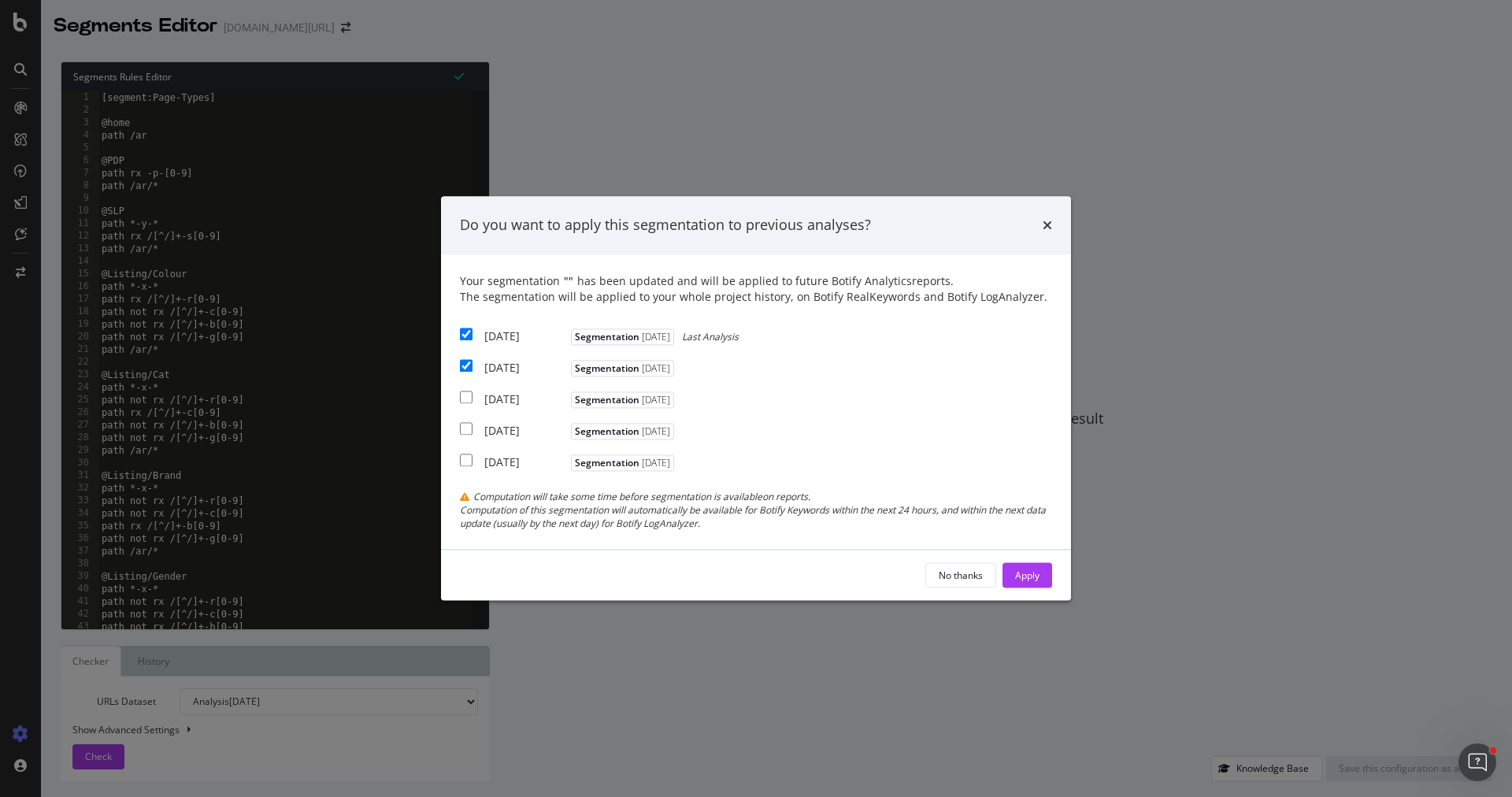
checkbox input "true"
click at [511, 397] on div "2025 Aug. 1st" at bounding box center [525, 399] width 83 height 16
checkbox input "true"
click at [1035, 564] on div "Apply" at bounding box center [1027, 575] width 24 height 23
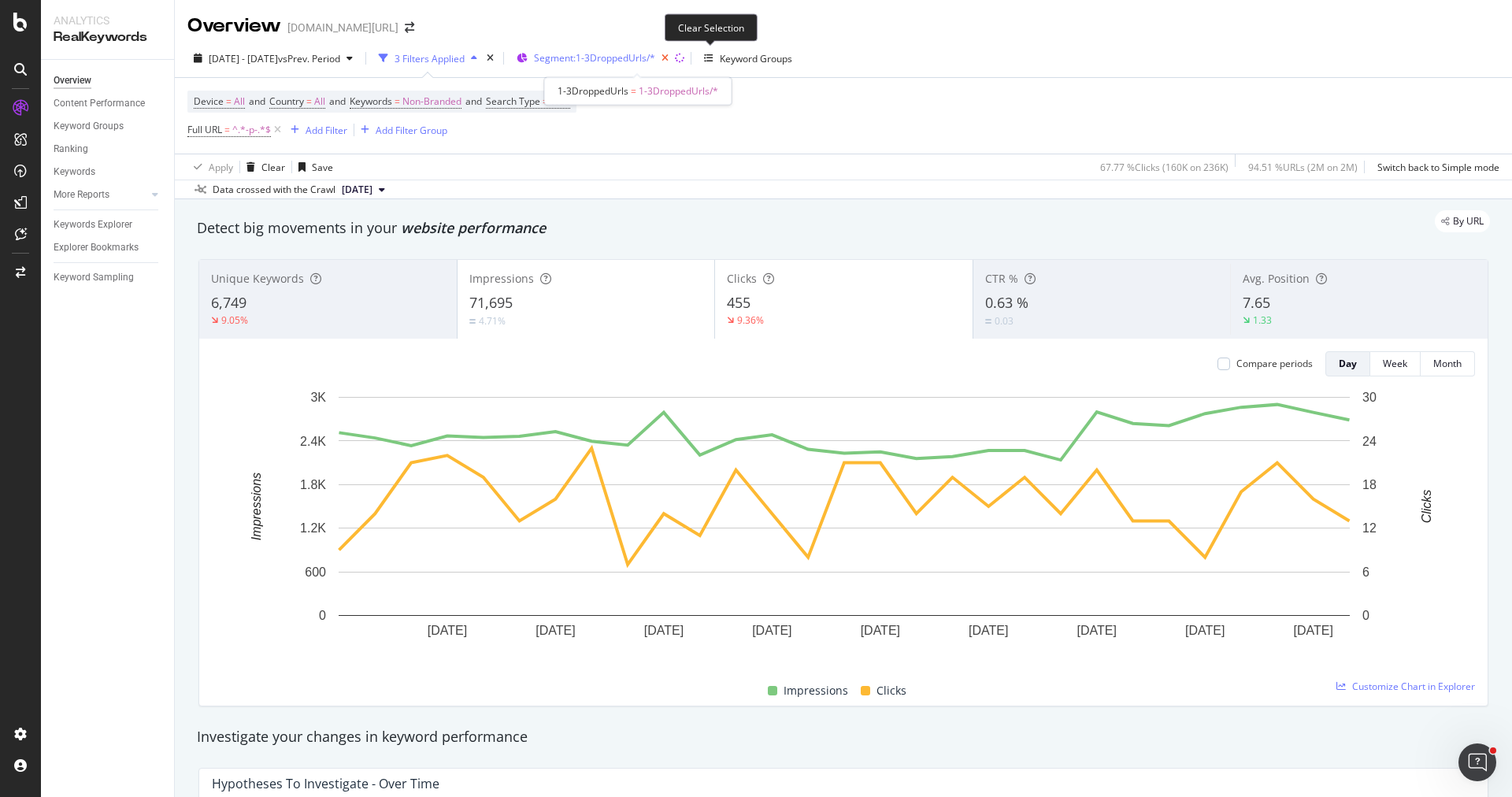
click at [675, 55] on icon "button" at bounding box center [665, 58] width 19 height 22
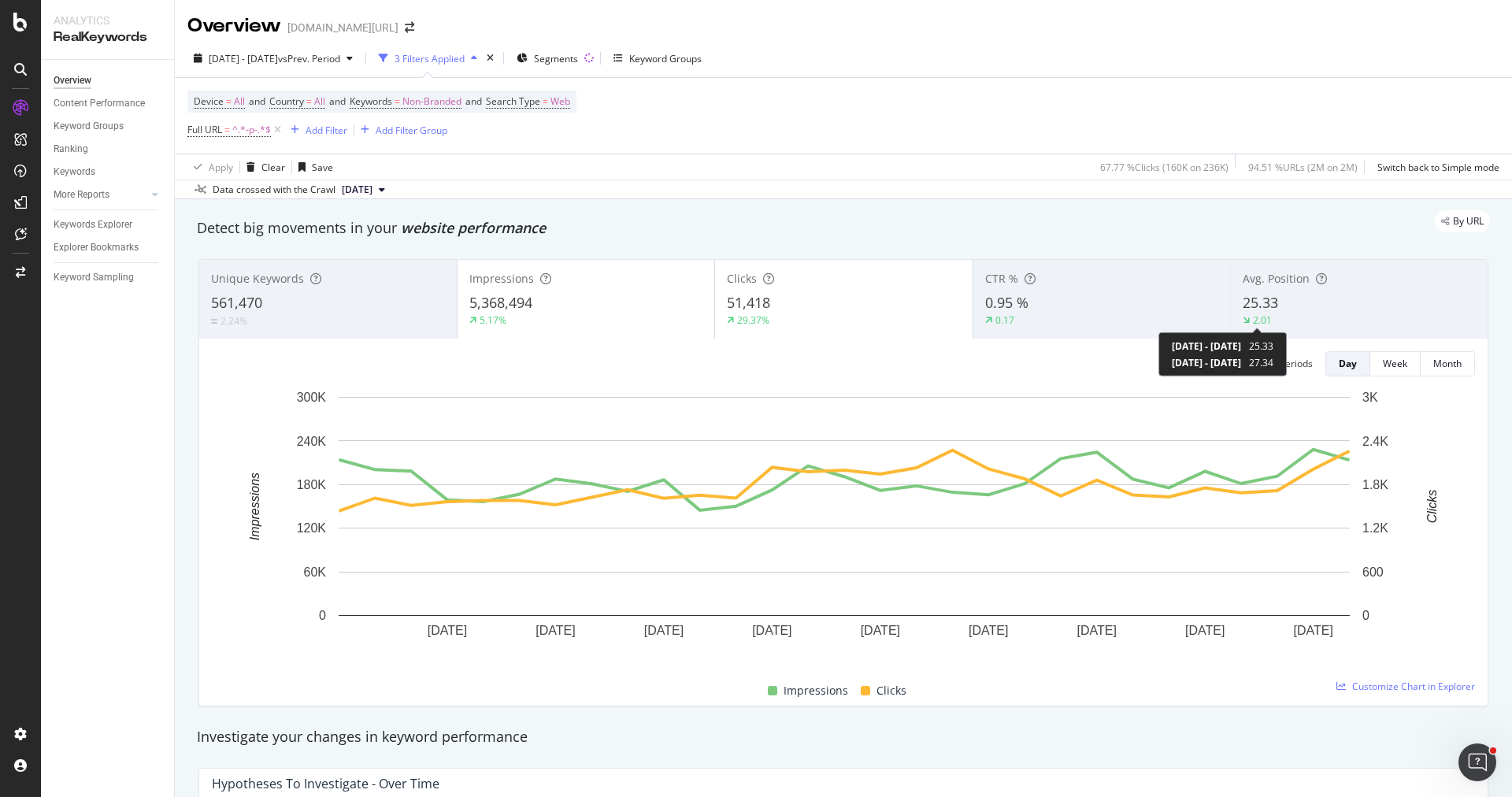
click at [1266, 316] on div "2.01" at bounding box center [1262, 320] width 19 height 14
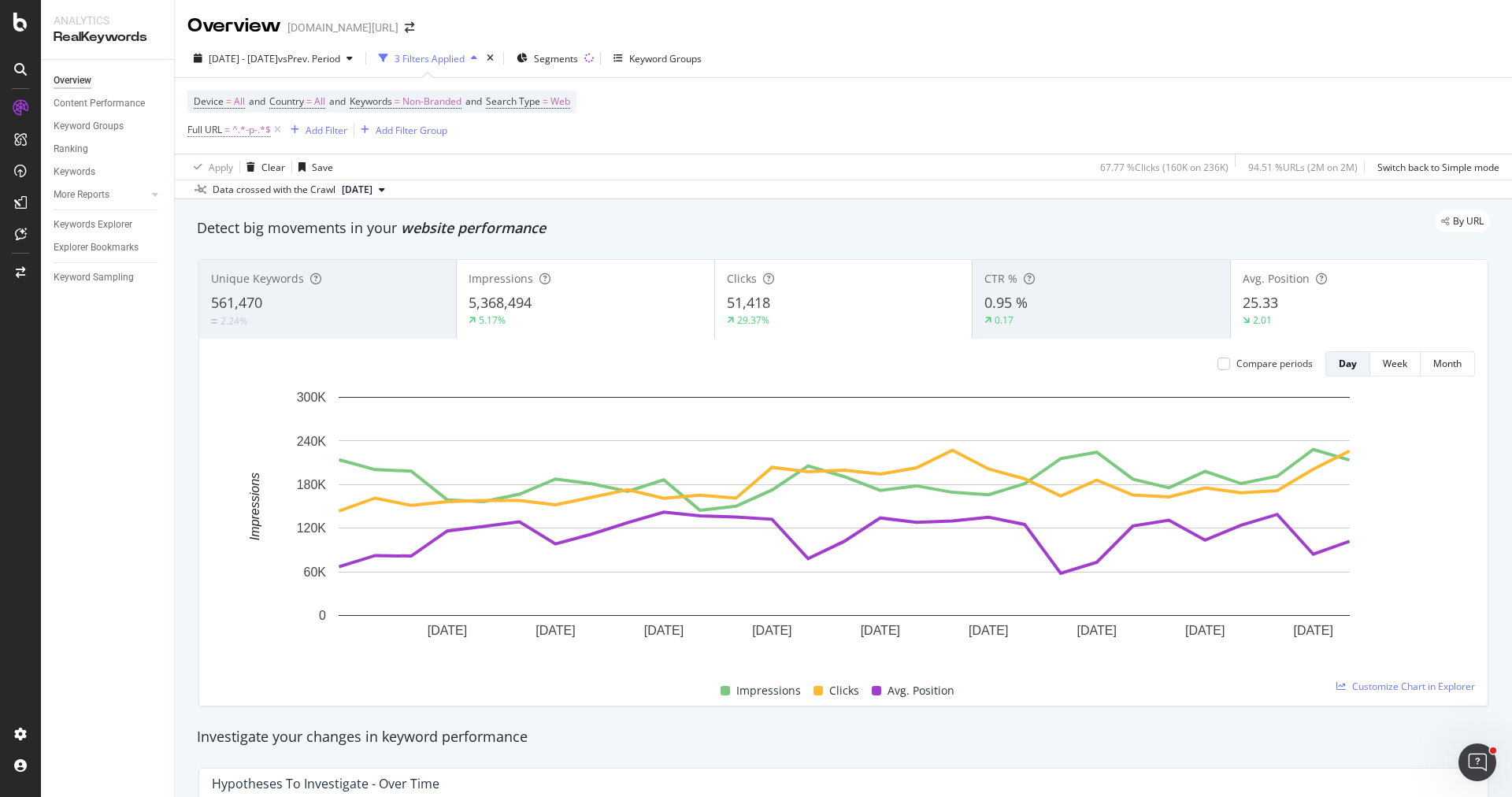
click at [231, 130] on span "Full URL = ^.*-p-.*$" at bounding box center [230, 130] width 84 height 14
click at [230, 196] on input "-p-" at bounding box center [275, 194] width 149 height 25
click at [230, 171] on div "Contains" at bounding box center [287, 166] width 173 height 25
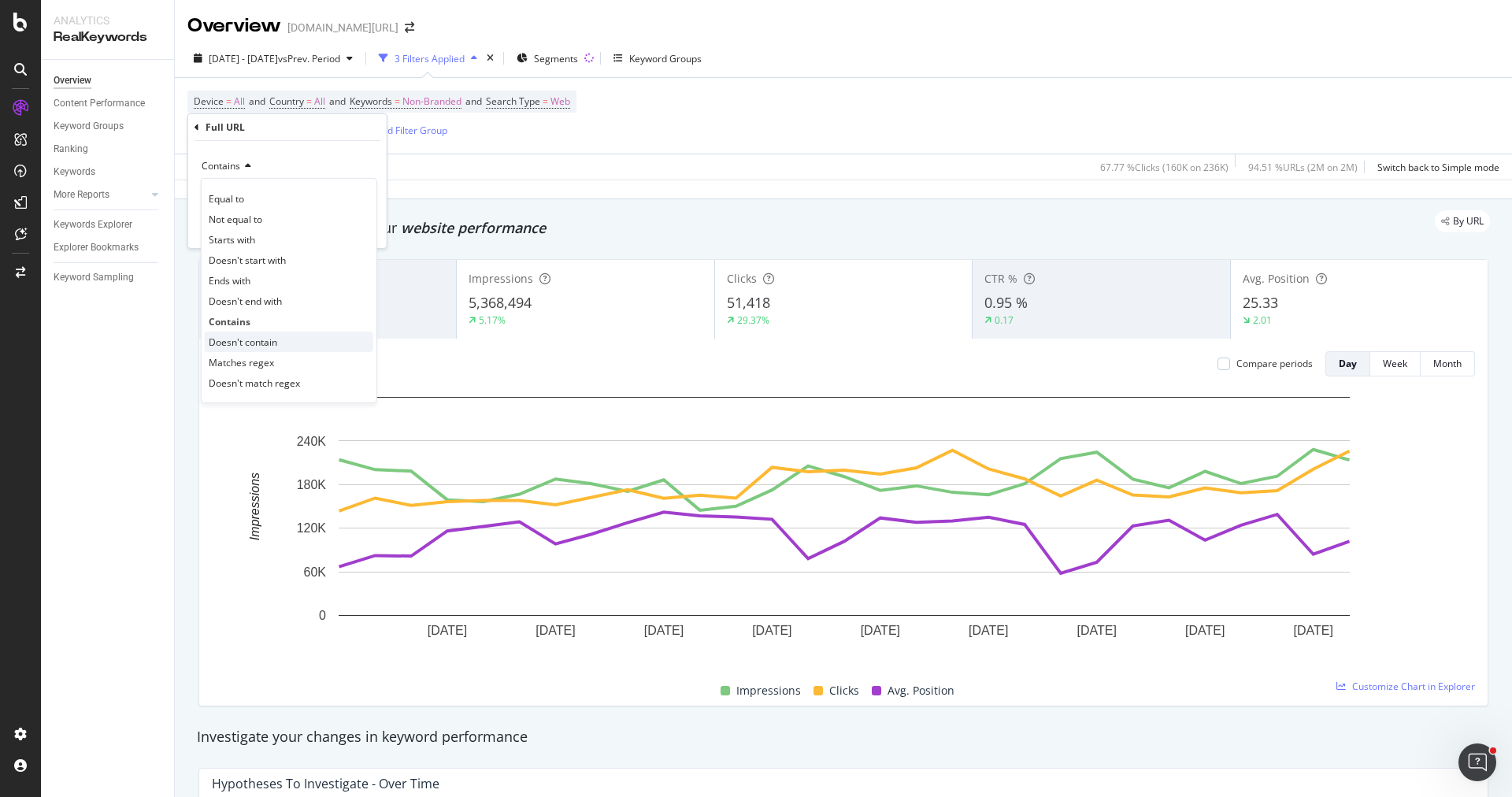
click at [276, 344] on div "Doesn't contain" at bounding box center [288, 341] width 168 height 20
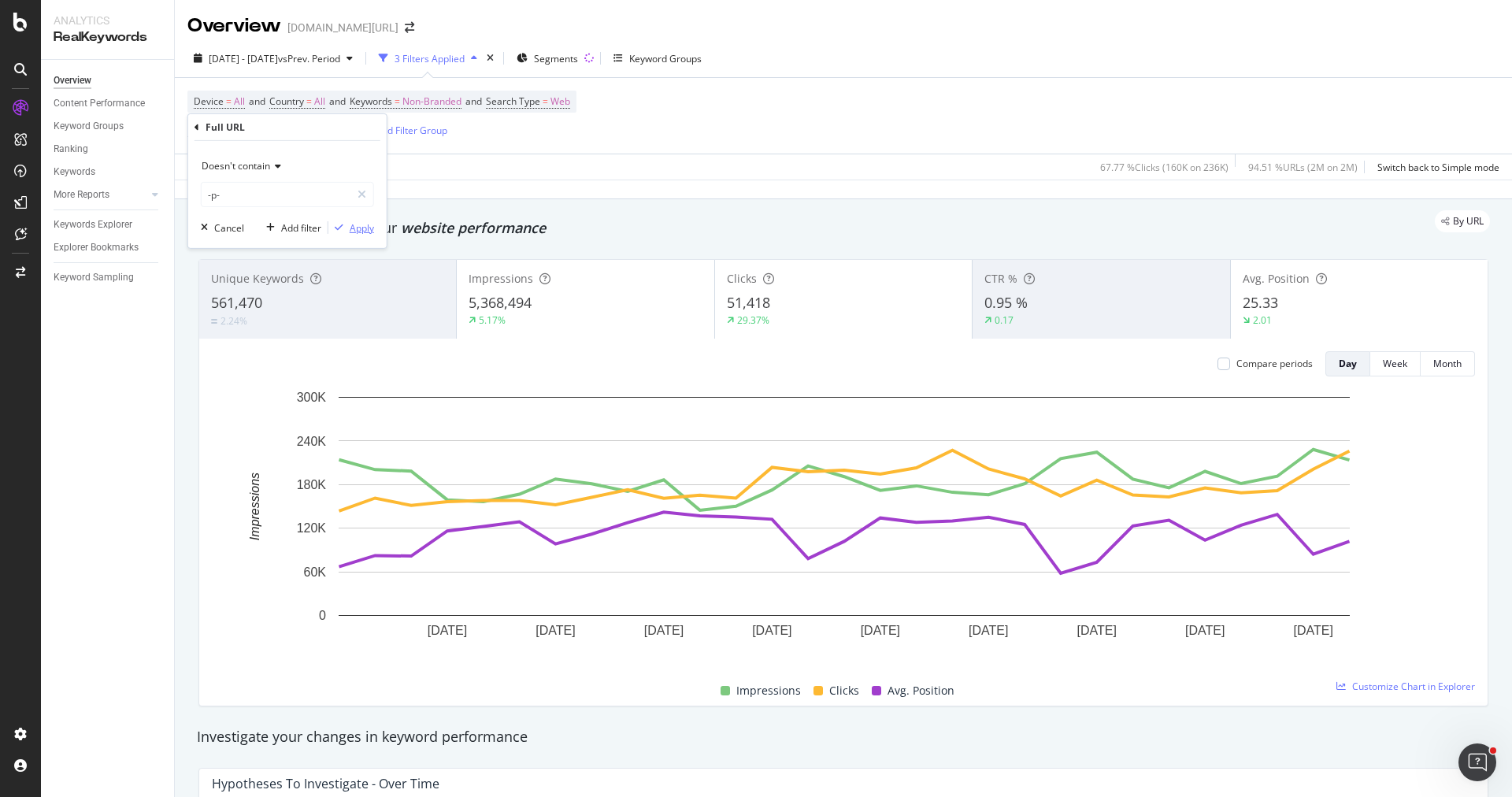
click at [366, 227] on div "Apply" at bounding box center [362, 227] width 24 height 14
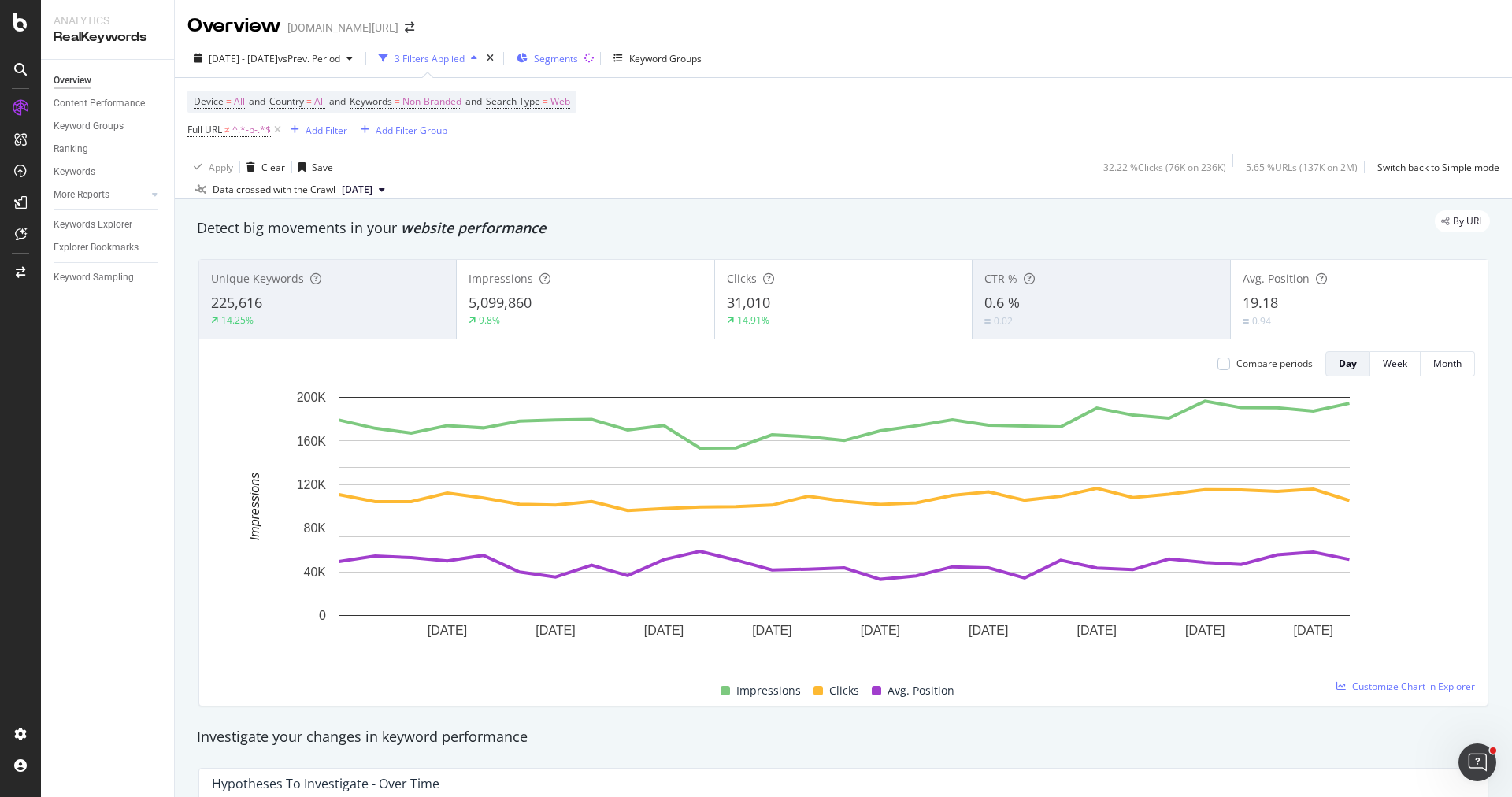
click at [578, 58] on span "Segments" at bounding box center [556, 59] width 44 height 14
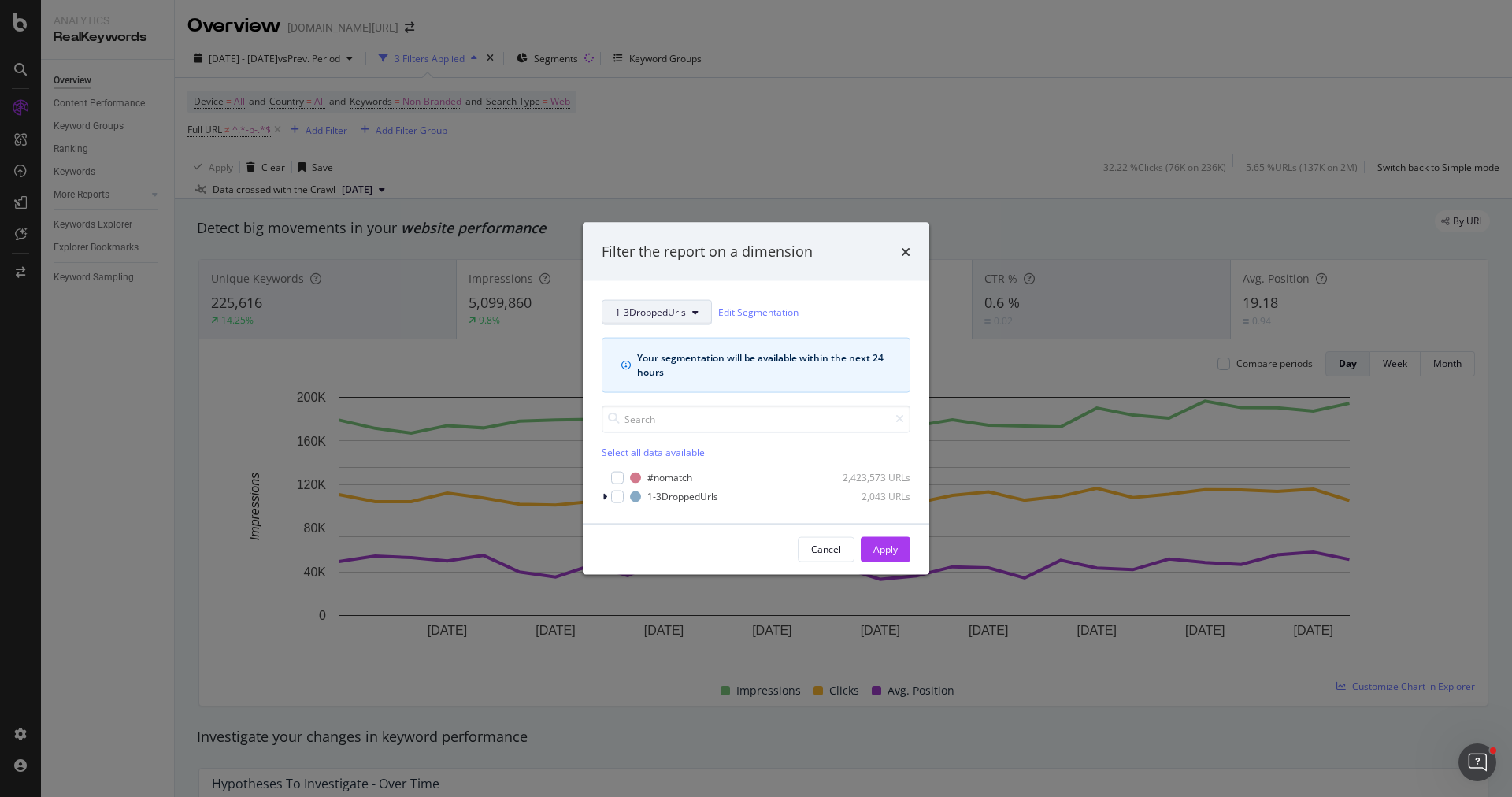
click at [630, 316] on span "1-3DroppedUrls" at bounding box center [651, 312] width 71 height 14
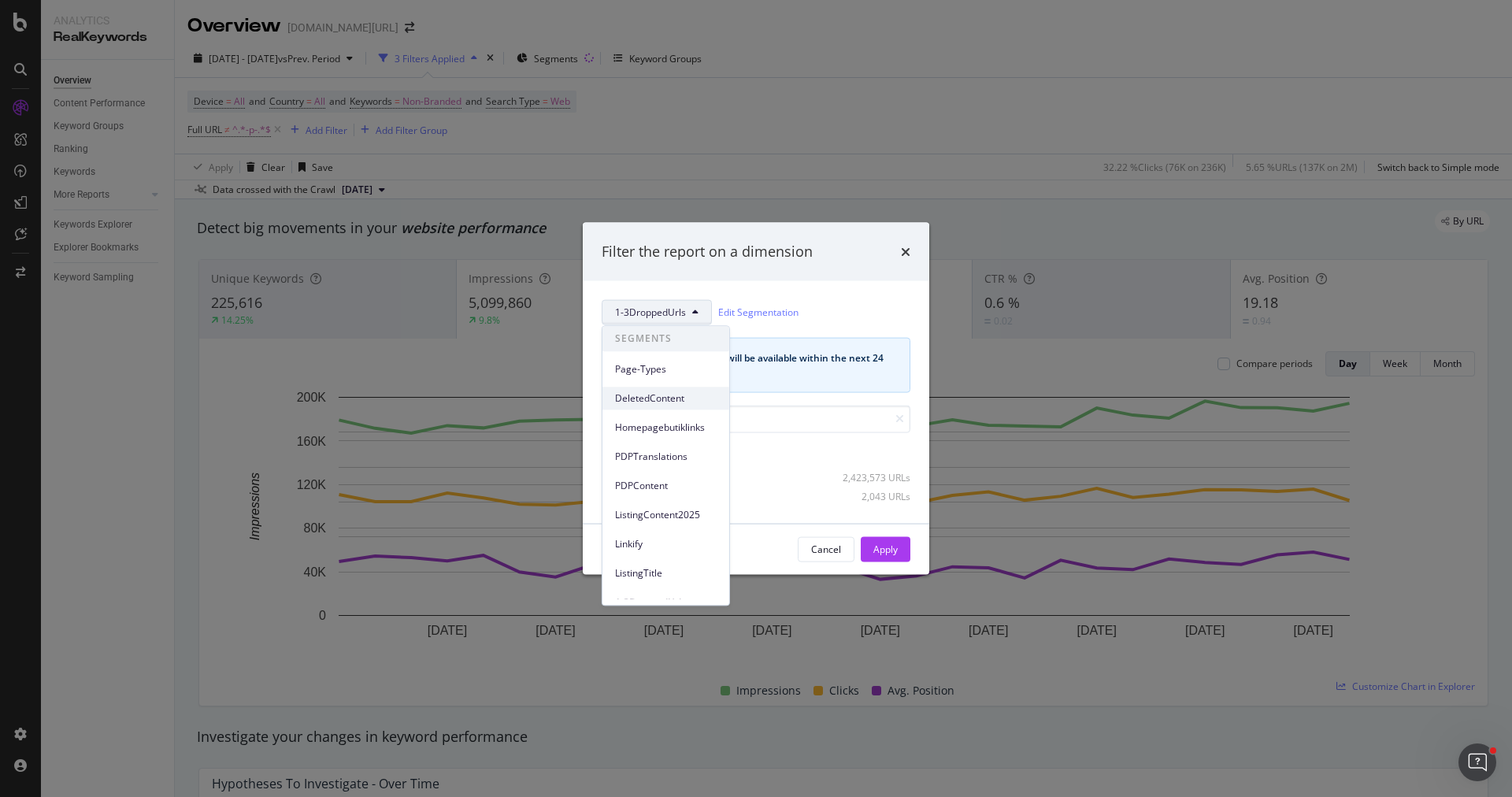
click at [673, 394] on span "DeletedContent" at bounding box center [666, 398] width 101 height 14
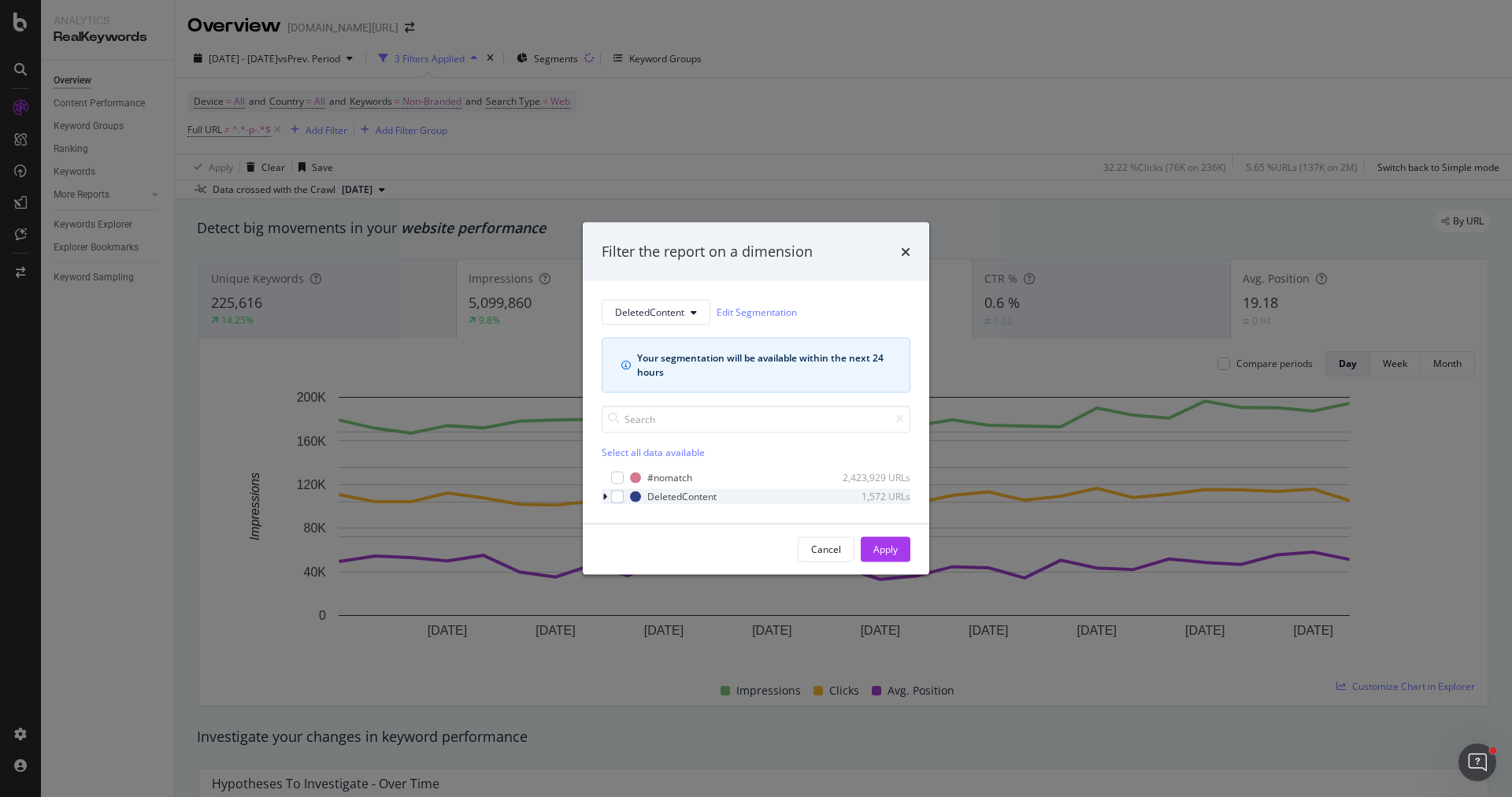
click at [609, 493] on div "modal" at bounding box center [607, 496] width 10 height 16
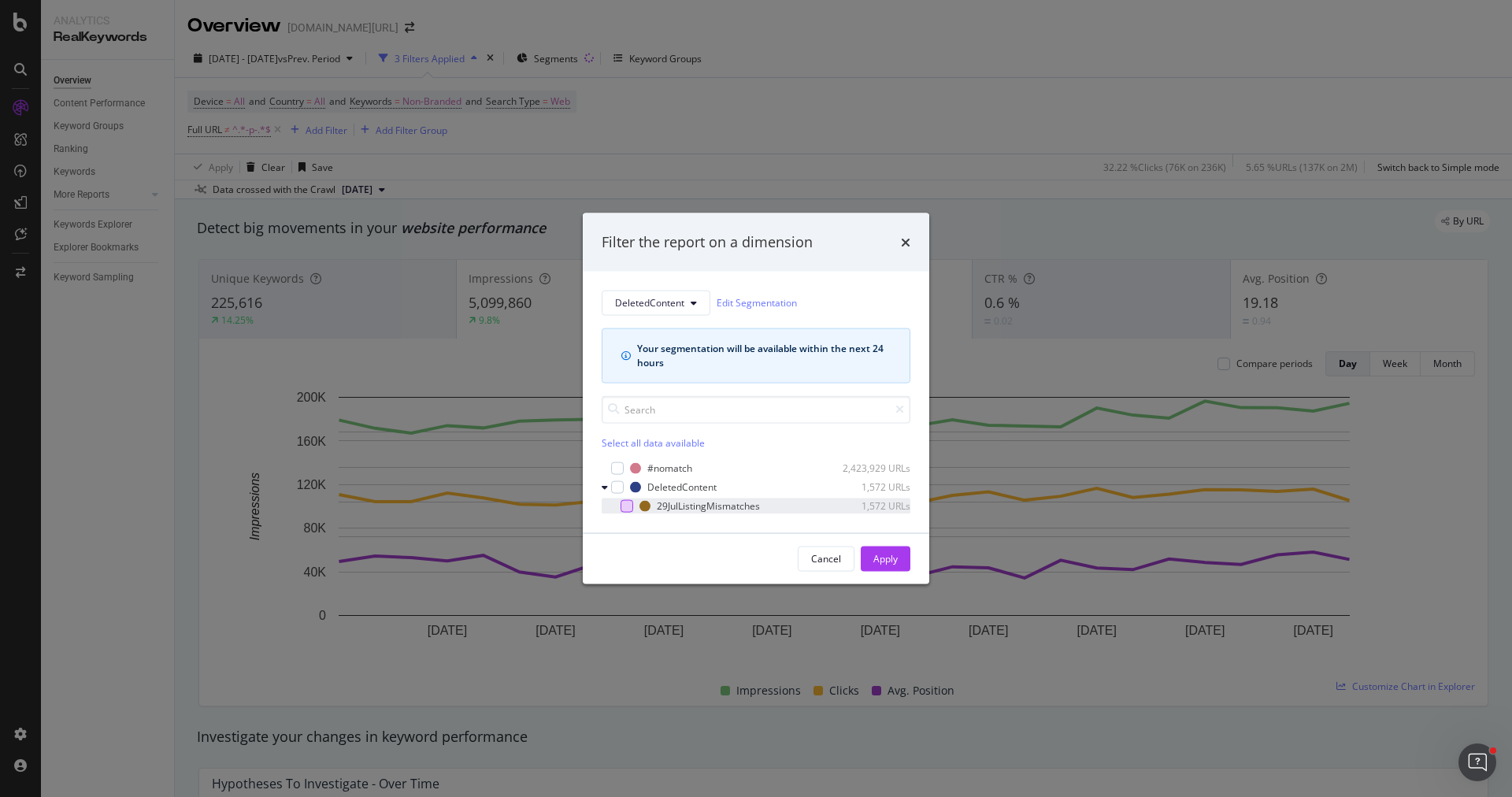
click at [622, 510] on div "modal" at bounding box center [628, 506] width 13 height 13
click at [877, 564] on div "Apply" at bounding box center [885, 558] width 24 height 23
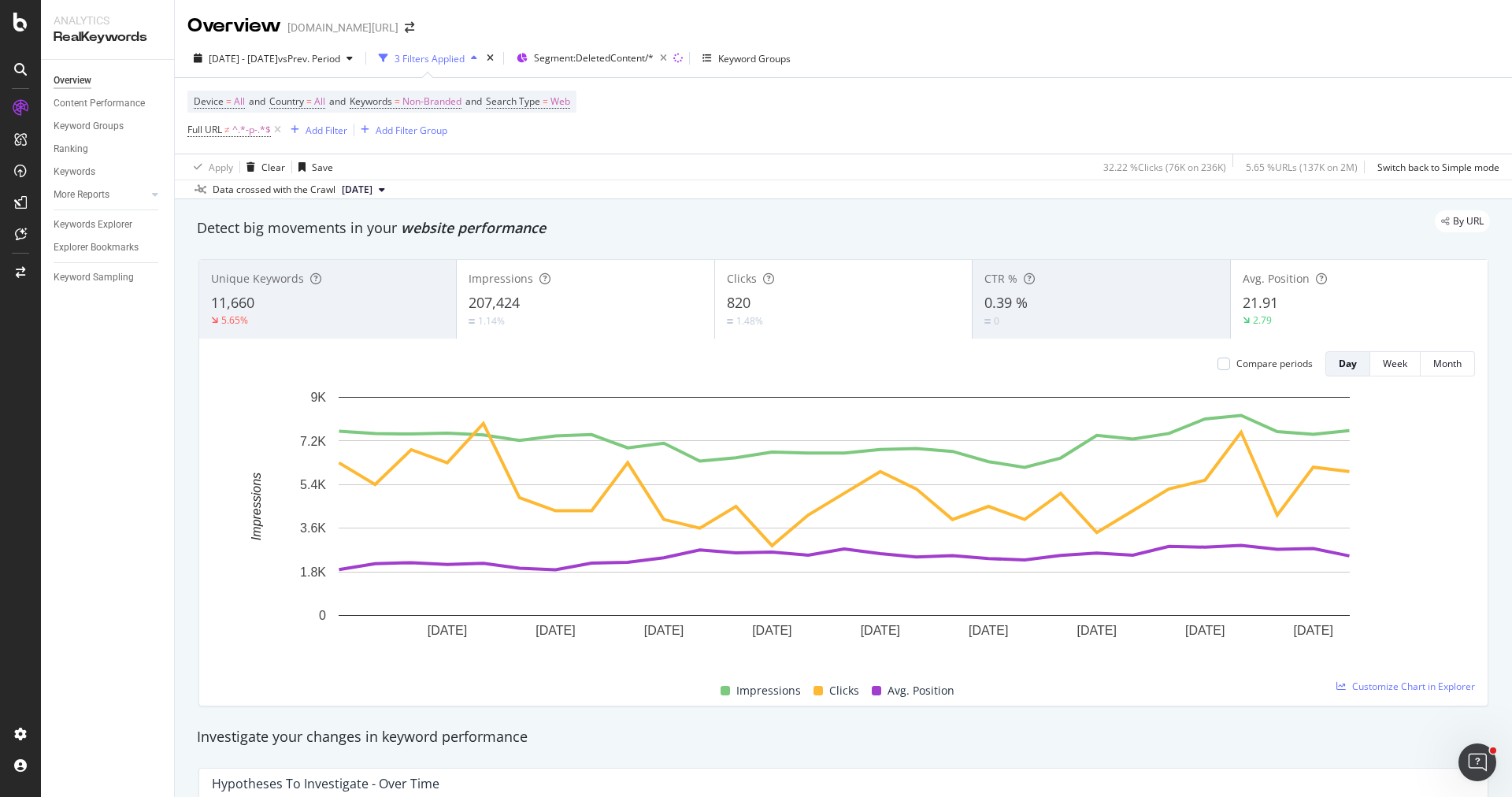
click at [282, 306] on div "11,660" at bounding box center [327, 303] width 233 height 20
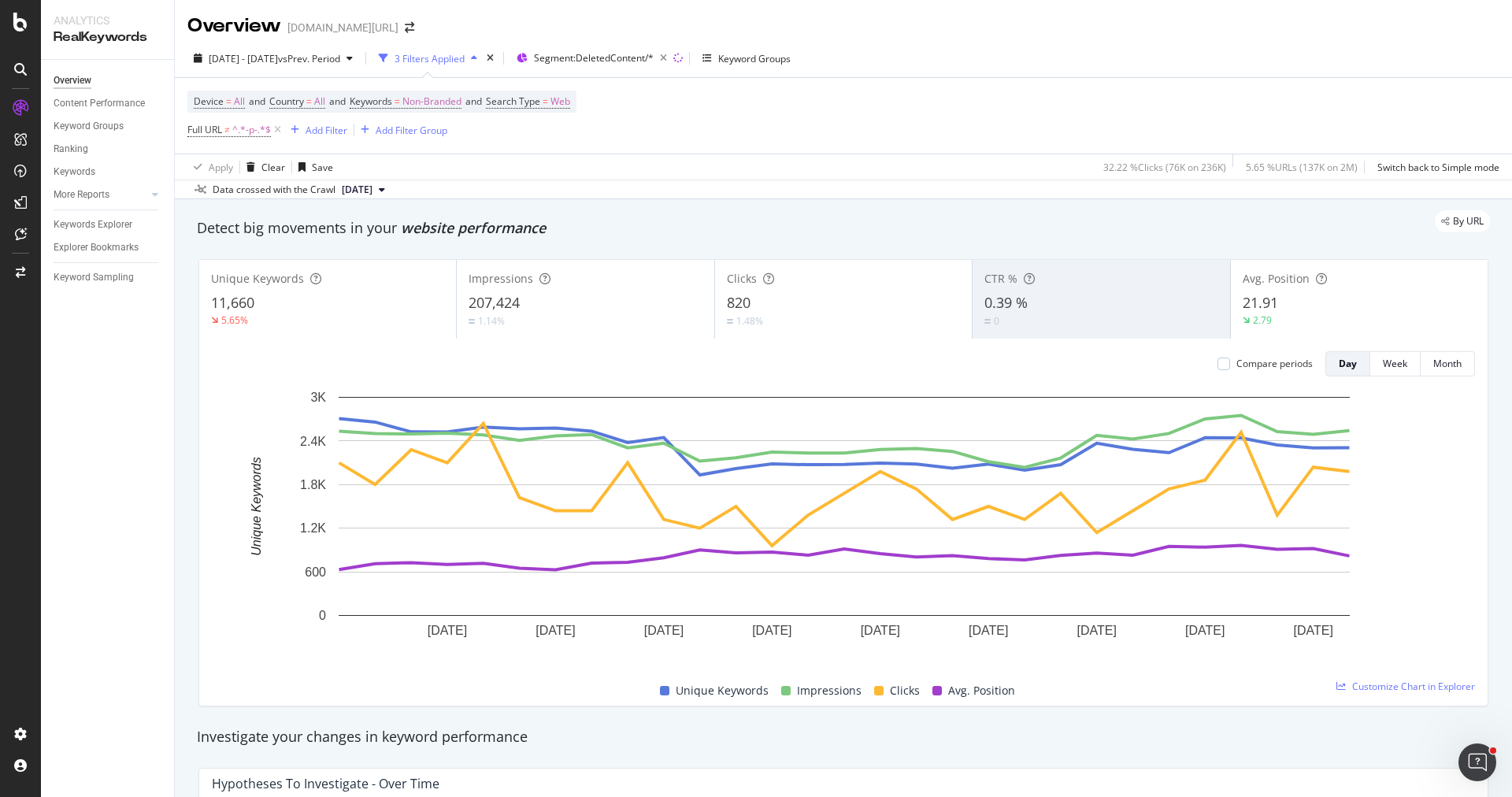
click at [1298, 326] on div "Avg. Position 21.91 2.79" at bounding box center [1359, 299] width 257 height 71
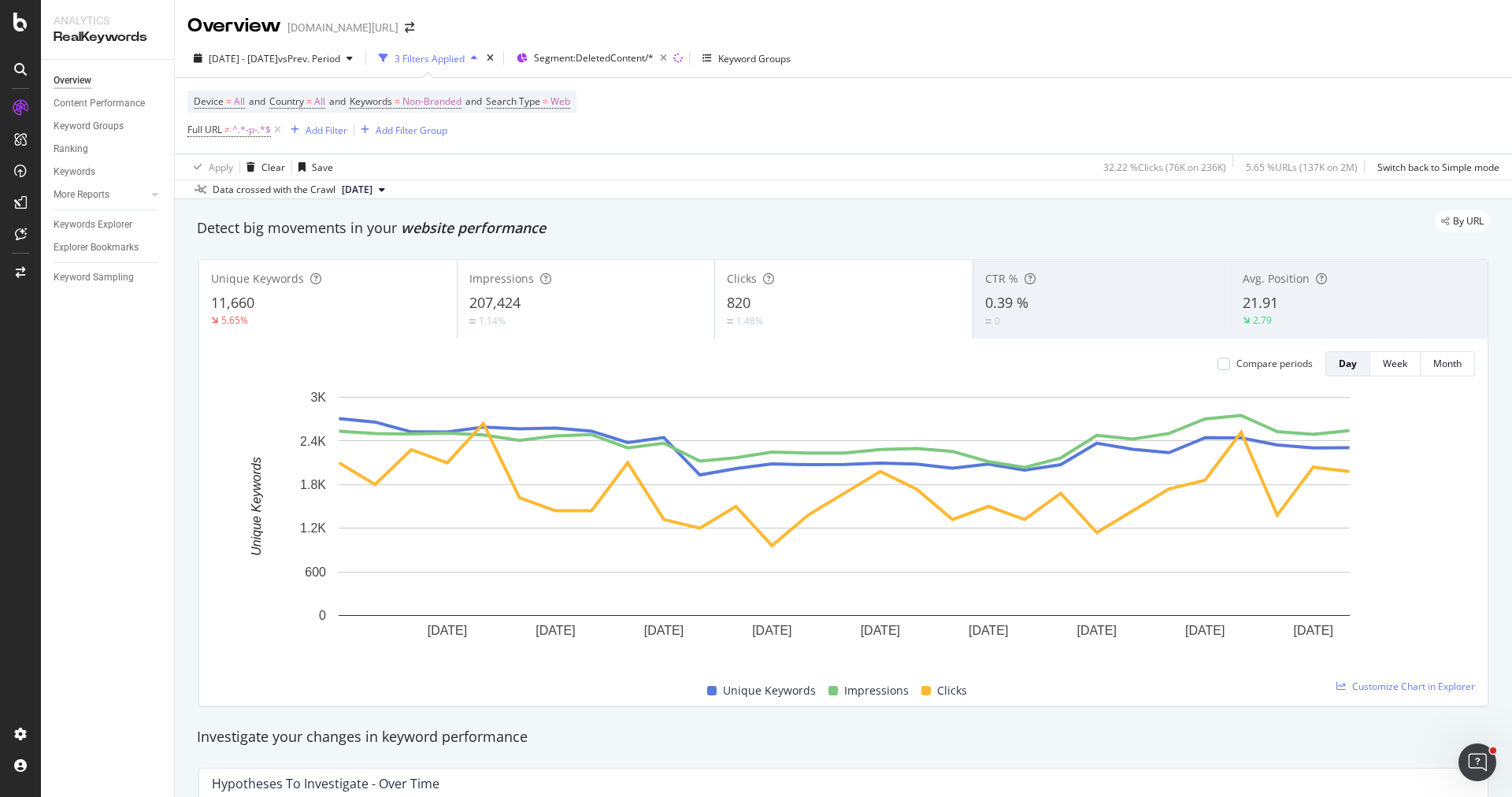
click at [820, 315] on div "1.48%" at bounding box center [844, 320] width 234 height 15
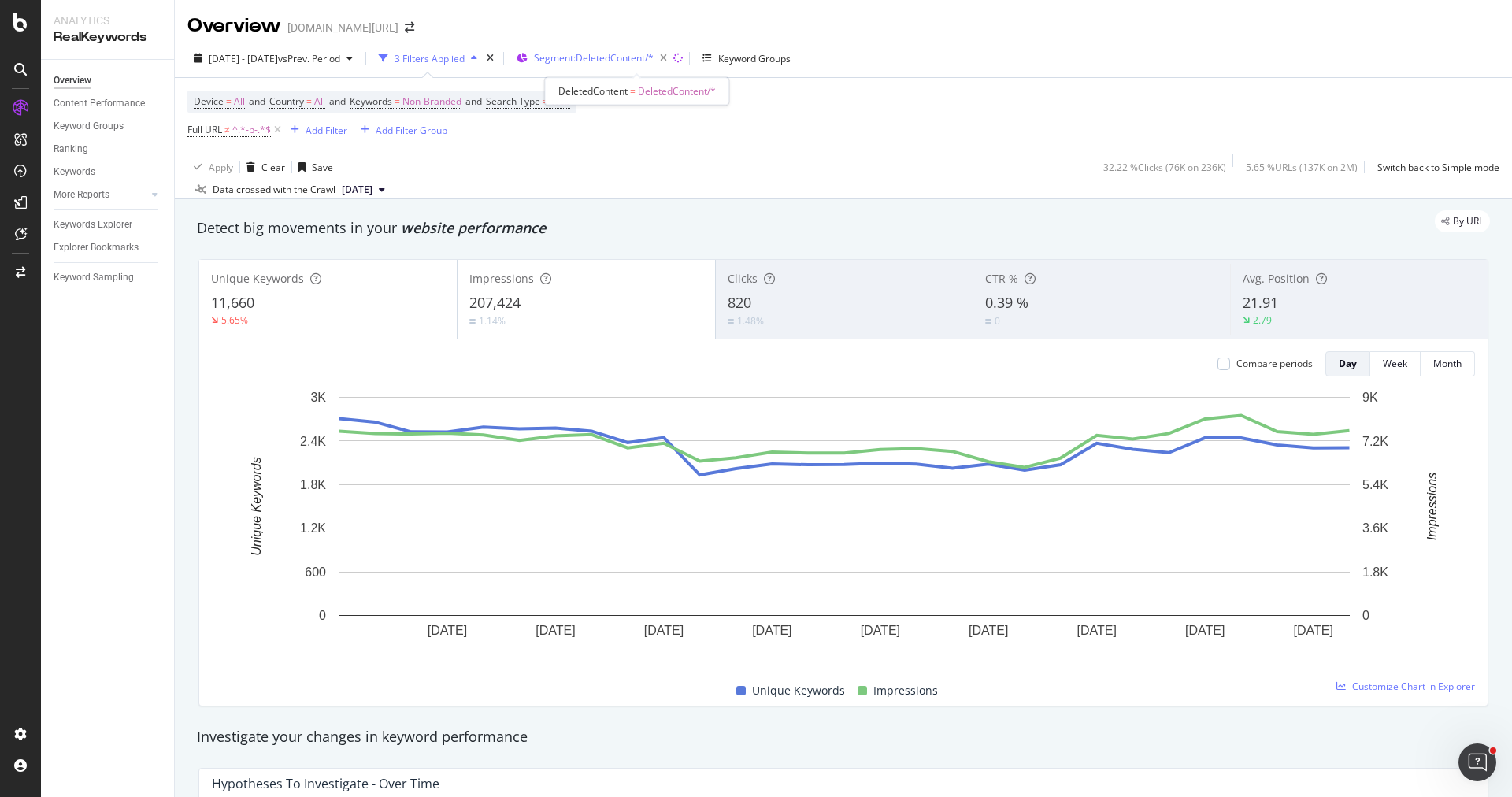
click at [648, 61] on span "Segment: DeletedContent/*" at bounding box center [594, 58] width 120 height 14
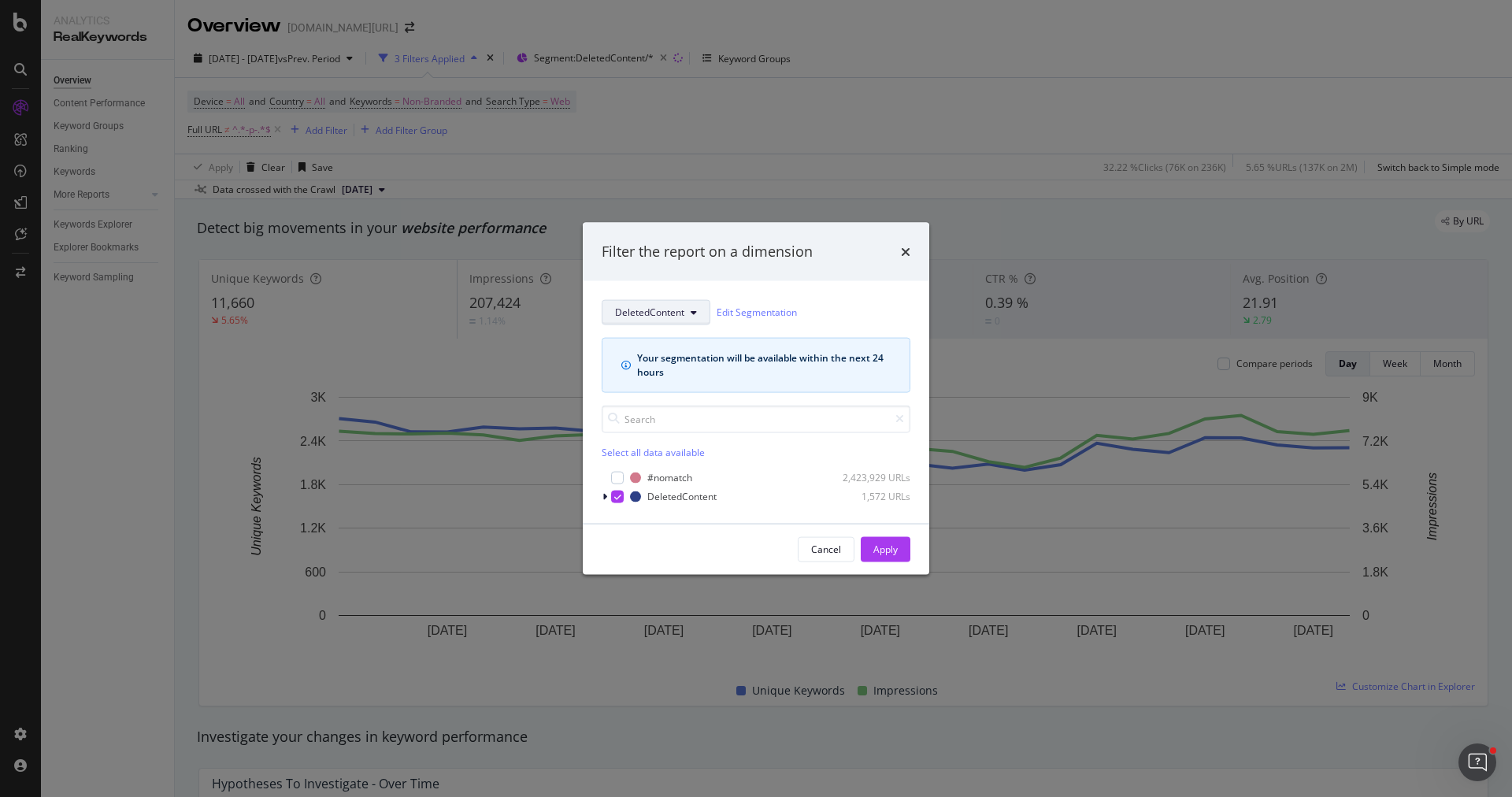
click at [641, 320] on button "DeletedContent" at bounding box center [656, 312] width 109 height 25
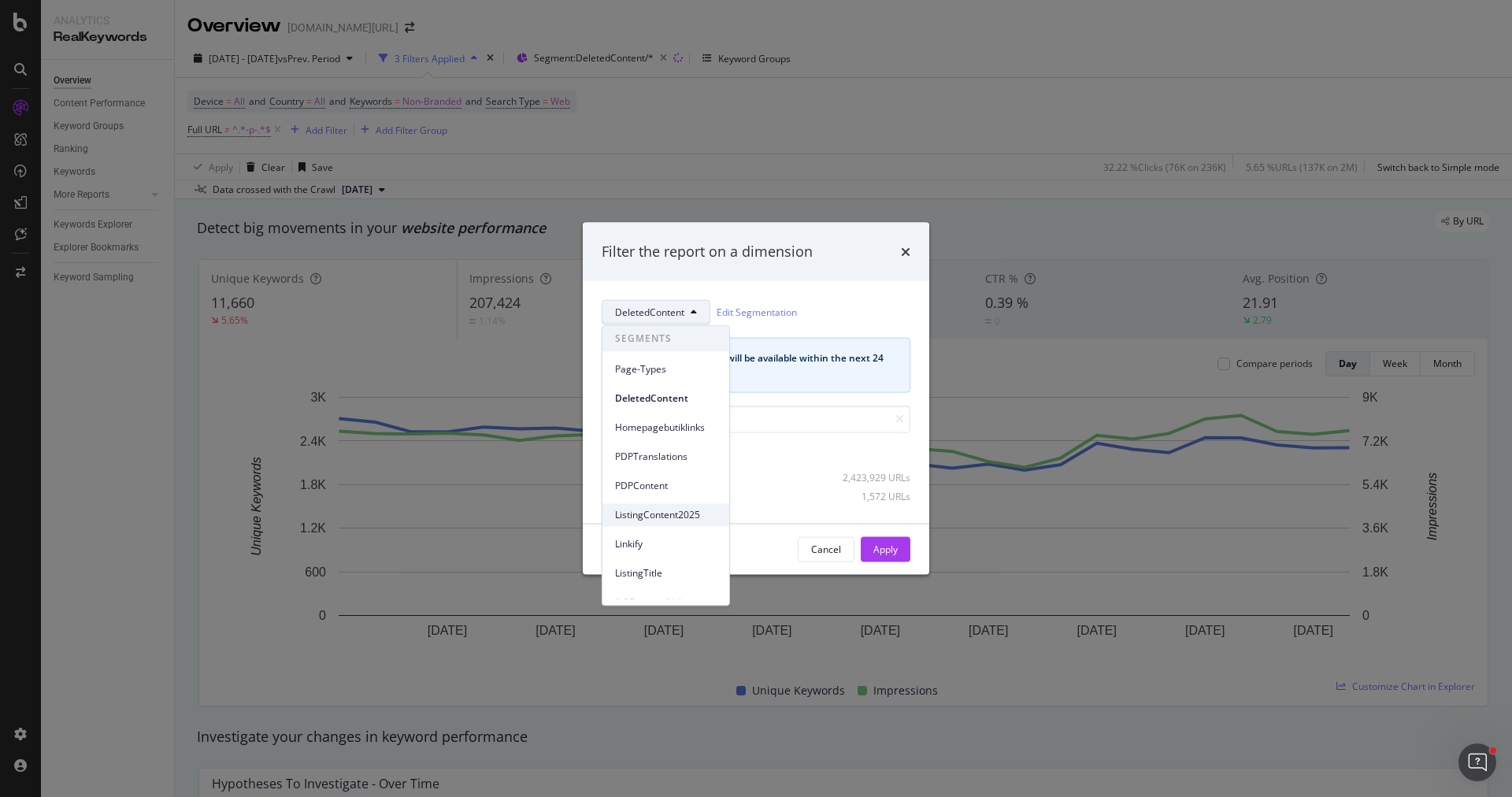
click at [669, 511] on span "ListingContent2025" at bounding box center [666, 515] width 101 height 14
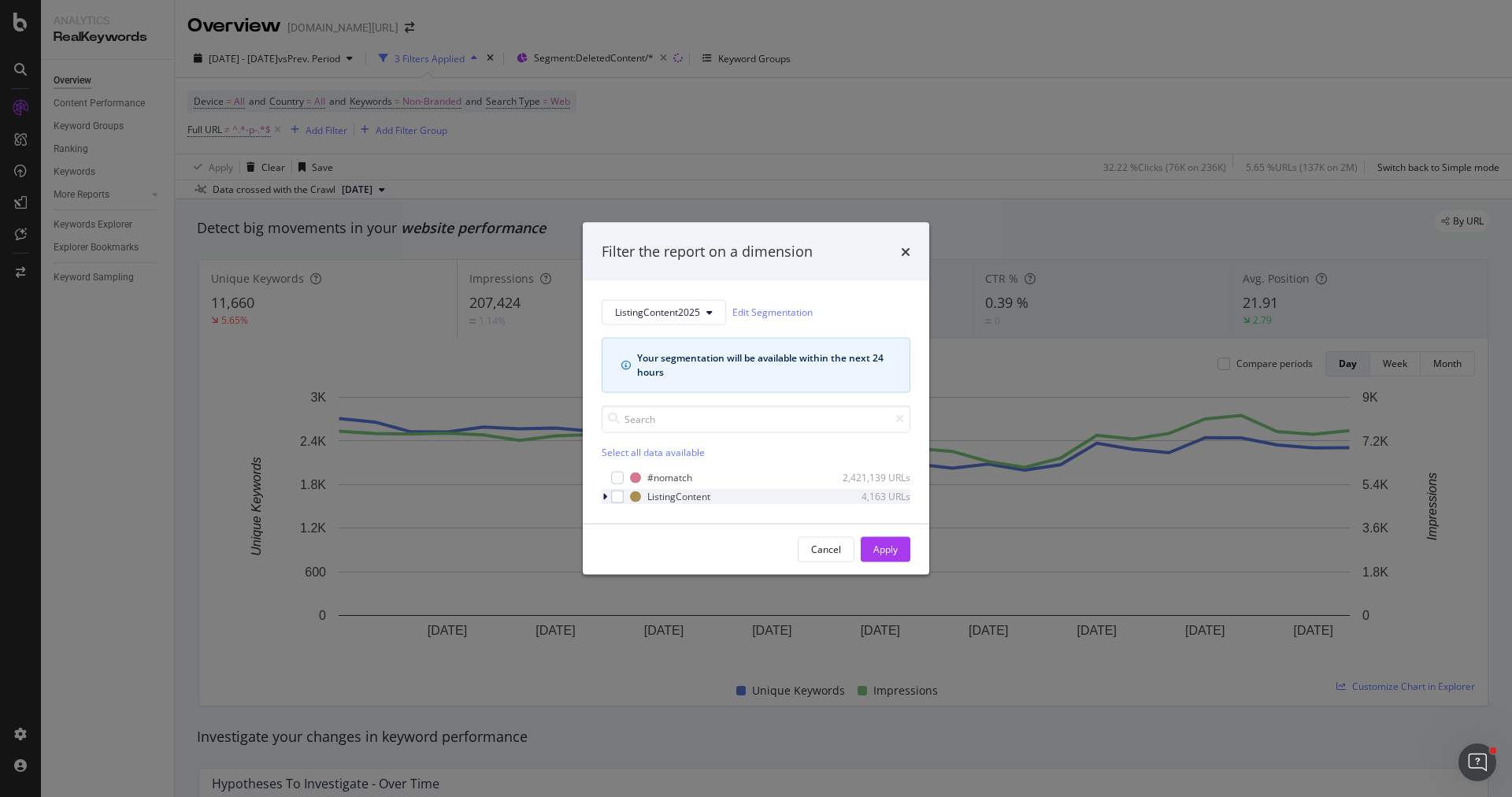
click at [603, 494] on icon "modal" at bounding box center [605, 496] width 5 height 10
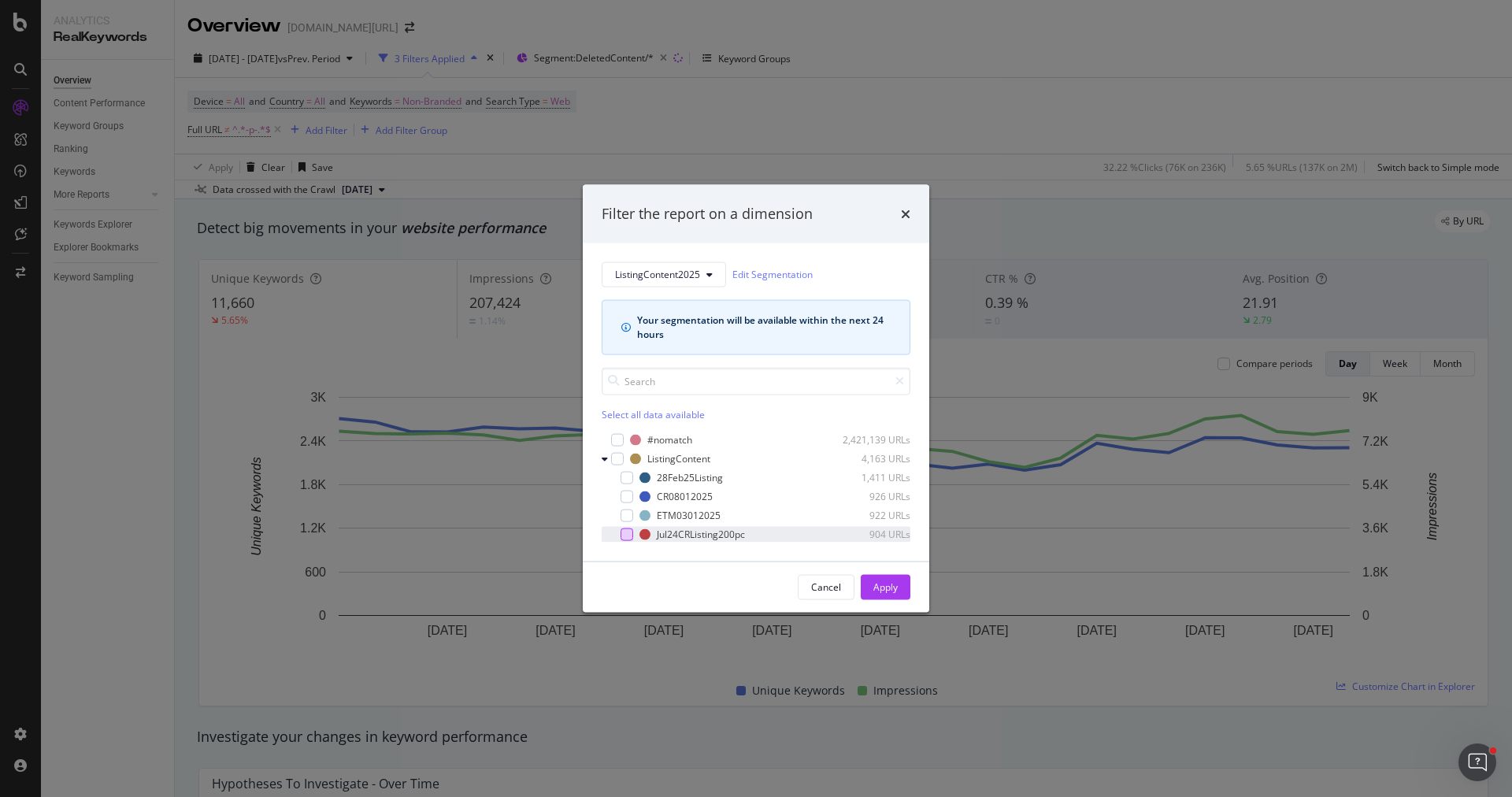
click at [631, 538] on div "modal" at bounding box center [628, 534] width 13 height 13
click at [899, 577] on button "Apply" at bounding box center [886, 586] width 50 height 25
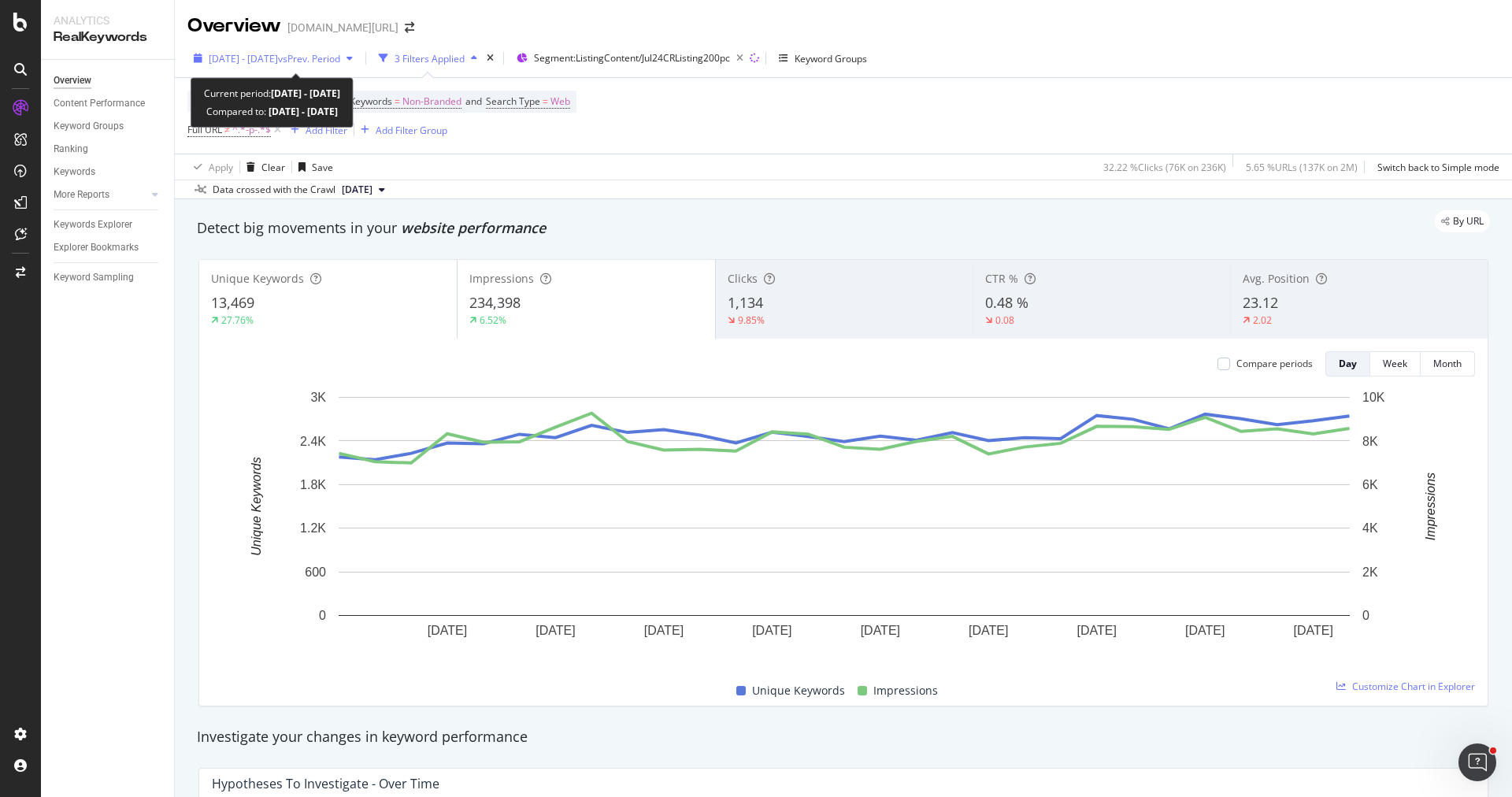
click at [278, 61] on span "[DATE] - [DATE]" at bounding box center [243, 59] width 69 height 14
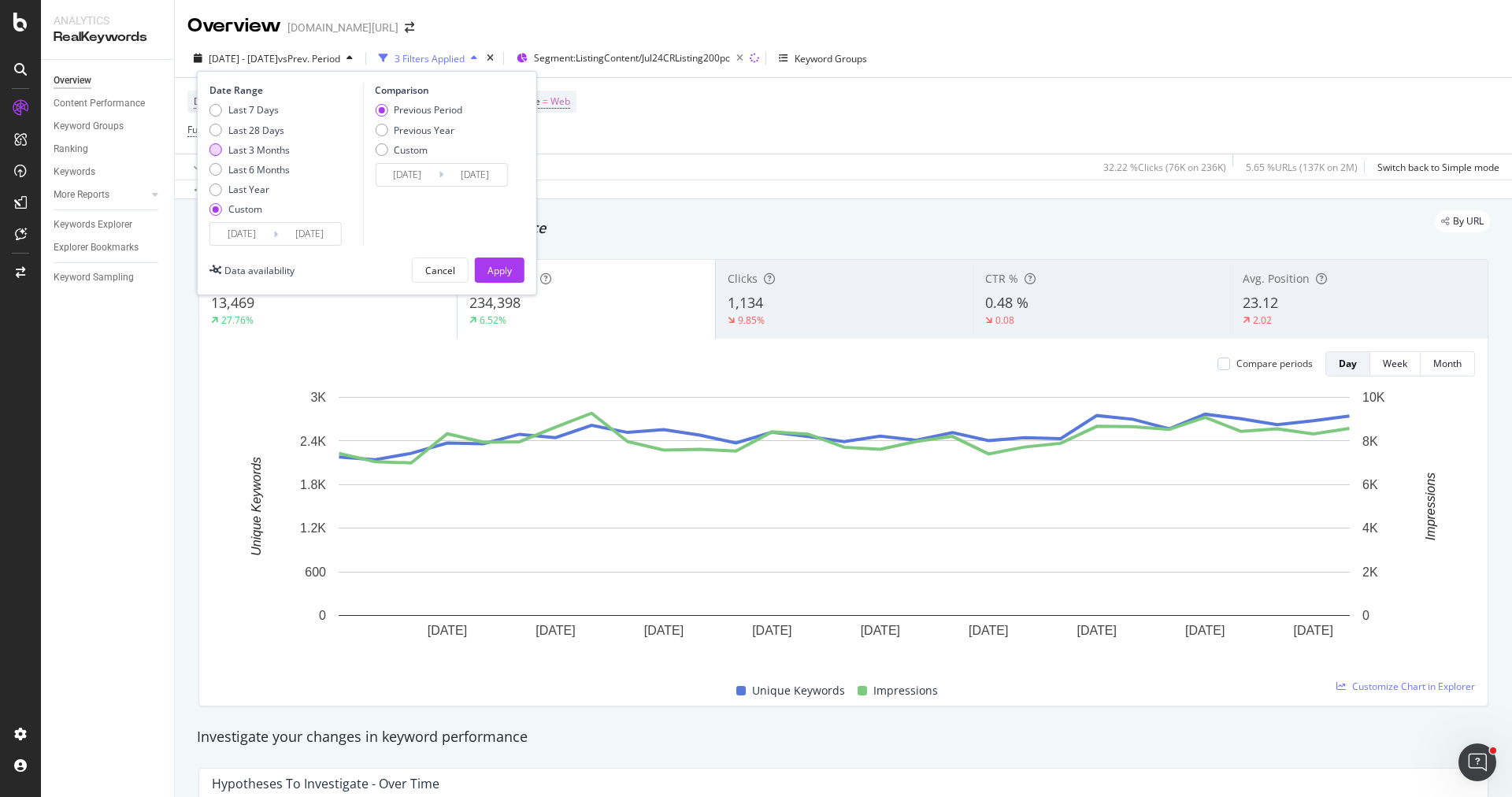
click at [276, 152] on div "Last 3 Months" at bounding box center [259, 150] width 61 height 14
type input "[DATE]"
click at [479, 266] on button "Apply" at bounding box center [500, 270] width 50 height 25
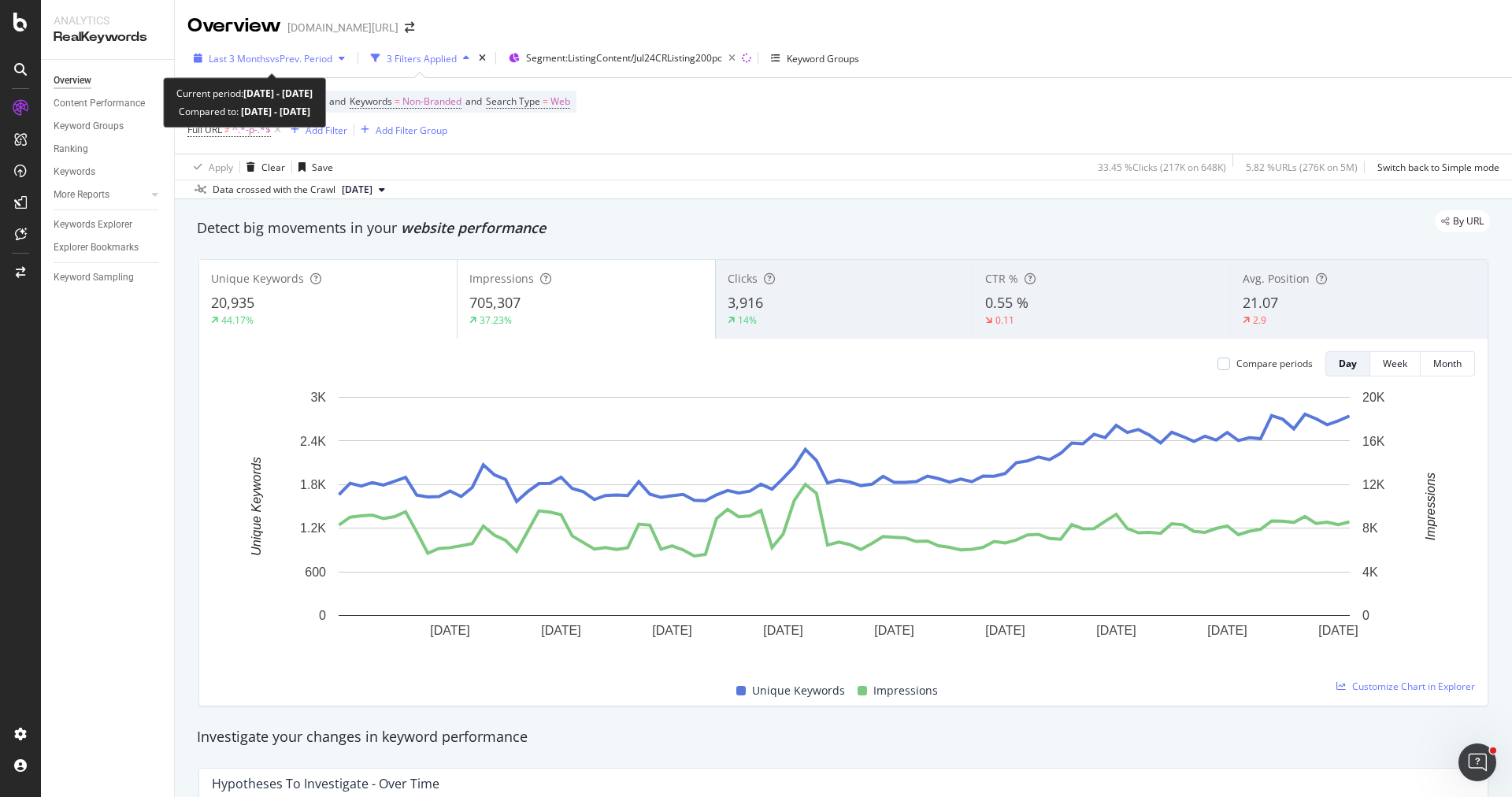
click at [263, 60] on span "Last 3 Months" at bounding box center [239, 59] width 61 height 14
click at [864, 316] on div "14%" at bounding box center [845, 320] width 234 height 14
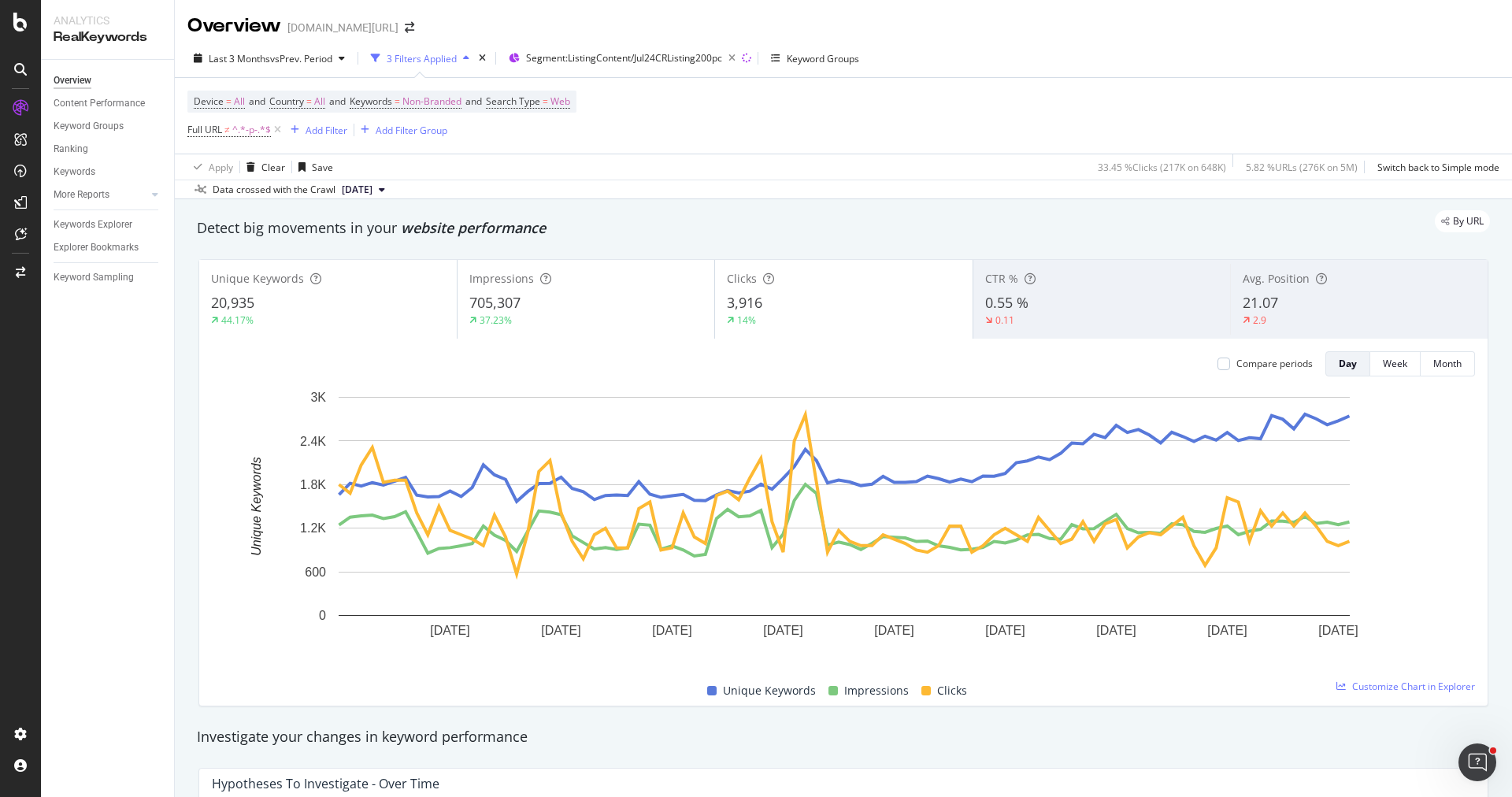
click at [782, 324] on div "14%" at bounding box center [844, 320] width 234 height 14
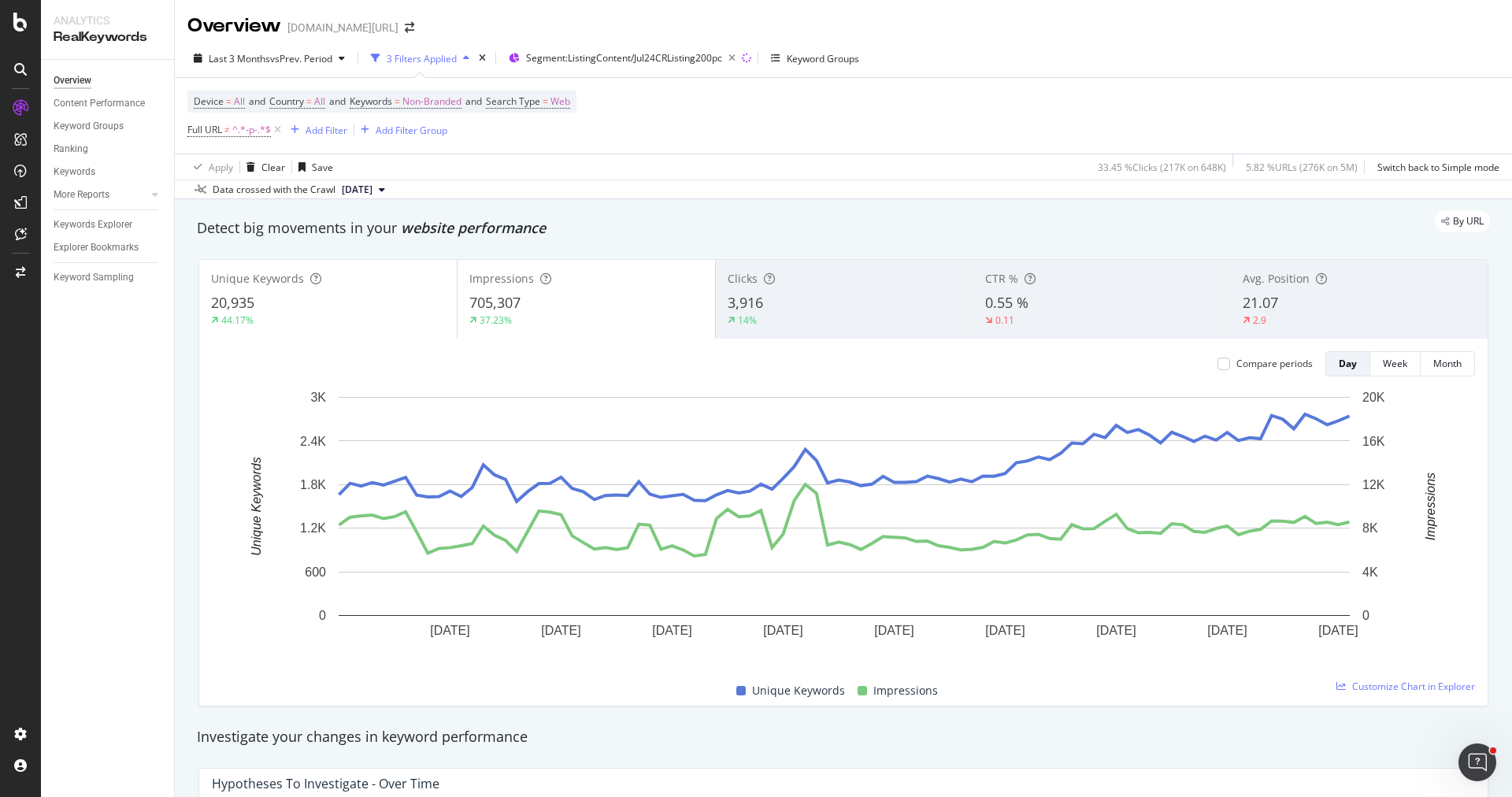
click at [782, 324] on div "14%" at bounding box center [845, 320] width 234 height 14
